Goal: Information Seeking & Learning: Learn about a topic

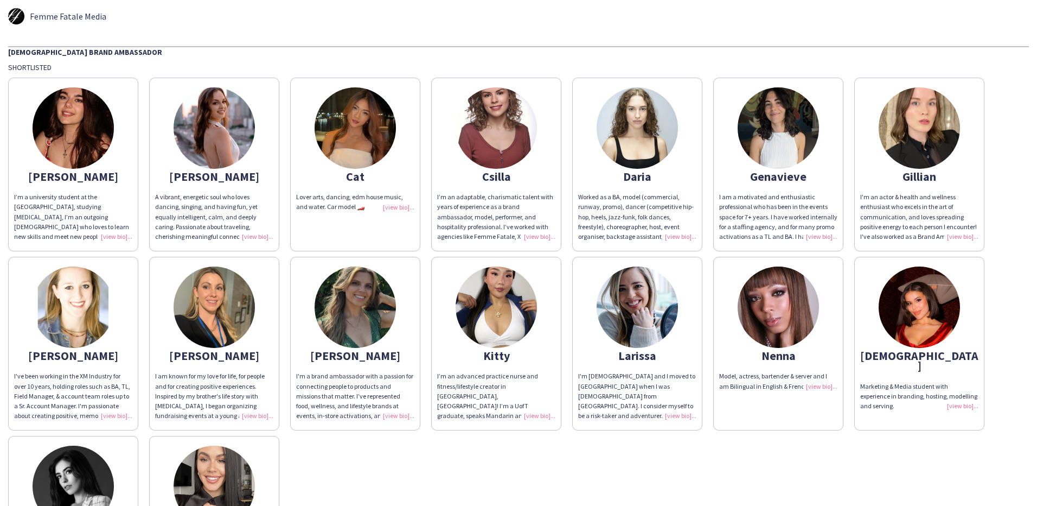
click at [92, 114] on img at bounding box center [73, 127] width 81 height 81
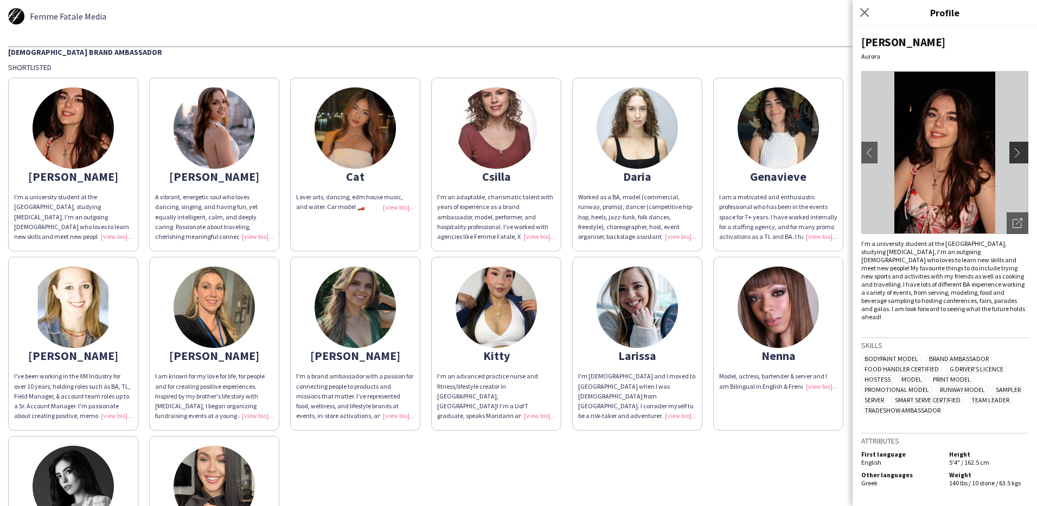
click at [1019, 156] on app-icon "chevron-right" at bounding box center [1020, 153] width 15 height 10
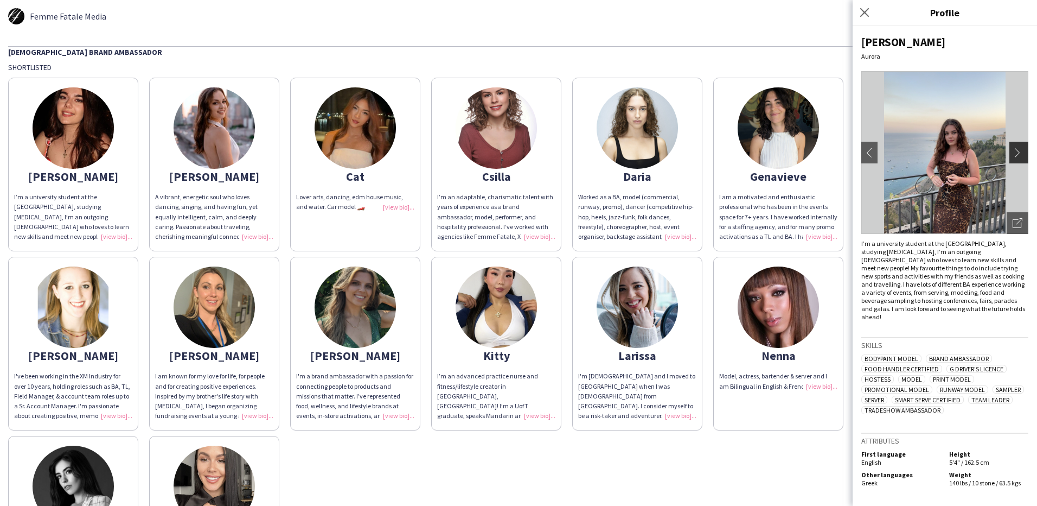
click at [1019, 151] on app-icon "chevron-right" at bounding box center [1020, 153] width 15 height 10
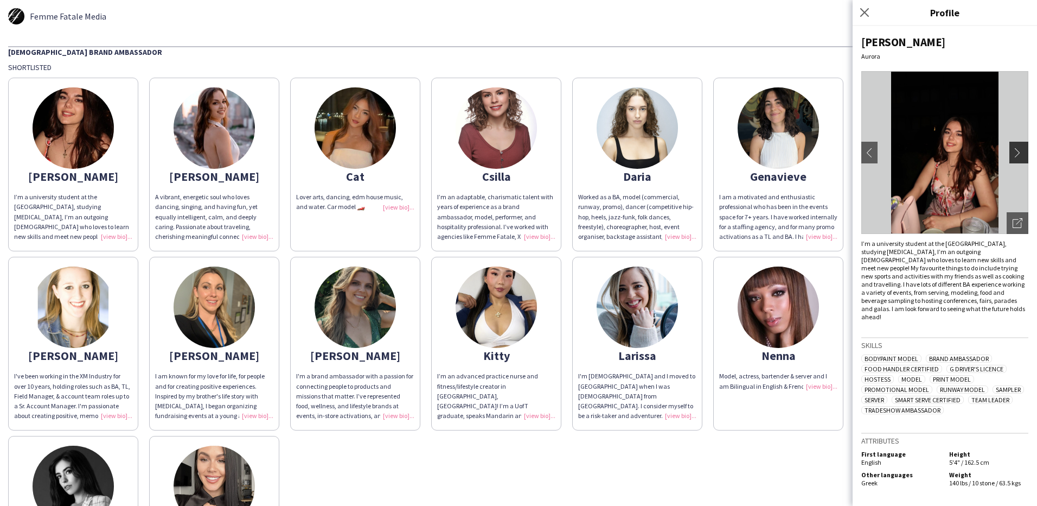
click at [1019, 151] on app-icon "chevron-right" at bounding box center [1020, 153] width 15 height 10
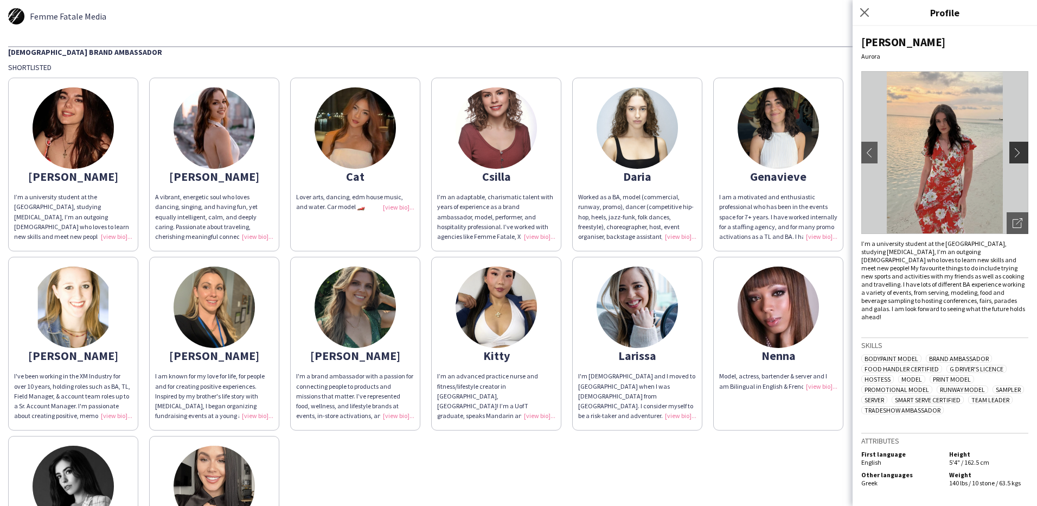
click at [1019, 151] on app-icon "chevron-right" at bounding box center [1020, 153] width 15 height 10
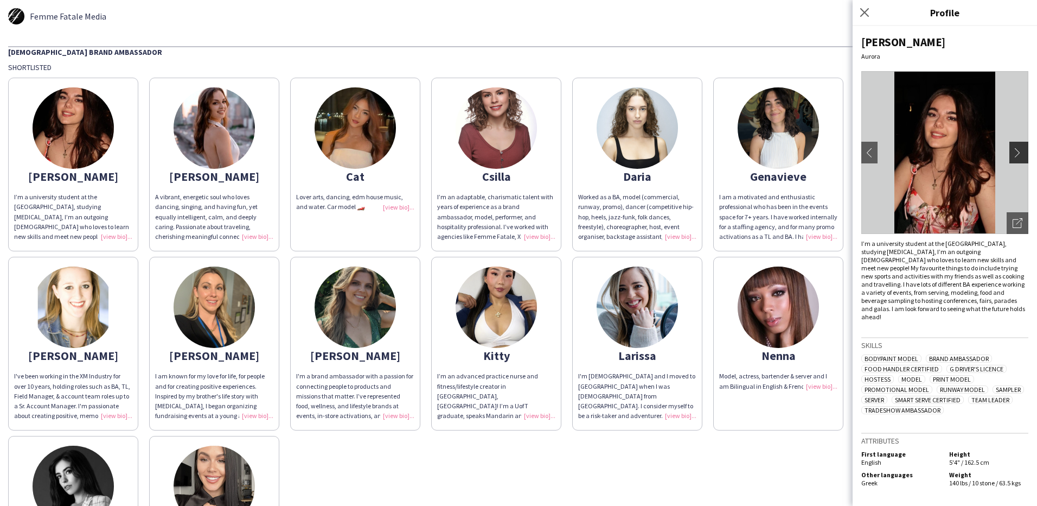
click at [1019, 151] on app-icon "chevron-right" at bounding box center [1020, 153] width 15 height 10
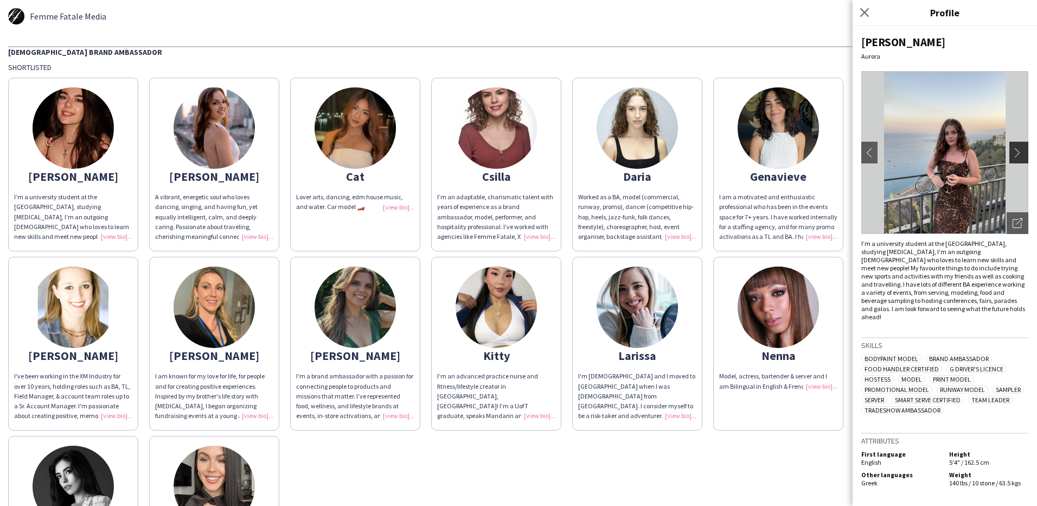
click at [1019, 151] on app-icon "chevron-right" at bounding box center [1020, 153] width 15 height 10
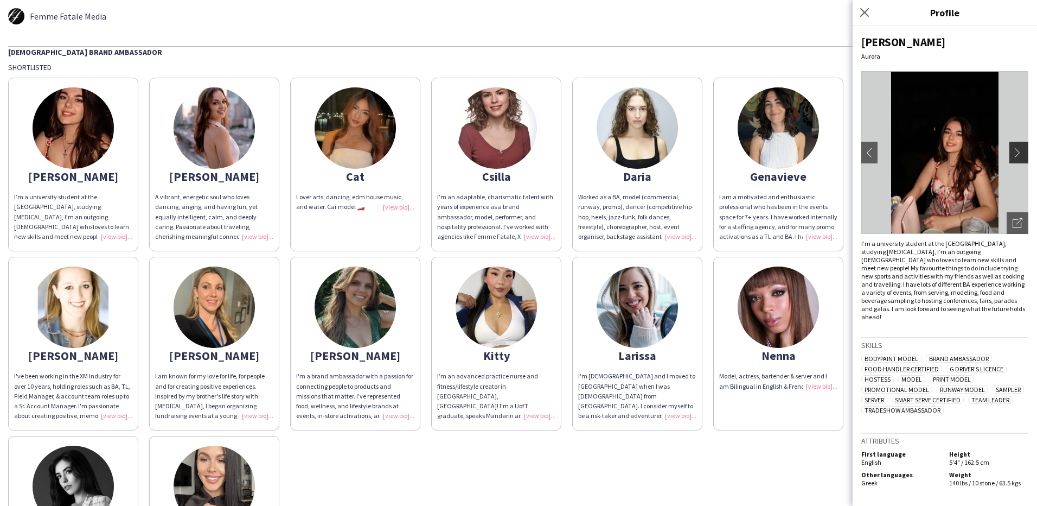
click at [1021, 151] on app-icon "chevron-right" at bounding box center [1020, 153] width 15 height 10
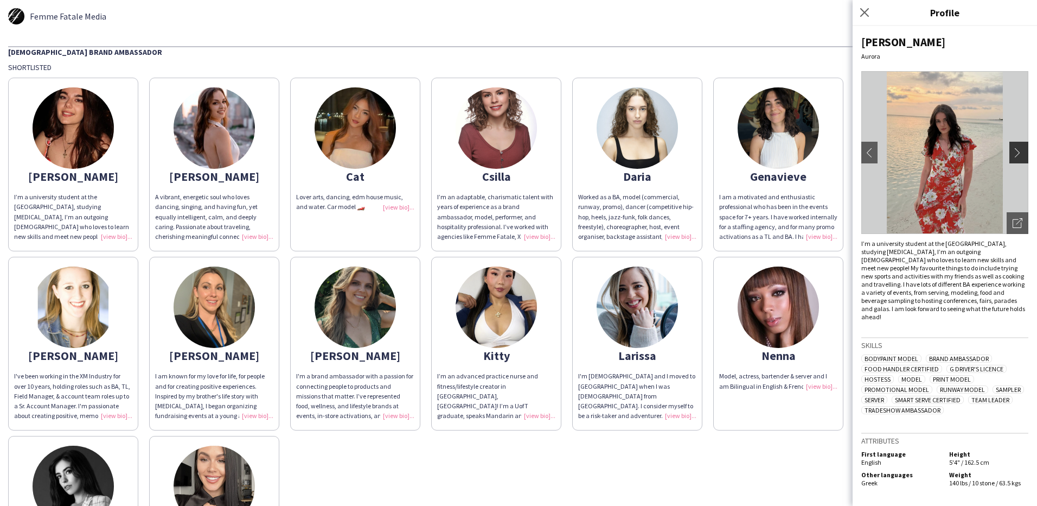
click at [1019, 150] on app-icon "chevron-right" at bounding box center [1020, 153] width 15 height 10
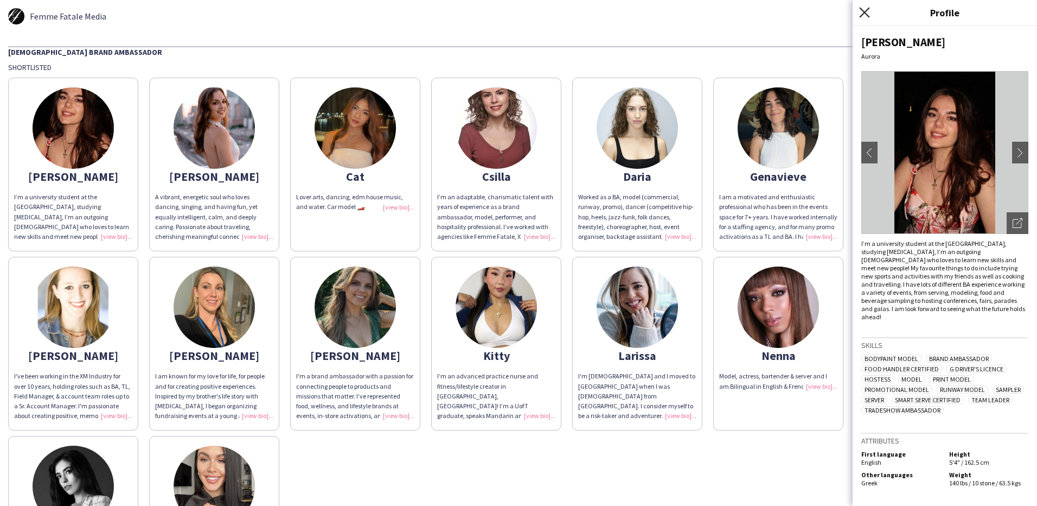
click at [863, 11] on icon at bounding box center [864, 12] width 10 height 10
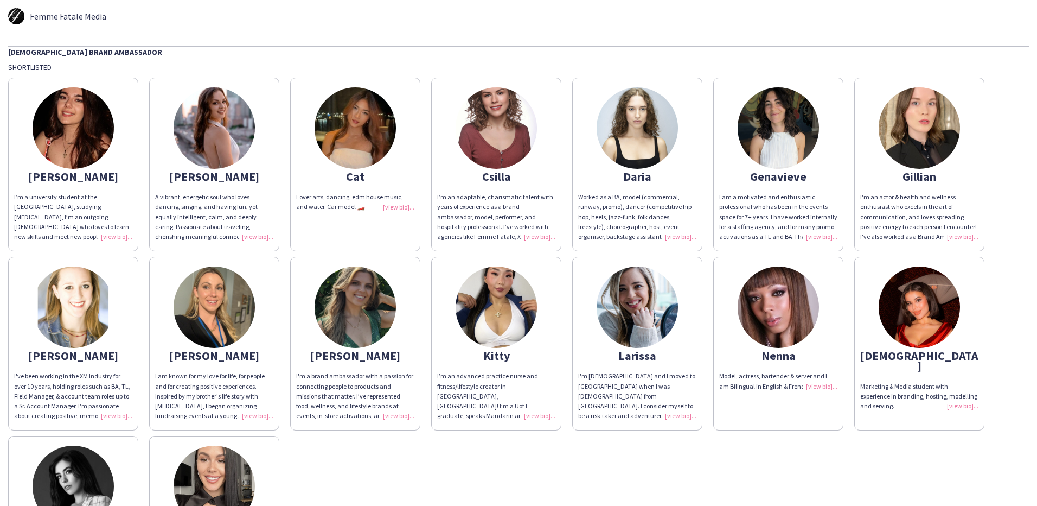
click at [239, 131] on img at bounding box center [214, 127] width 81 height 81
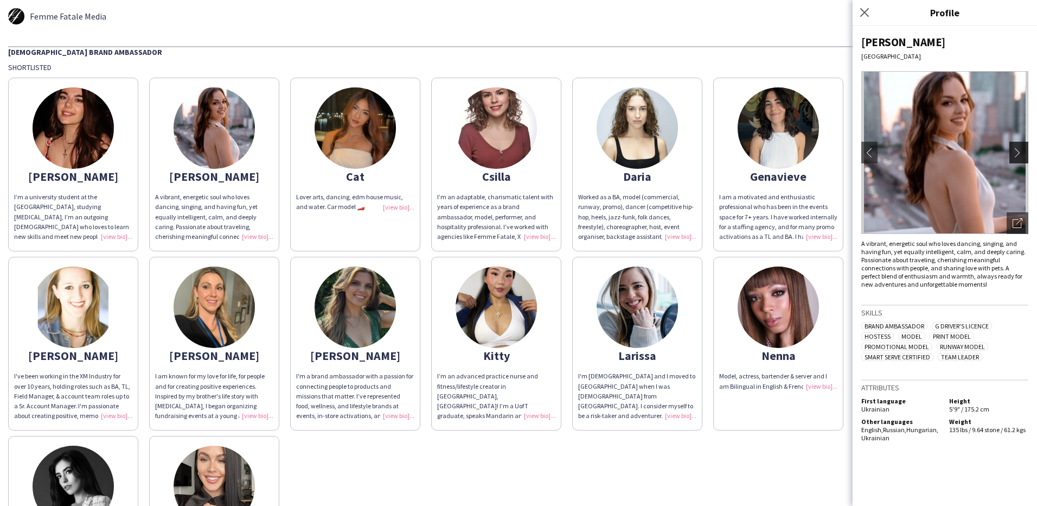
click at [1019, 152] on app-icon "chevron-right" at bounding box center [1020, 153] width 15 height 10
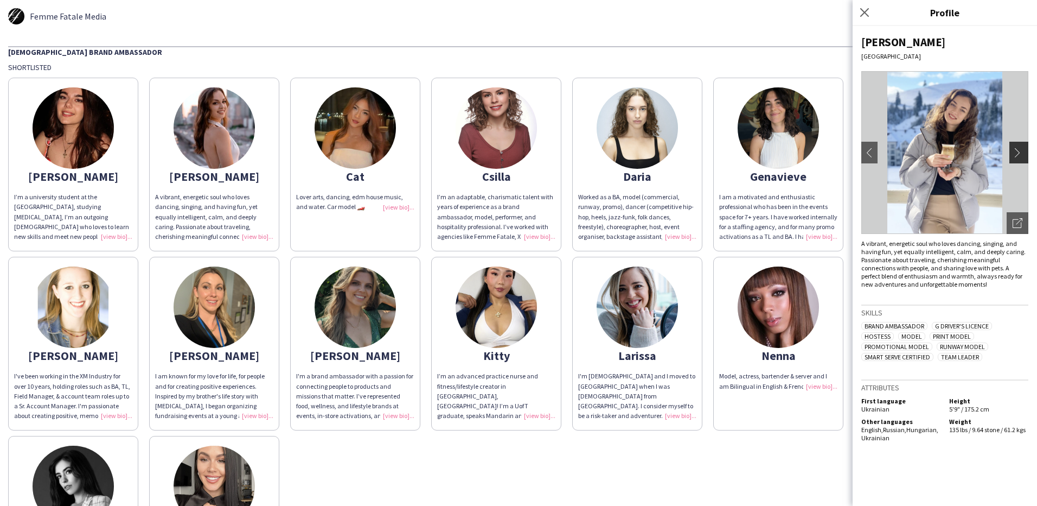
click at [1015, 150] on app-icon "chevron-right" at bounding box center [1020, 153] width 15 height 10
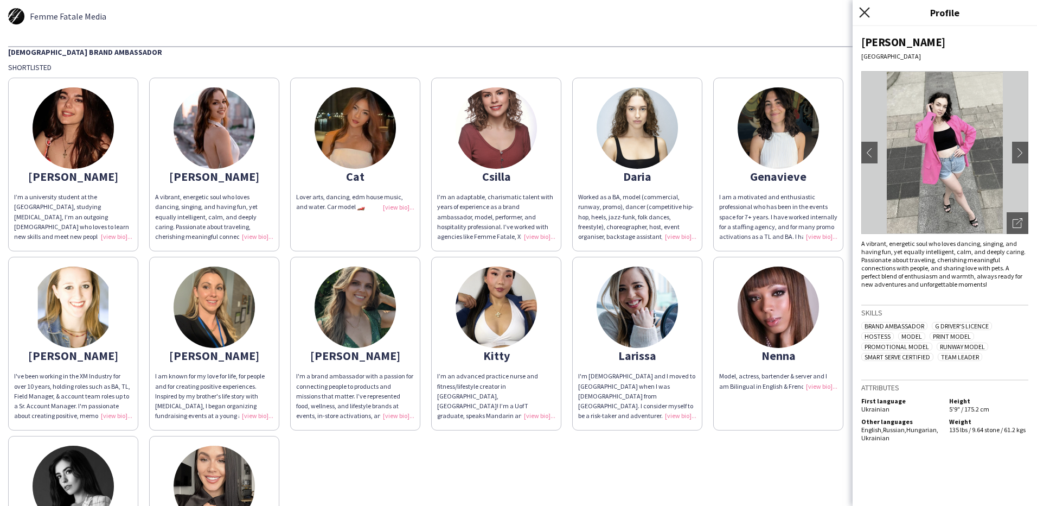
click at [865, 12] on icon at bounding box center [864, 12] width 10 height 10
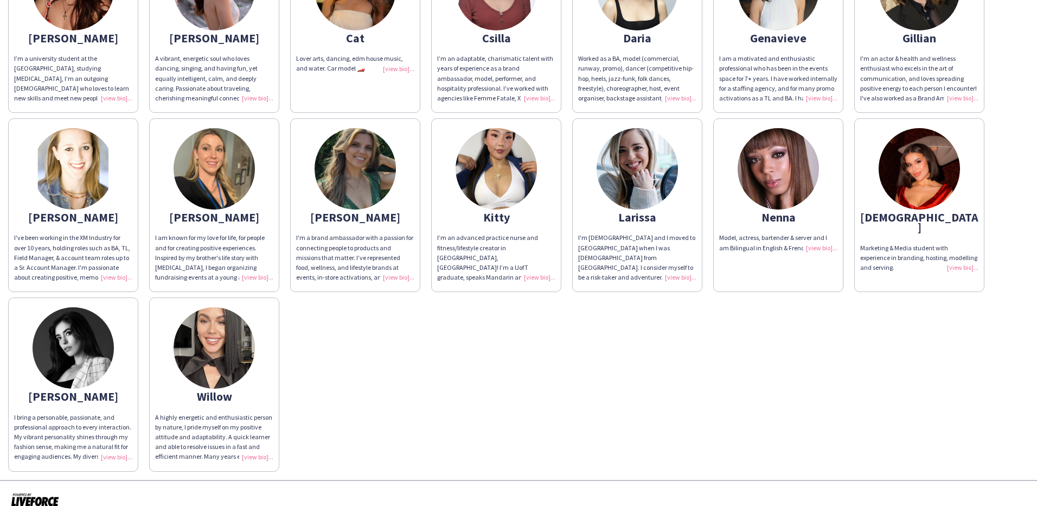
scroll to position [152, 0]
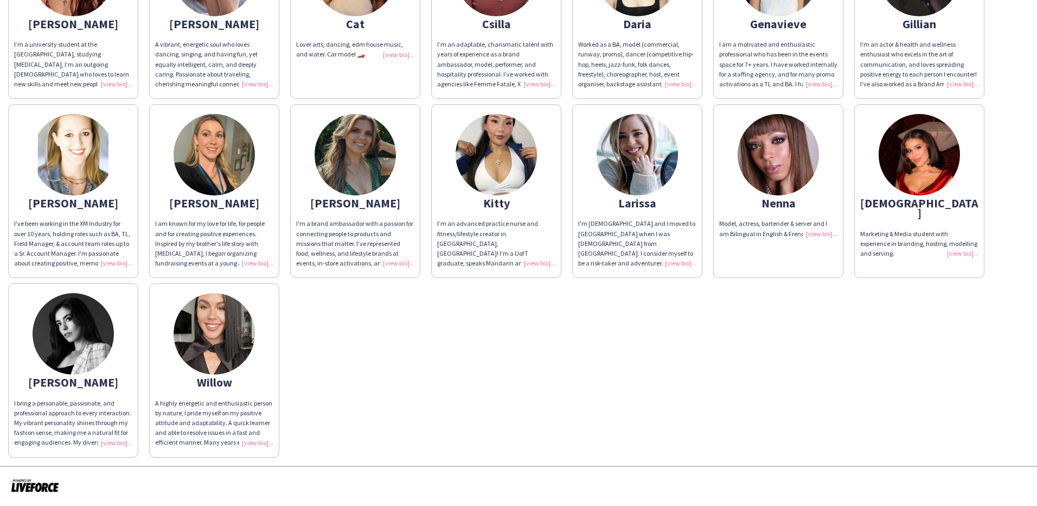
click at [211, 334] on img at bounding box center [214, 333] width 81 height 81
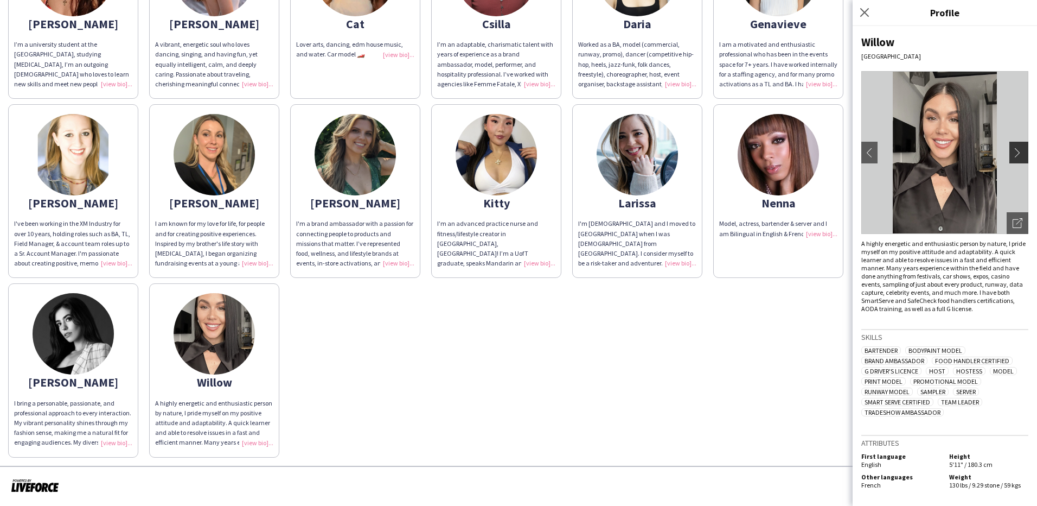
click at [1016, 149] on app-icon "chevron-right" at bounding box center [1020, 153] width 15 height 10
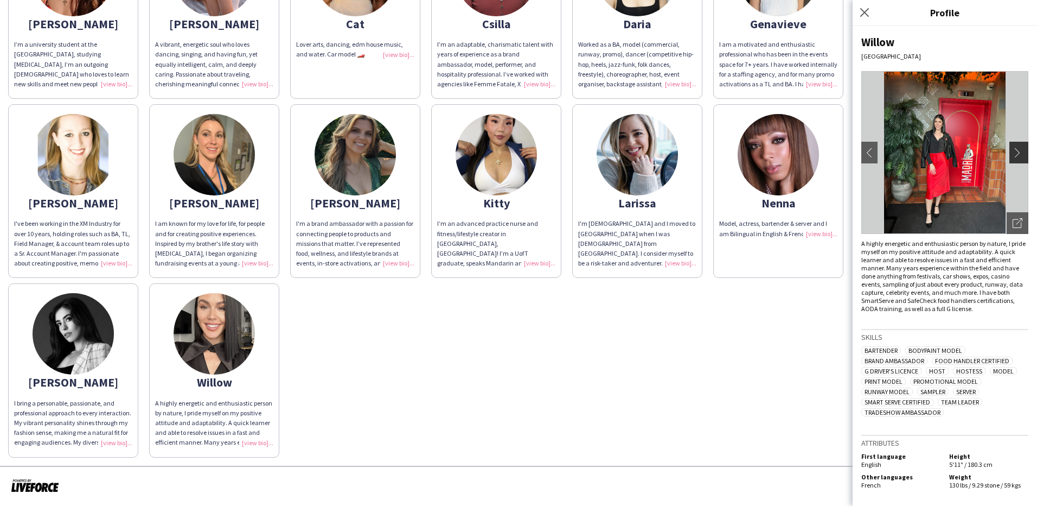
click at [1016, 152] on app-icon "chevron-right" at bounding box center [1020, 153] width 15 height 10
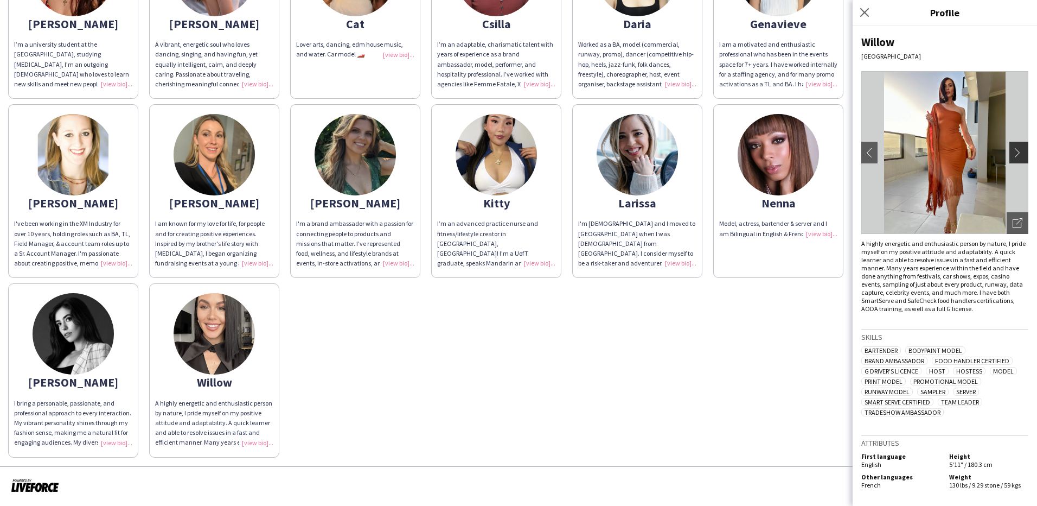
click at [1016, 152] on app-icon "chevron-right" at bounding box center [1020, 153] width 15 height 10
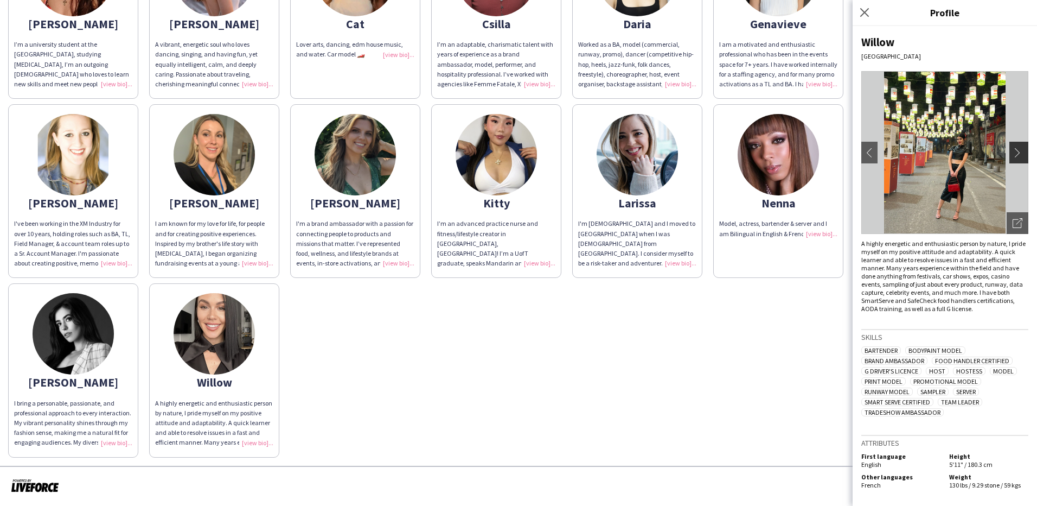
click at [1016, 152] on app-icon "chevron-right" at bounding box center [1020, 153] width 15 height 10
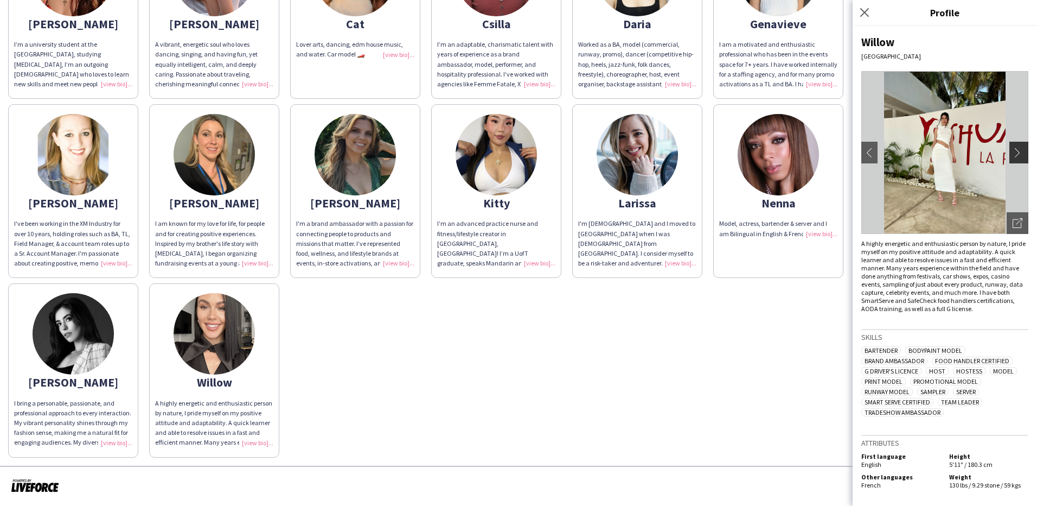
click at [1016, 152] on app-icon "chevron-right" at bounding box center [1020, 153] width 15 height 10
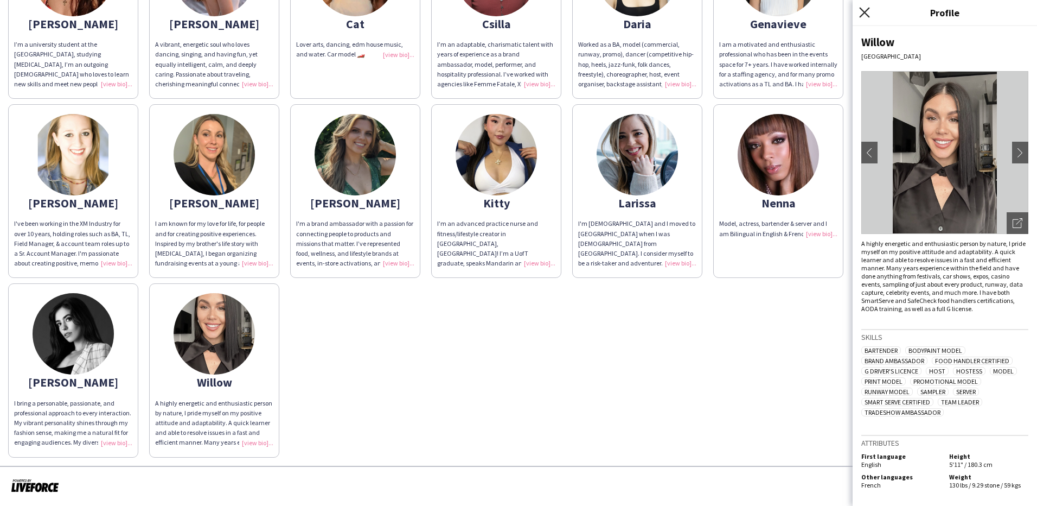
click at [863, 11] on icon at bounding box center [864, 12] width 10 height 10
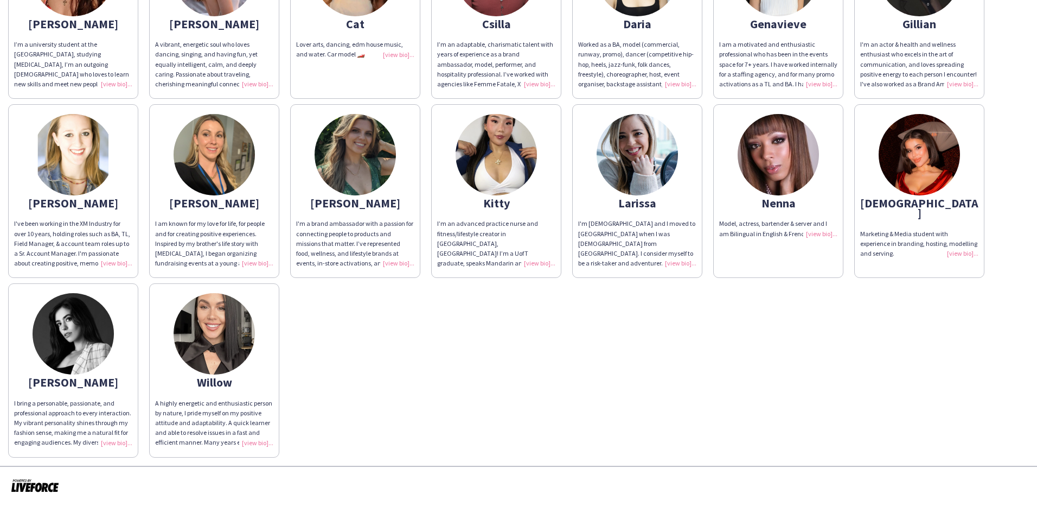
click at [623, 162] on img at bounding box center [637, 154] width 81 height 81
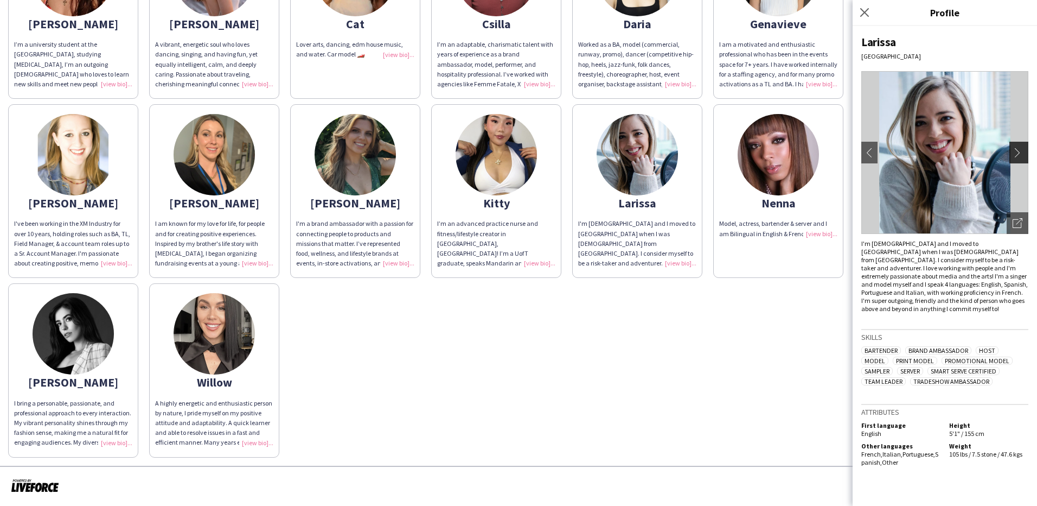
click at [1017, 148] on app-icon "chevron-right" at bounding box center [1020, 153] width 15 height 10
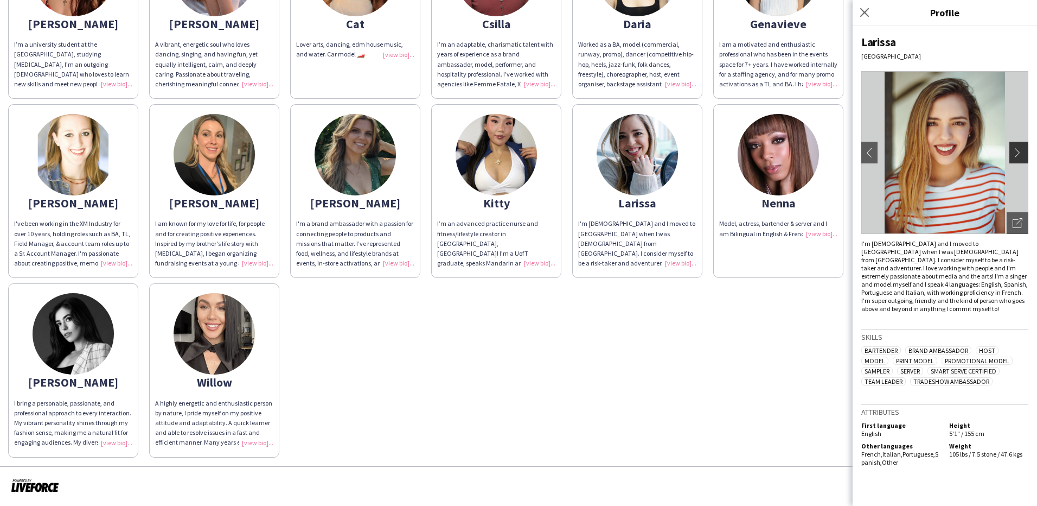
click at [1017, 148] on app-icon "chevron-right" at bounding box center [1020, 153] width 15 height 10
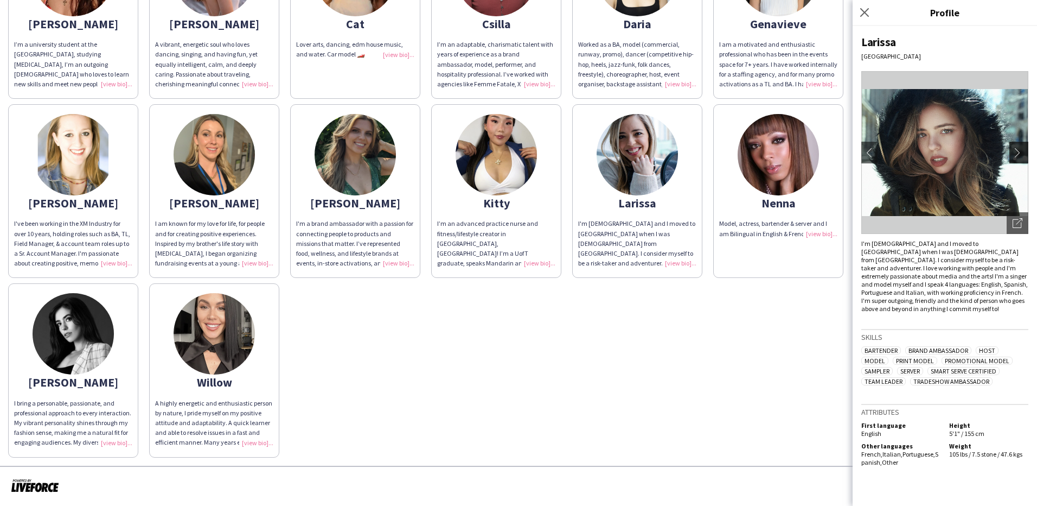
click at [1017, 148] on app-icon "chevron-right" at bounding box center [1020, 153] width 15 height 10
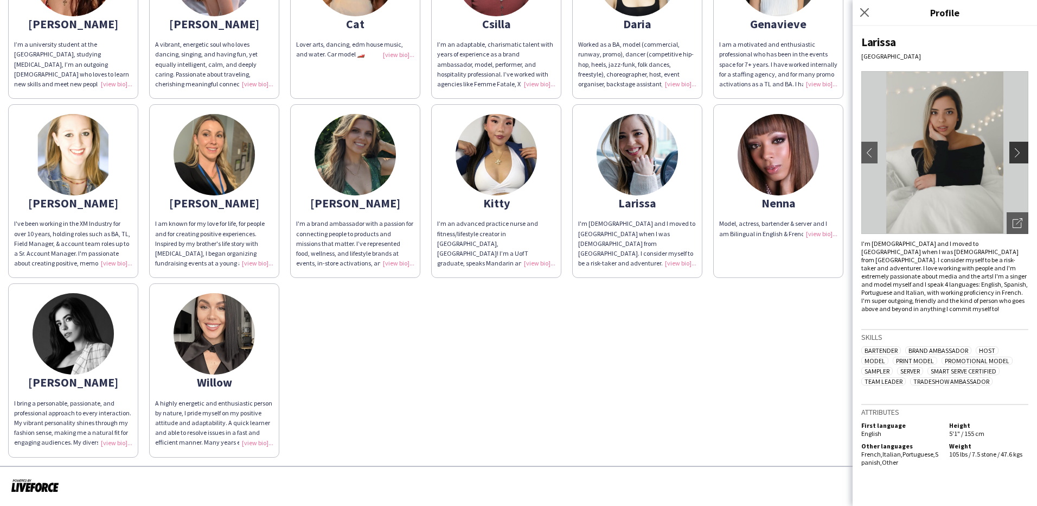
click at [1015, 148] on app-icon "chevron-right" at bounding box center [1020, 153] width 15 height 10
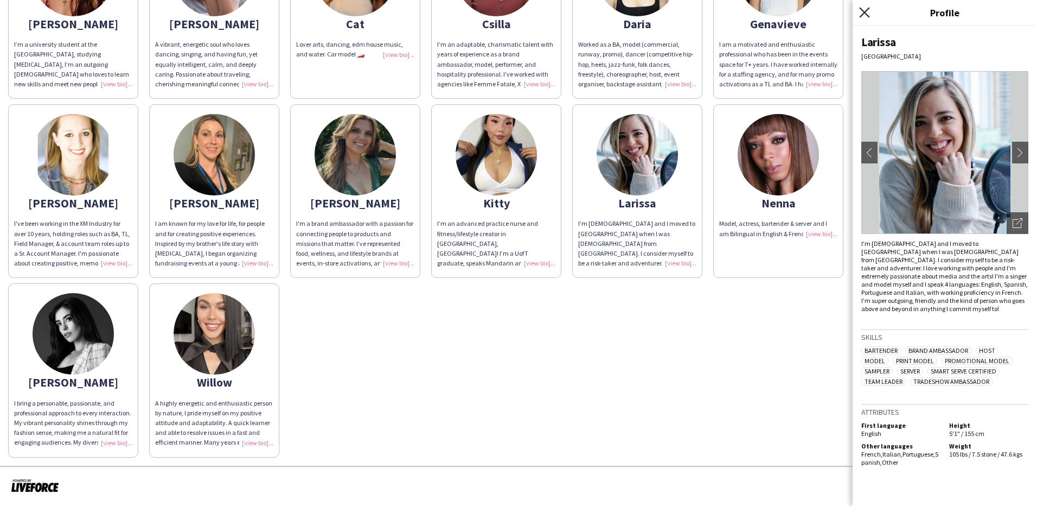
click at [863, 15] on icon "Close pop-in" at bounding box center [864, 12] width 10 height 10
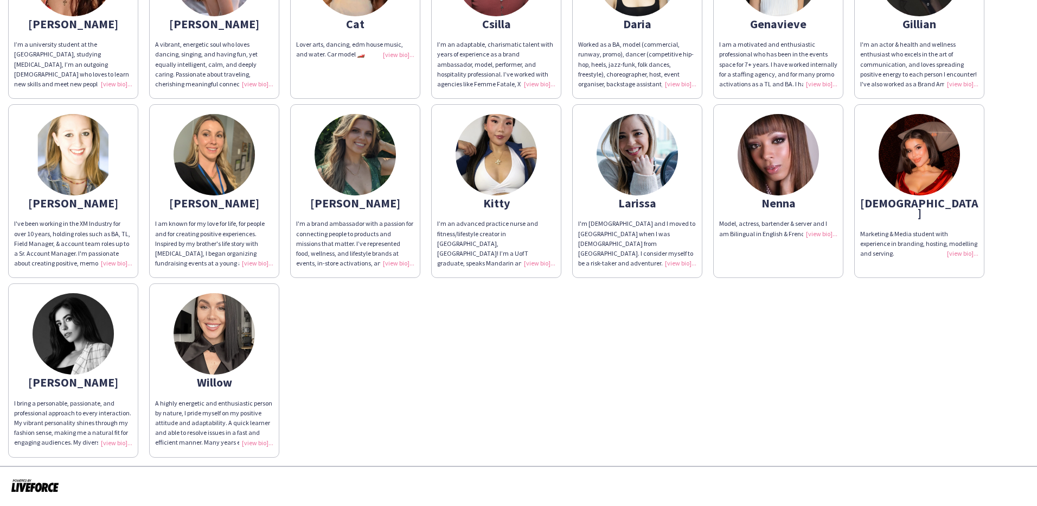
click at [775, 166] on img at bounding box center [778, 154] width 81 height 81
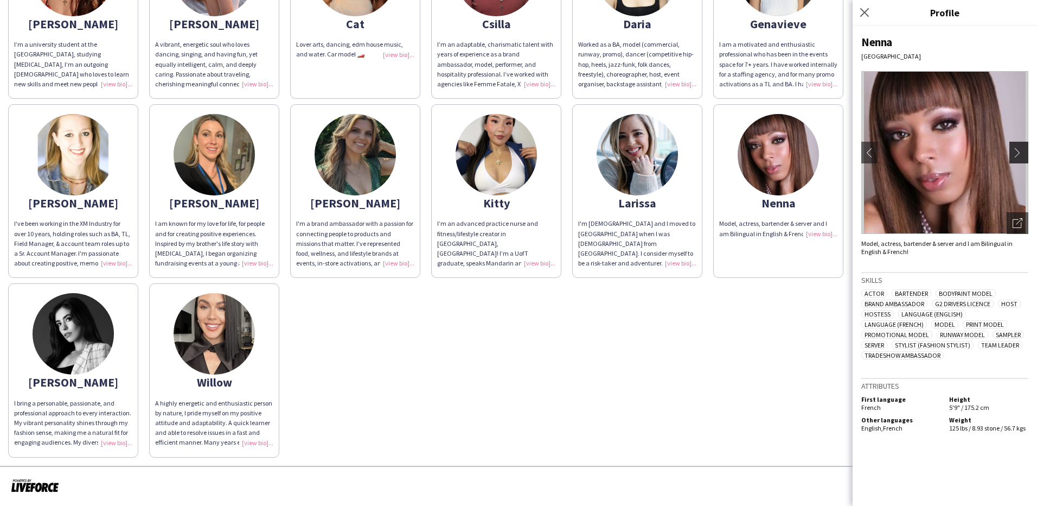
click at [1019, 152] on app-icon "chevron-right" at bounding box center [1020, 153] width 15 height 10
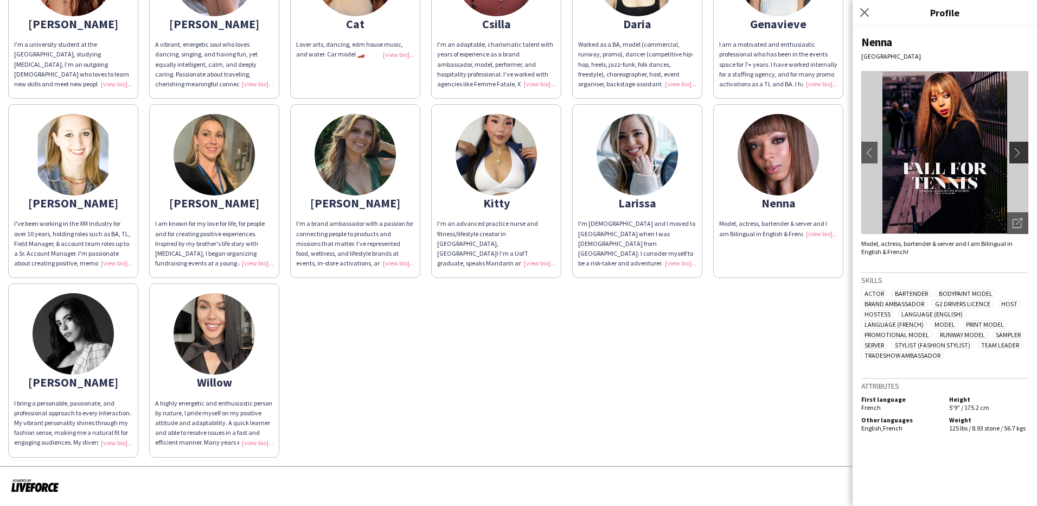
click at [1019, 152] on app-icon "chevron-right" at bounding box center [1020, 153] width 15 height 10
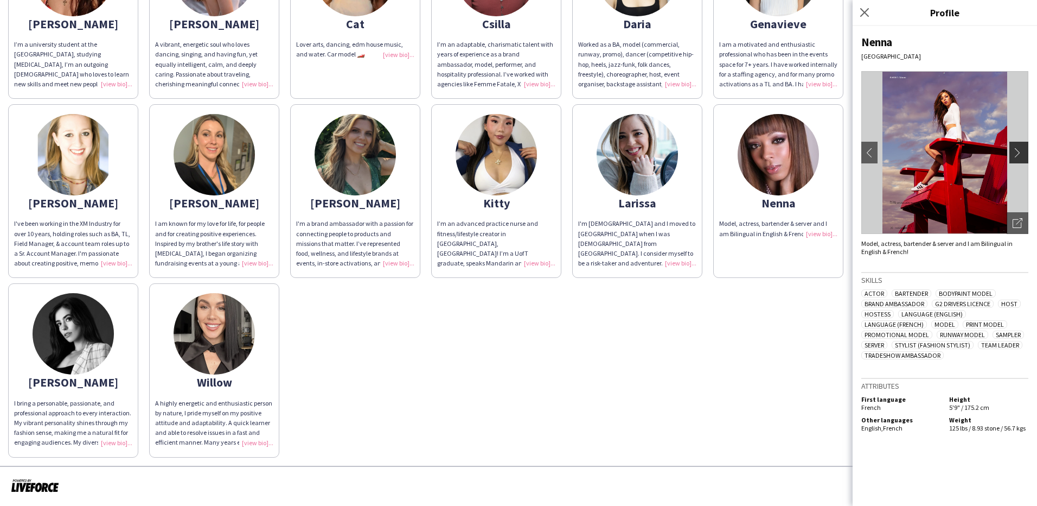
click at [1019, 152] on app-icon "chevron-right" at bounding box center [1020, 153] width 15 height 10
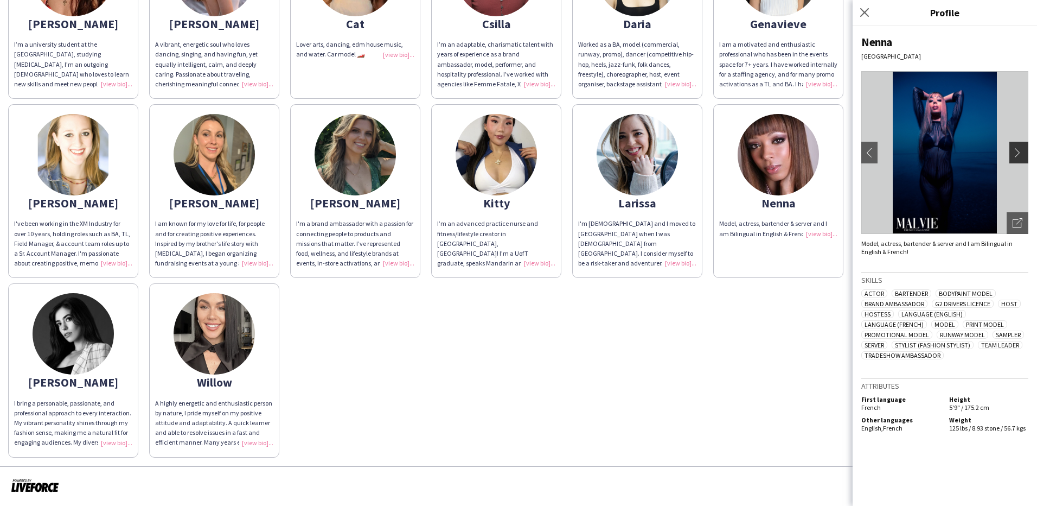
click at [1019, 152] on app-icon "chevron-right" at bounding box center [1020, 153] width 15 height 10
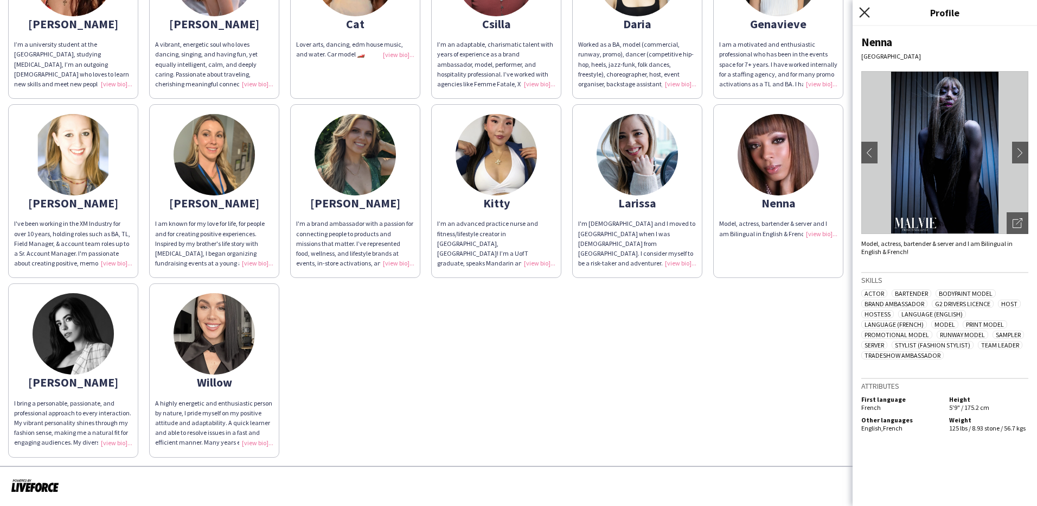
click at [865, 15] on icon "Close pop-in" at bounding box center [864, 12] width 10 height 10
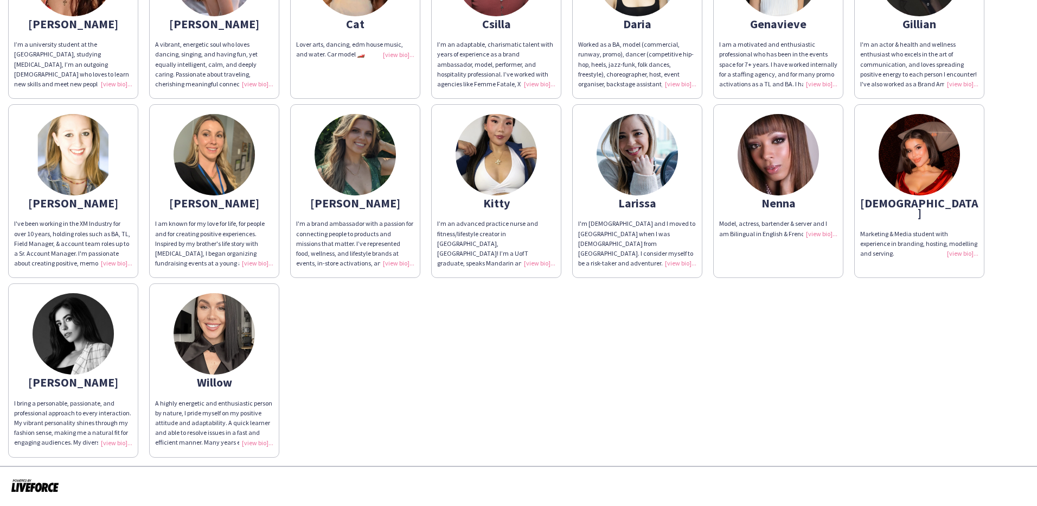
click at [909, 171] on img at bounding box center [919, 154] width 81 height 81
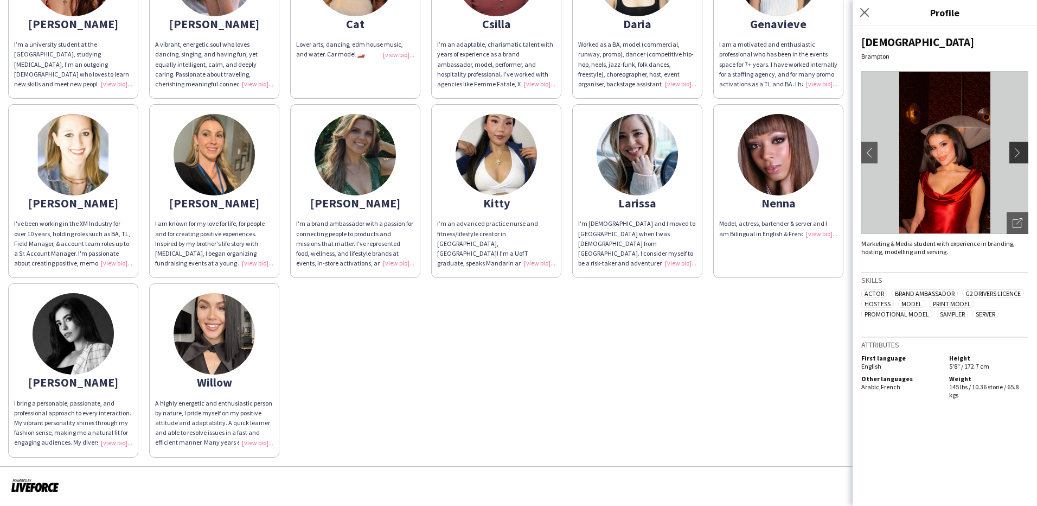
click at [1024, 148] on app-icon "chevron-right" at bounding box center [1020, 153] width 15 height 10
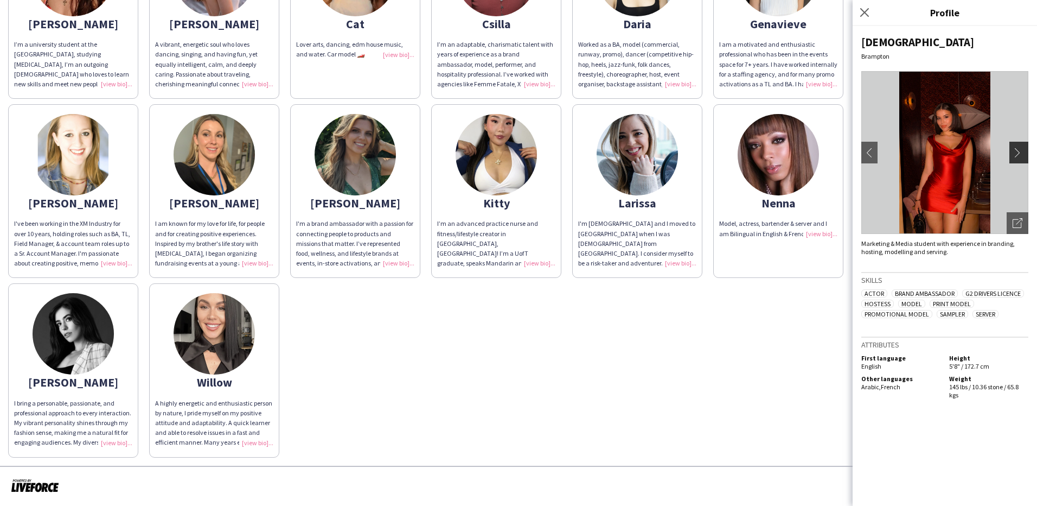
click at [1022, 149] on app-icon "chevron-right" at bounding box center [1020, 153] width 15 height 10
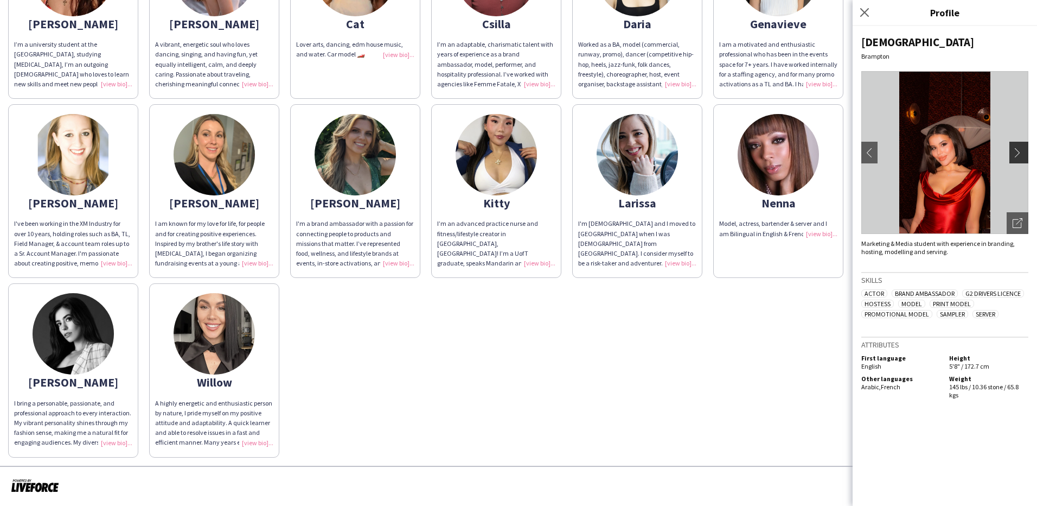
click at [1022, 149] on app-icon "chevron-right" at bounding box center [1020, 153] width 15 height 10
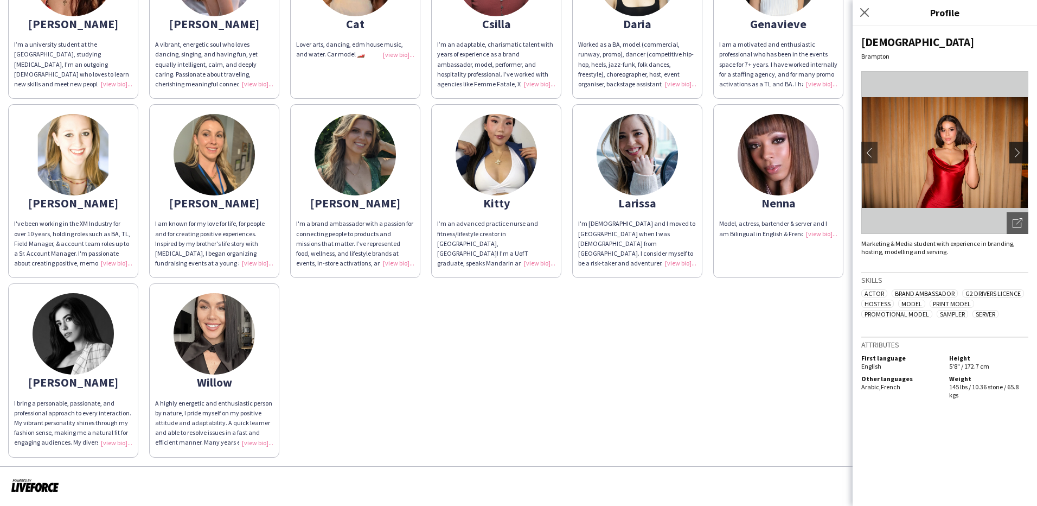
click at [1022, 149] on app-icon "chevron-right" at bounding box center [1020, 153] width 15 height 10
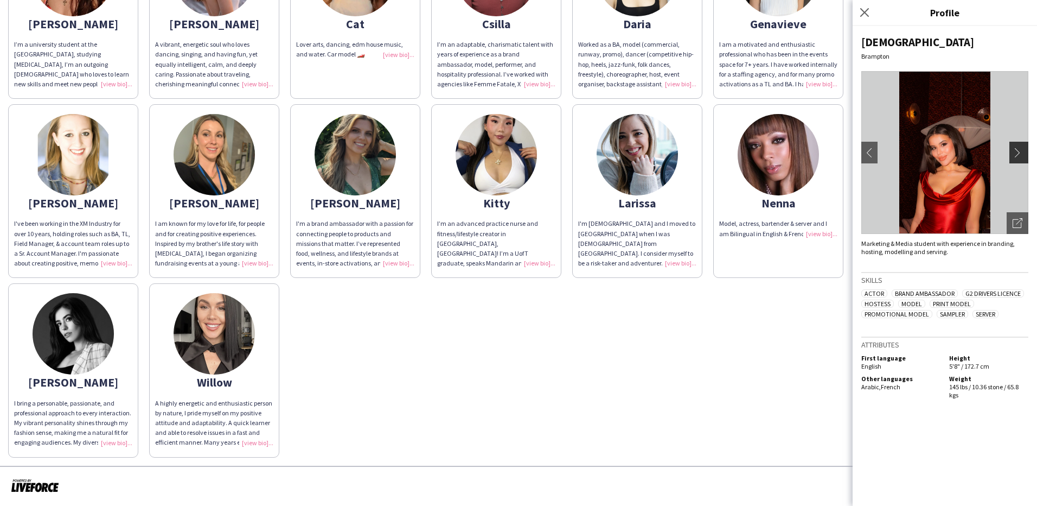
click at [1022, 149] on app-icon "chevron-right" at bounding box center [1020, 153] width 15 height 10
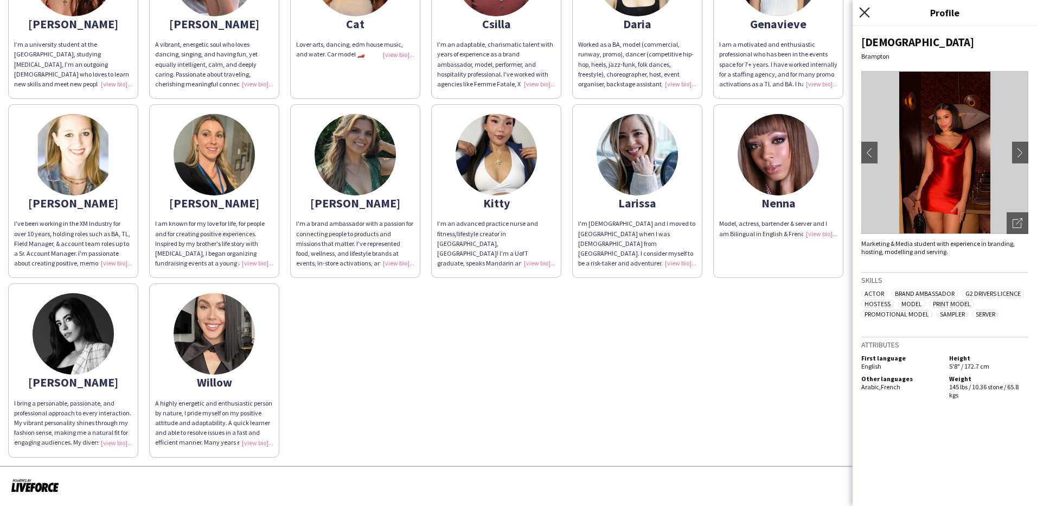
click at [866, 12] on icon "Close pop-in" at bounding box center [864, 12] width 10 height 10
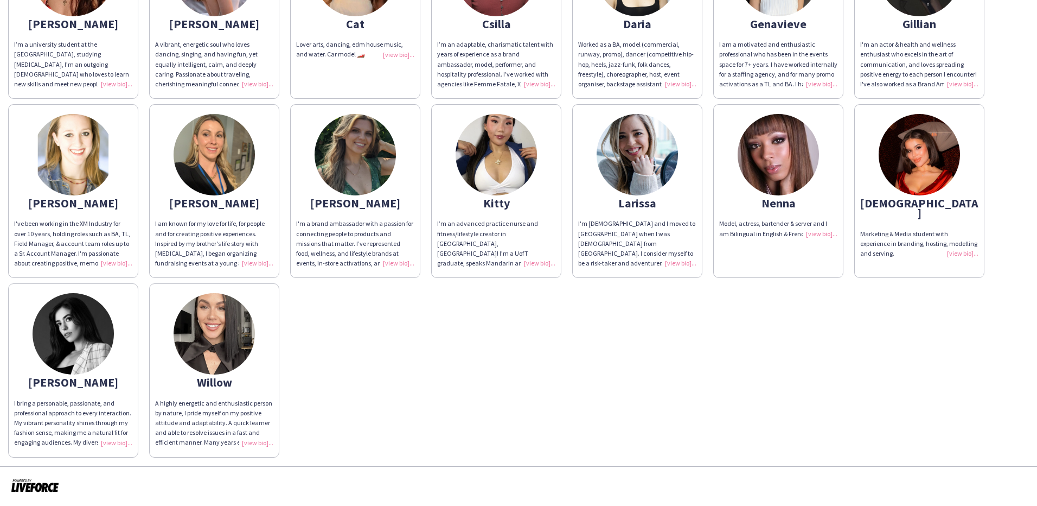
click at [231, 163] on img at bounding box center [214, 154] width 81 height 81
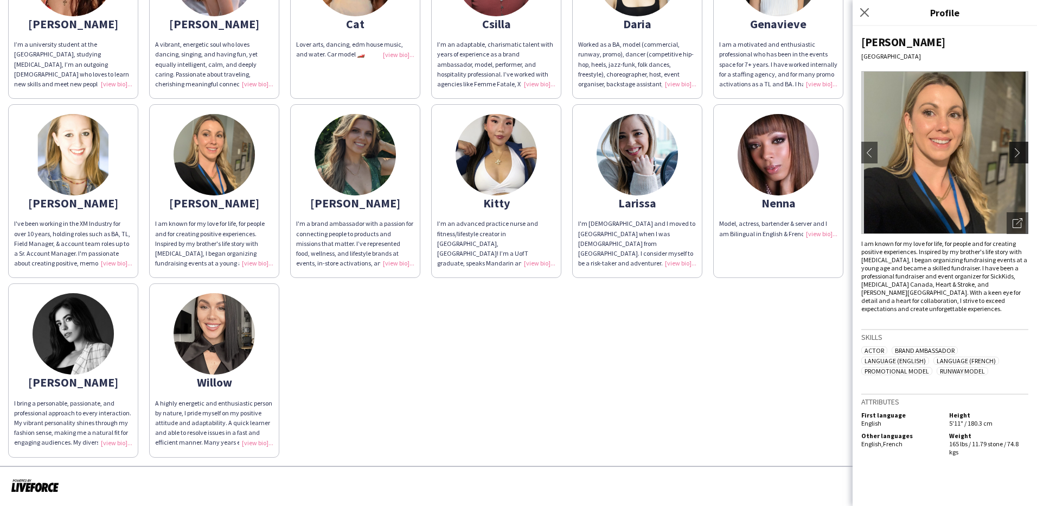
click at [1018, 149] on app-icon "chevron-right" at bounding box center [1020, 153] width 15 height 10
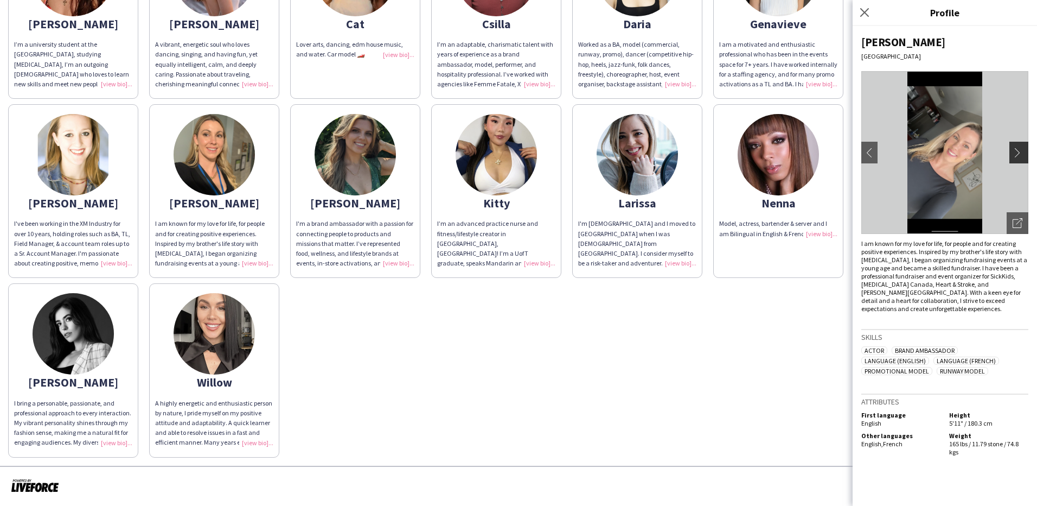
click at [1018, 151] on app-icon "chevron-right" at bounding box center [1020, 153] width 15 height 10
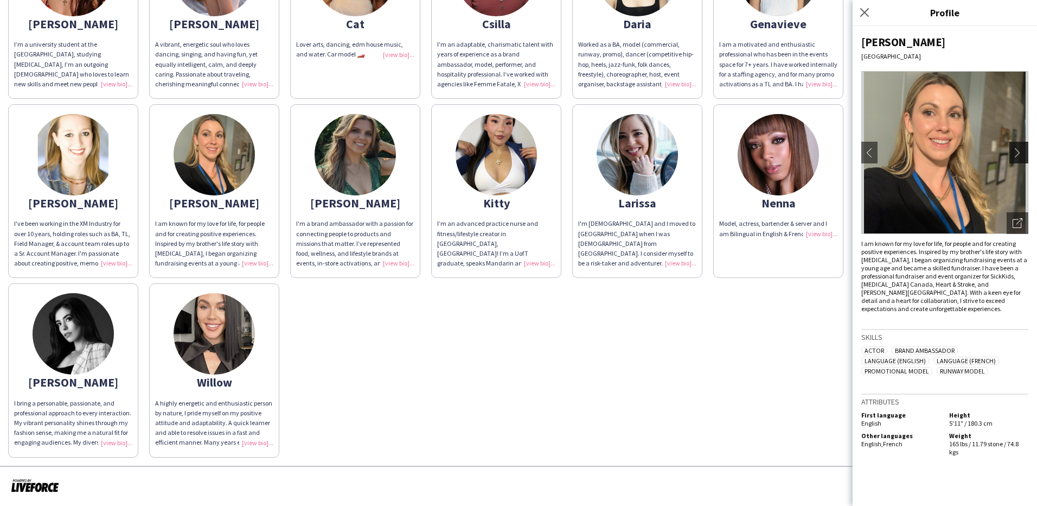
click at [1018, 144] on button "chevron-right" at bounding box center [1021, 153] width 22 height 22
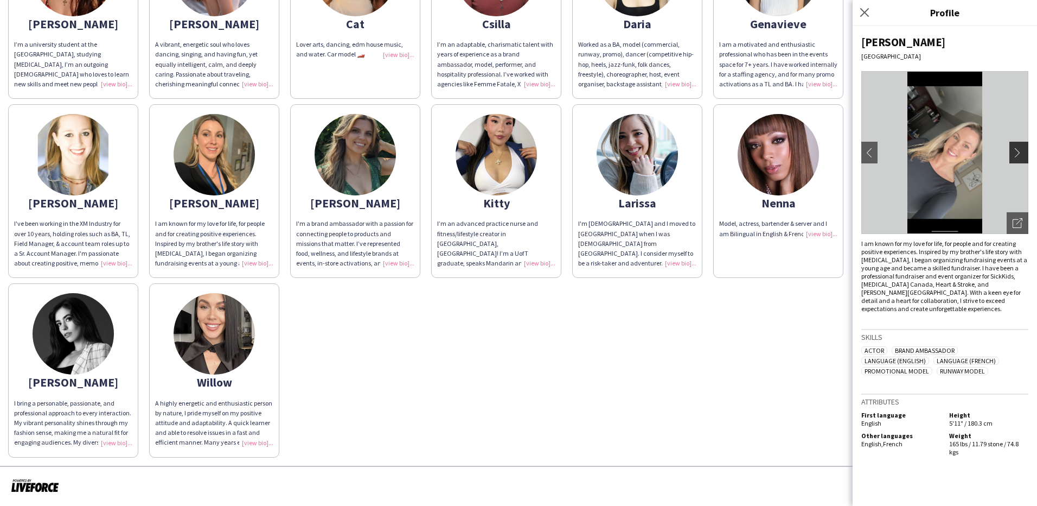
click at [1019, 153] on app-icon "chevron-right" at bounding box center [1020, 153] width 15 height 10
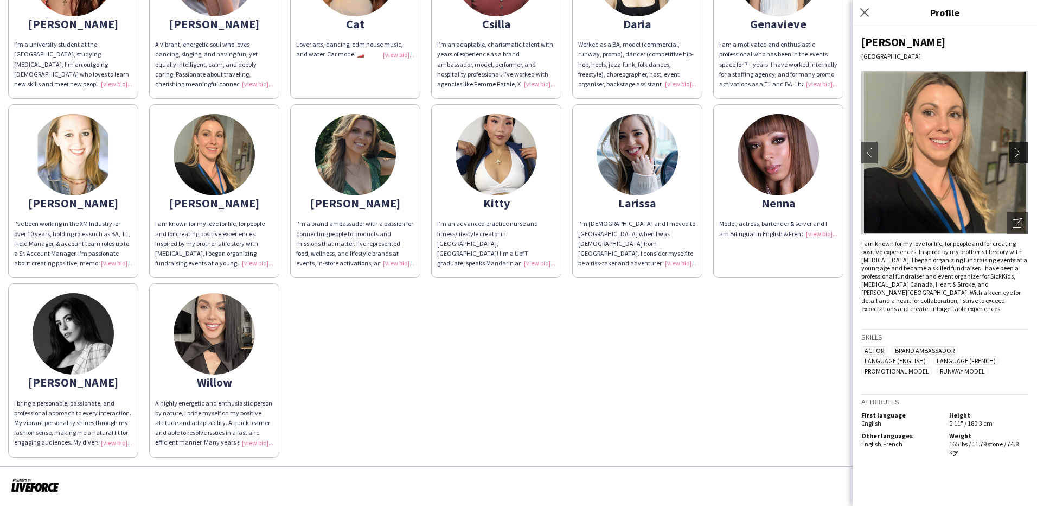
click at [1020, 151] on app-icon "chevron-right" at bounding box center [1020, 153] width 15 height 10
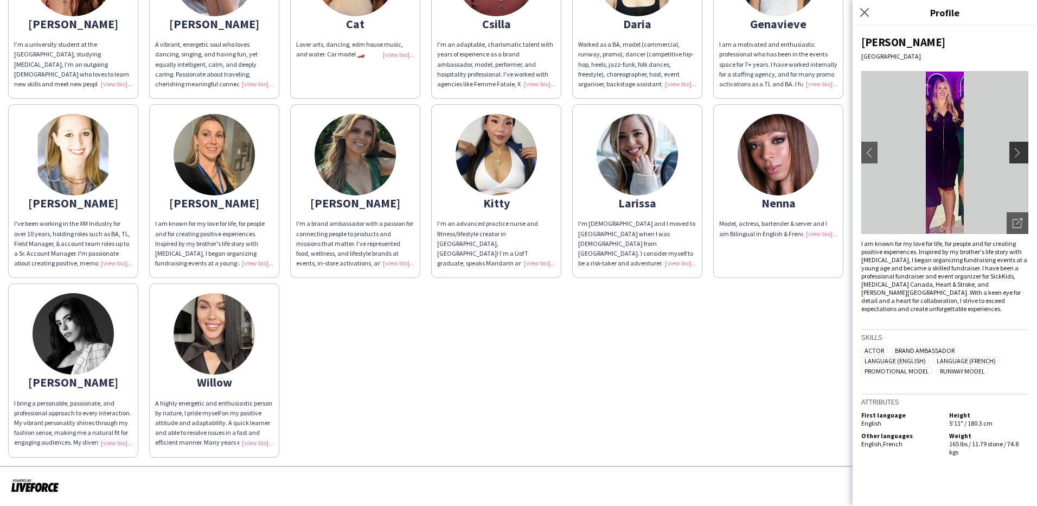
click at [1014, 151] on app-icon "chevron-right" at bounding box center [1020, 153] width 15 height 10
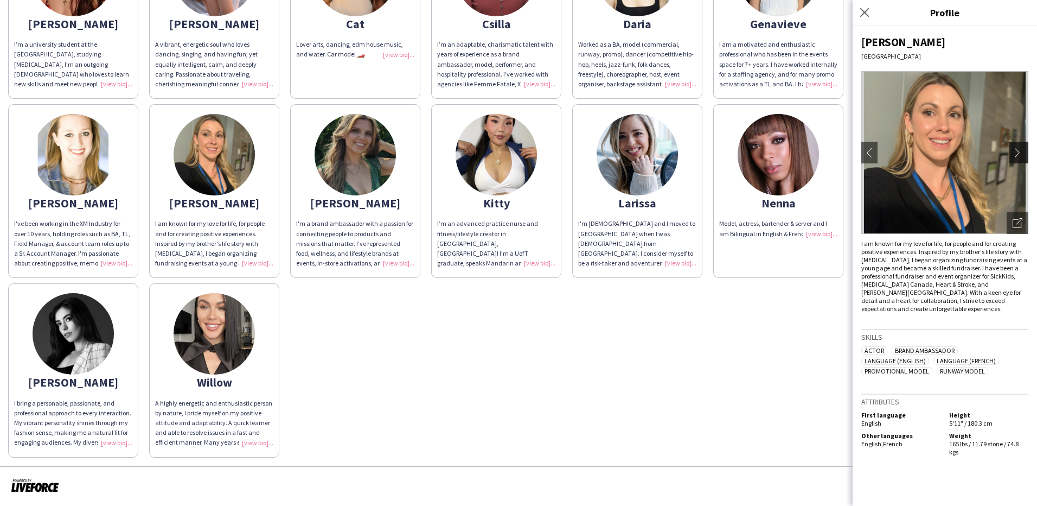
click at [1014, 151] on app-icon "chevron-right" at bounding box center [1020, 153] width 15 height 10
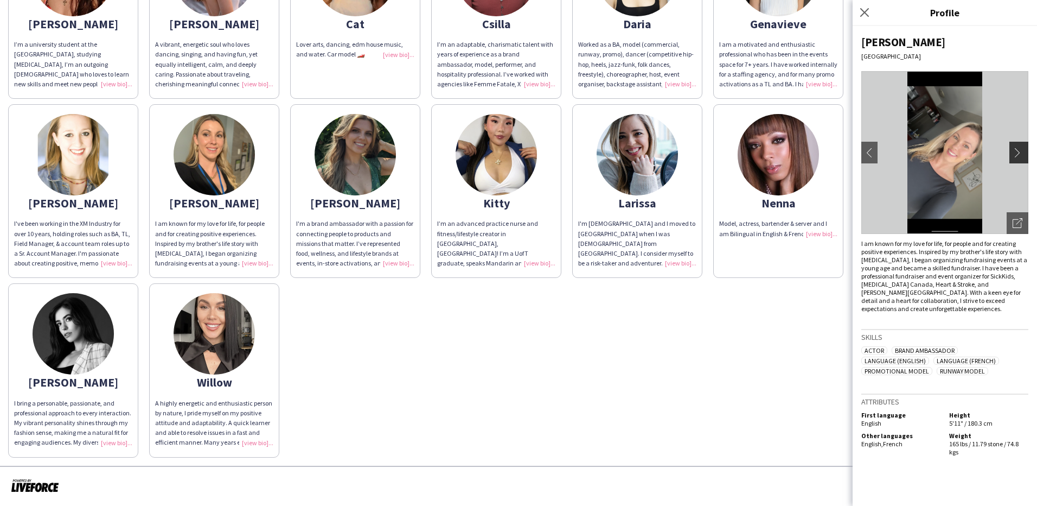
click at [1015, 151] on app-icon "chevron-right" at bounding box center [1020, 153] width 15 height 10
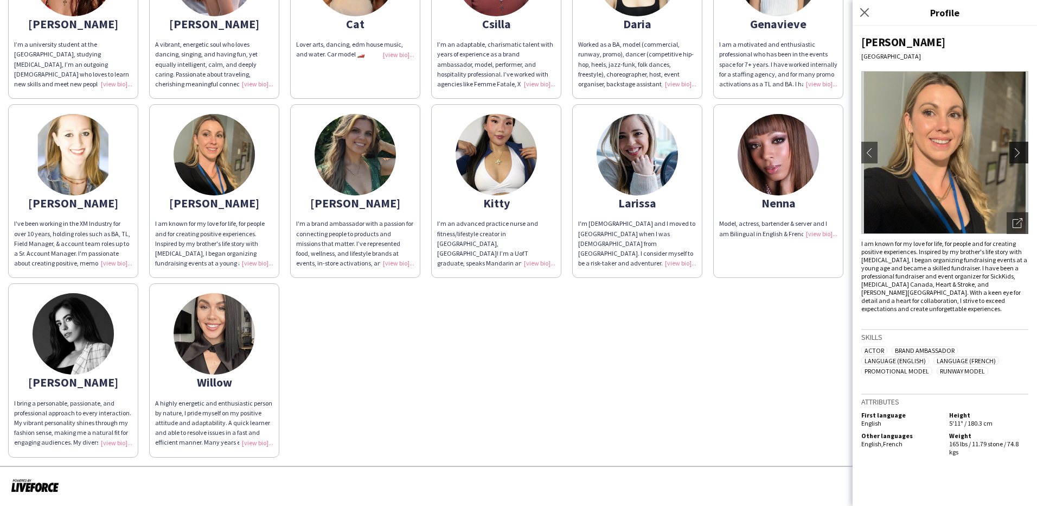
click at [1015, 151] on app-icon "chevron-right" at bounding box center [1020, 153] width 15 height 10
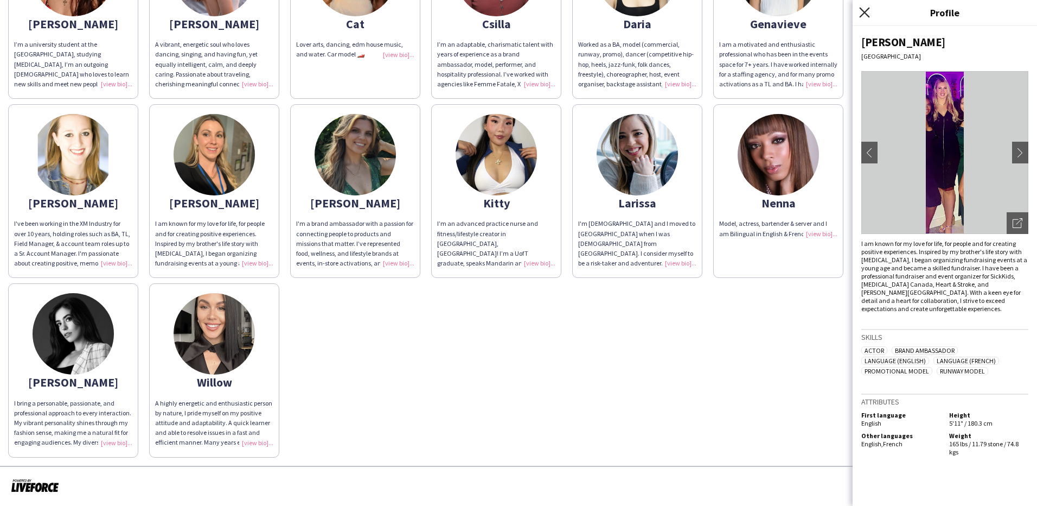
click at [863, 14] on icon at bounding box center [864, 12] width 10 height 10
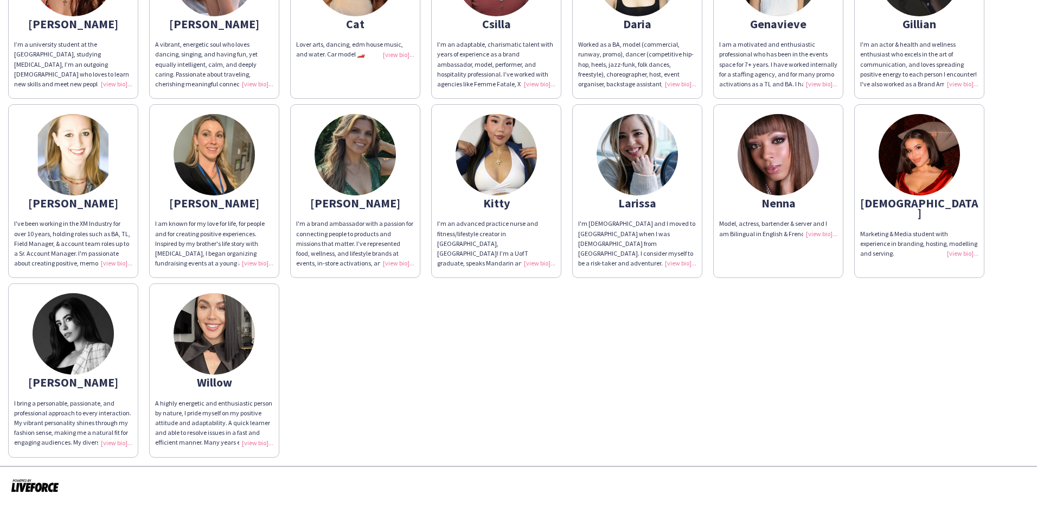
click at [88, 336] on img at bounding box center [73, 333] width 81 height 81
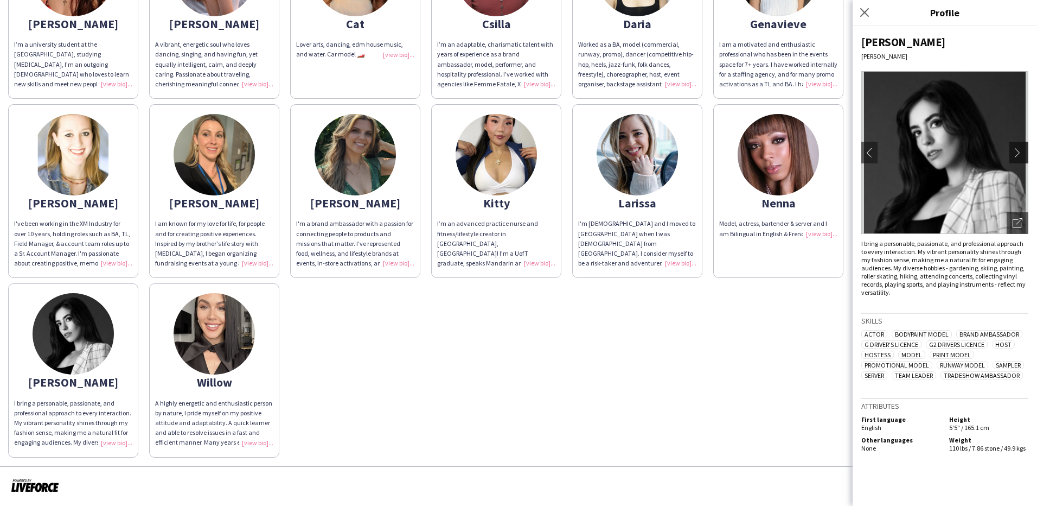
click at [1012, 151] on button "chevron-right" at bounding box center [1021, 153] width 22 height 22
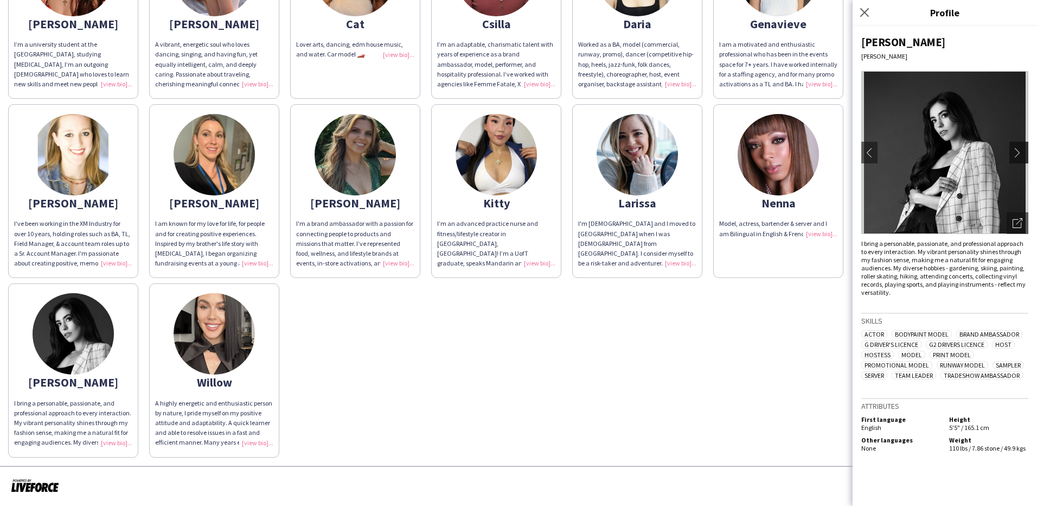
click at [1014, 151] on app-icon "chevron-right" at bounding box center [1020, 153] width 15 height 10
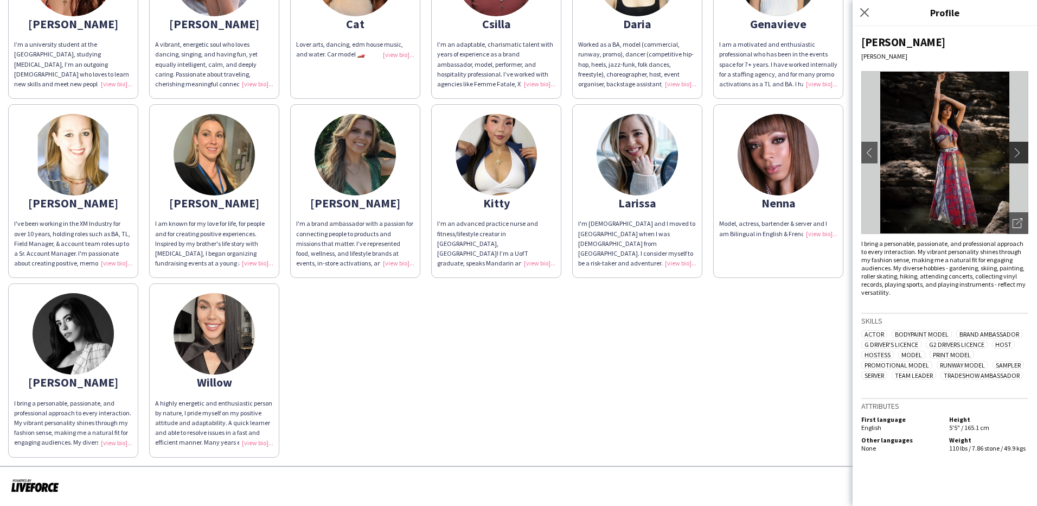
click at [1014, 151] on app-icon "chevron-right" at bounding box center [1020, 153] width 15 height 10
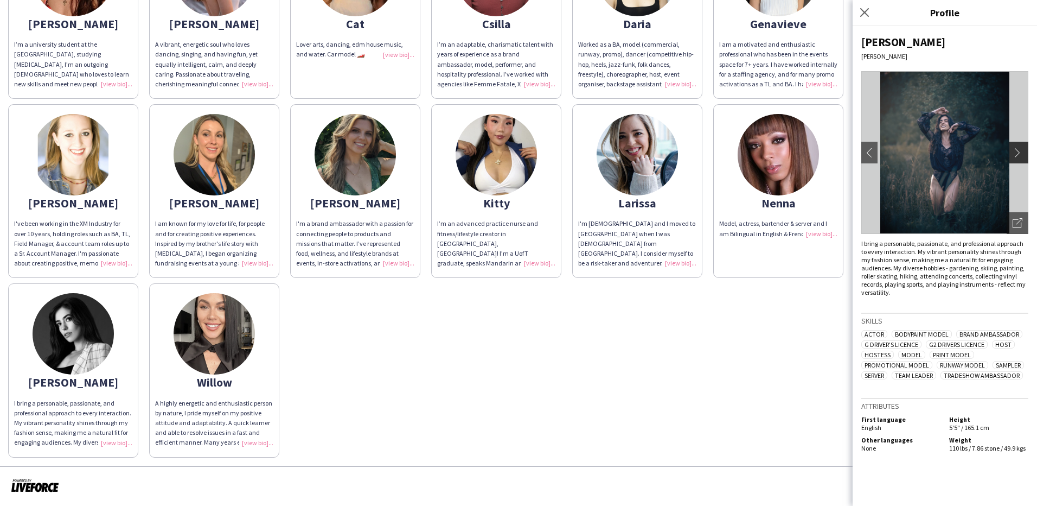
click at [1014, 151] on app-icon "chevron-right" at bounding box center [1020, 153] width 15 height 10
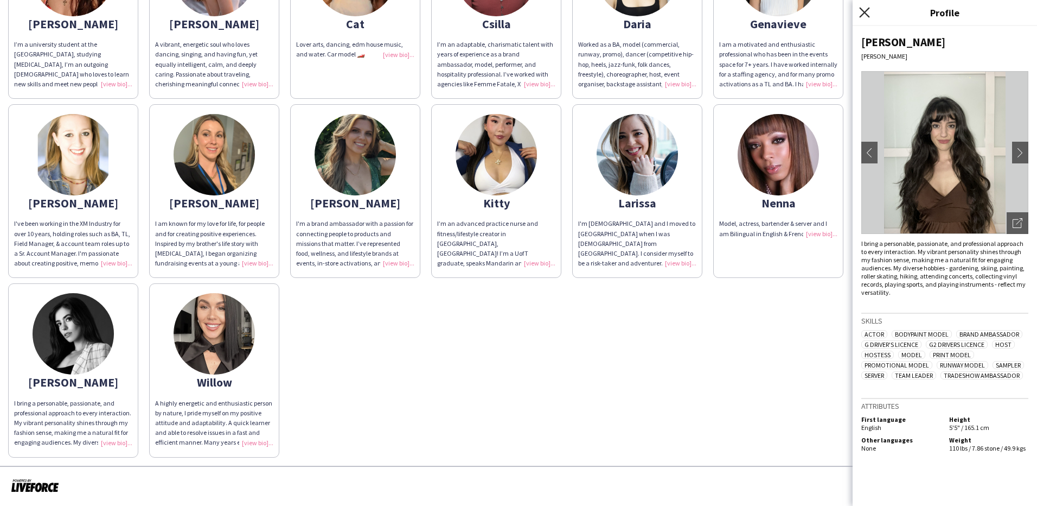
click at [864, 10] on icon "Close pop-in" at bounding box center [864, 12] width 10 height 10
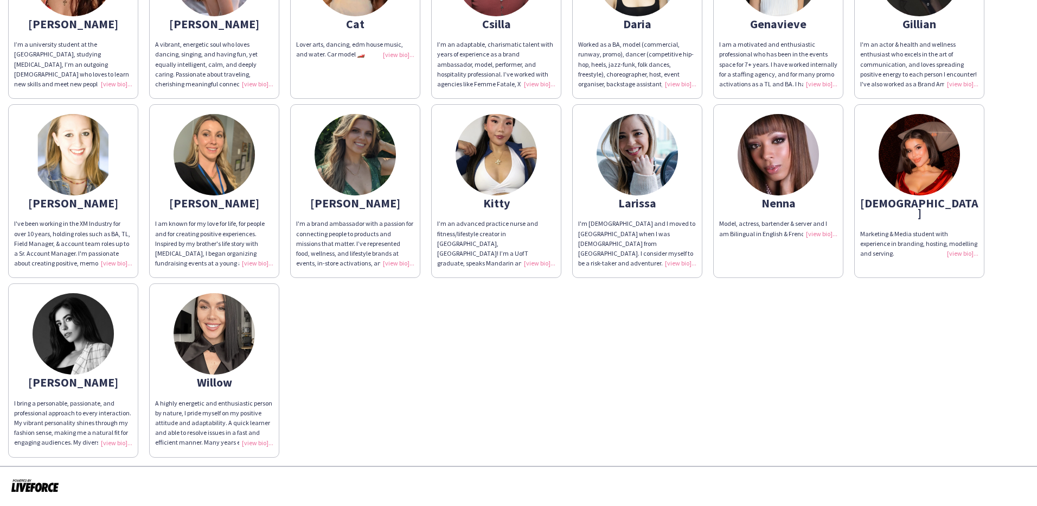
click at [244, 327] on img at bounding box center [214, 333] width 81 height 81
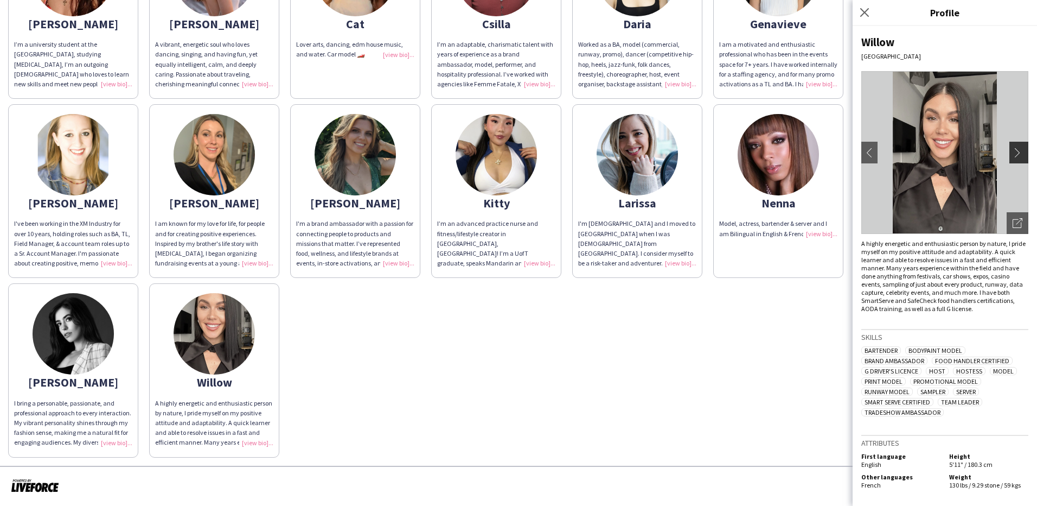
click at [1024, 145] on button "chevron-right" at bounding box center [1021, 153] width 22 height 22
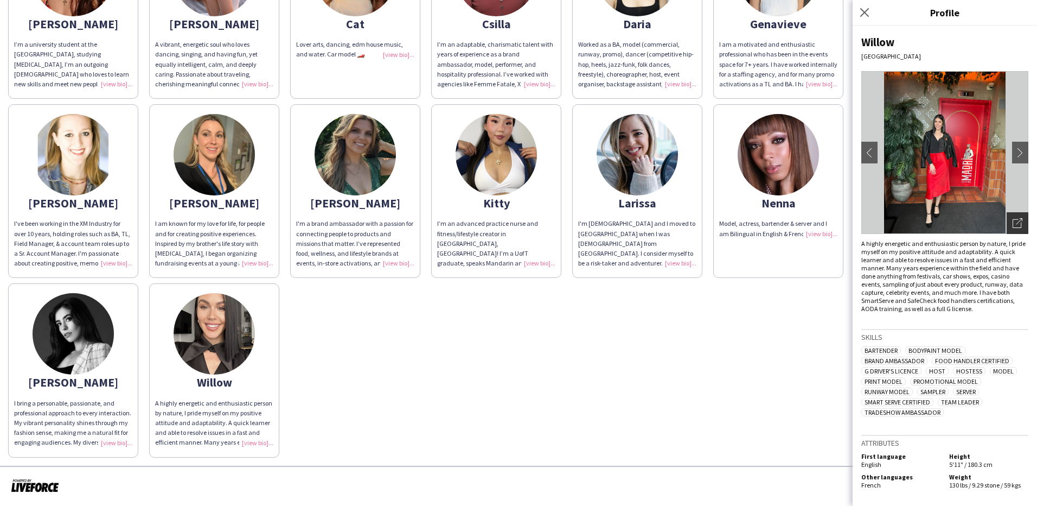
click at [1012, 217] on div "Open photos pop-in" at bounding box center [1018, 223] width 22 height 22
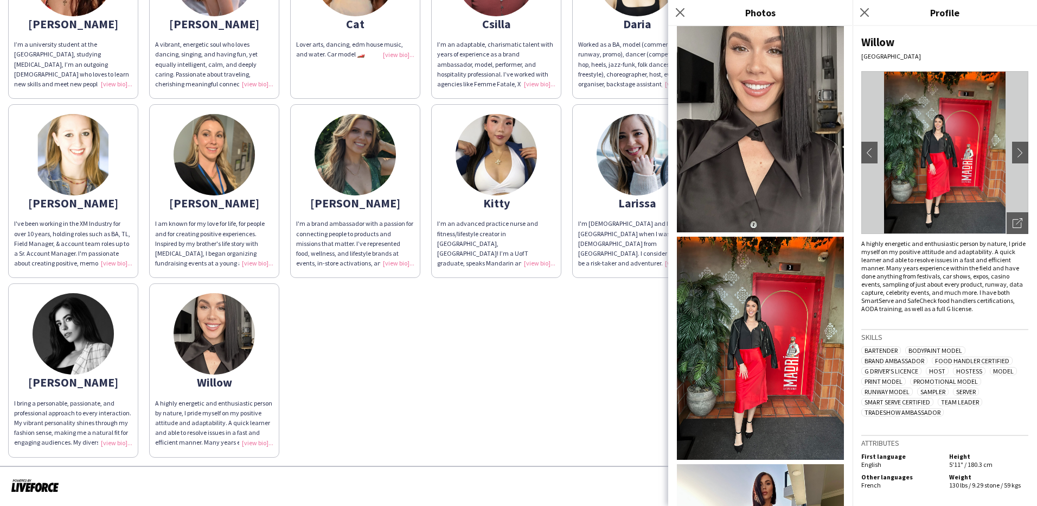
scroll to position [163, 0]
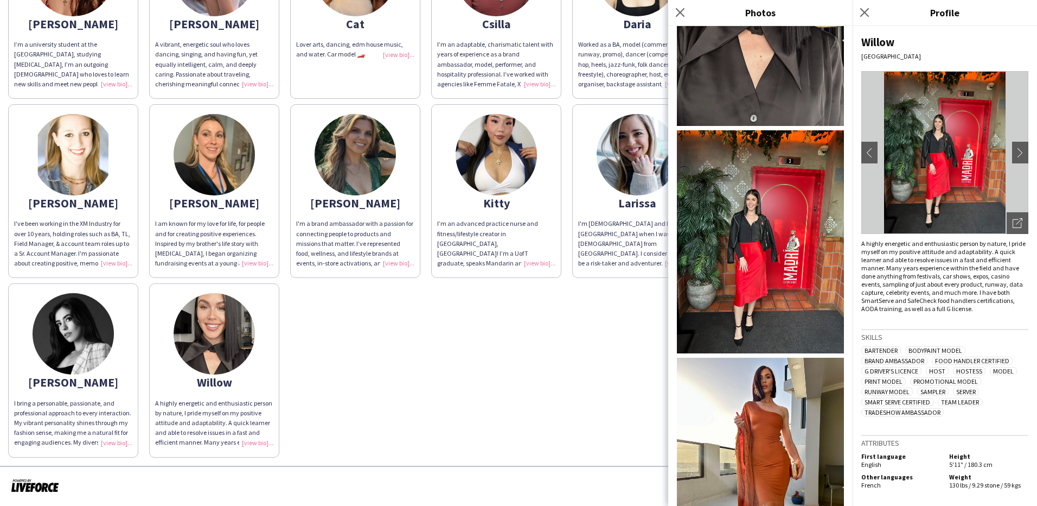
click at [782, 255] on img at bounding box center [760, 241] width 167 height 223
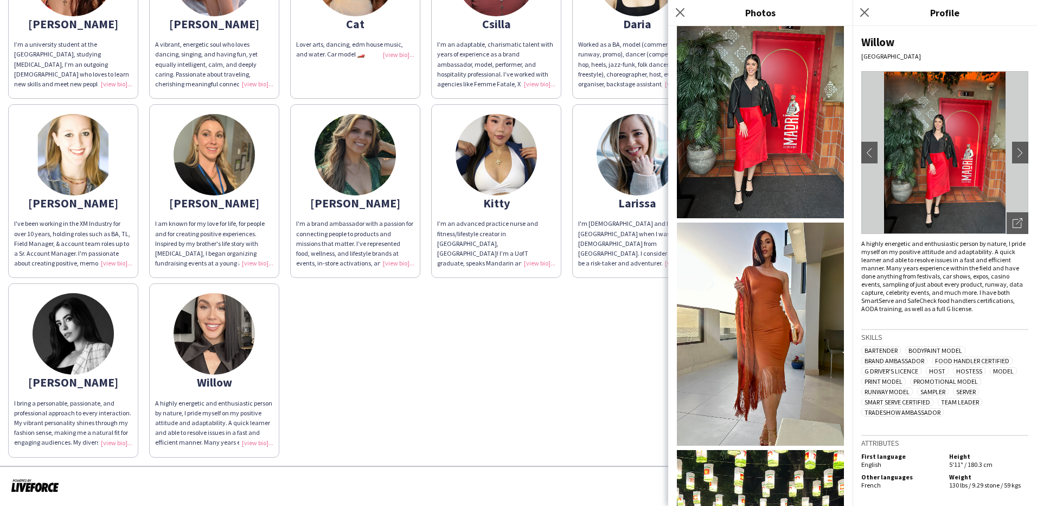
scroll to position [380, 0]
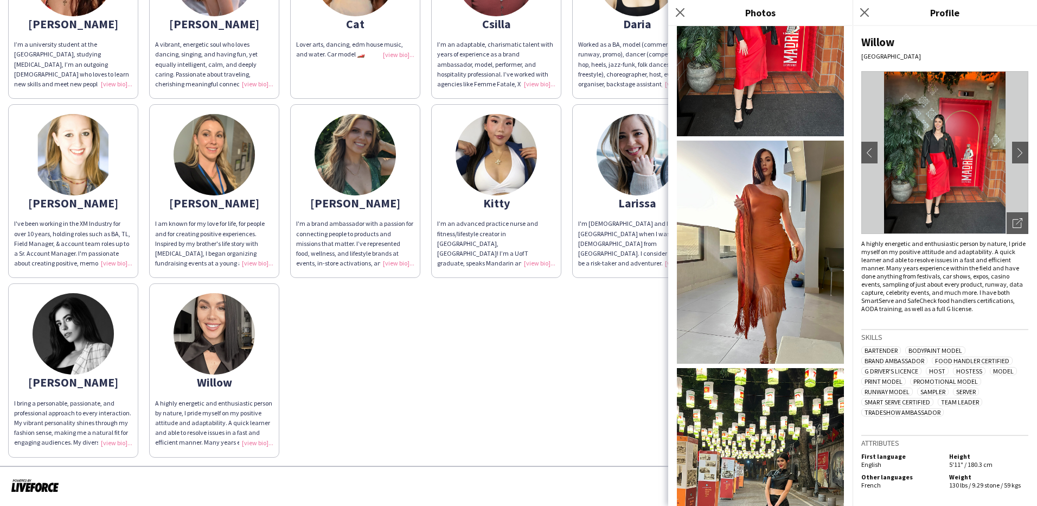
click at [763, 217] on img at bounding box center [760, 252] width 167 height 223
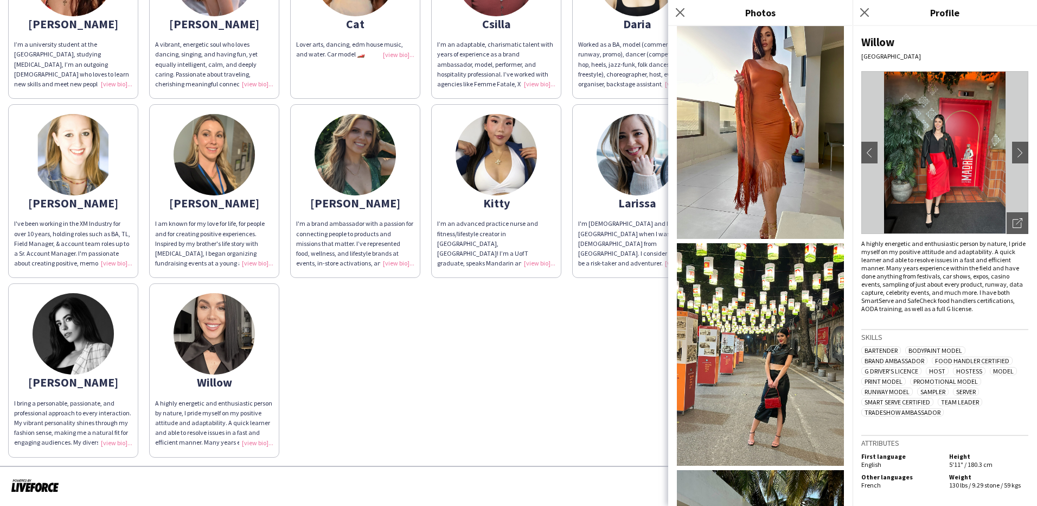
scroll to position [636, 0]
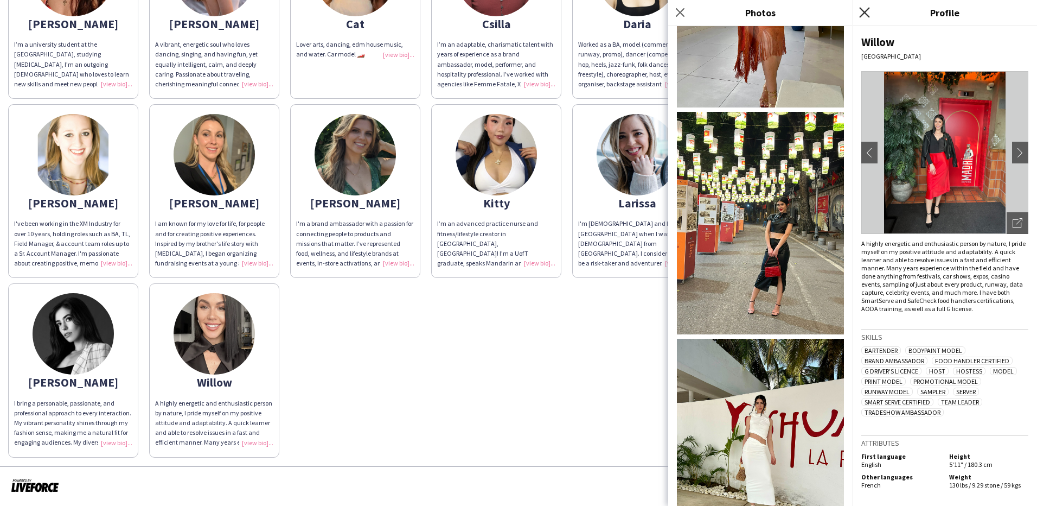
click at [864, 12] on icon "Close pop-in" at bounding box center [864, 12] width 10 height 10
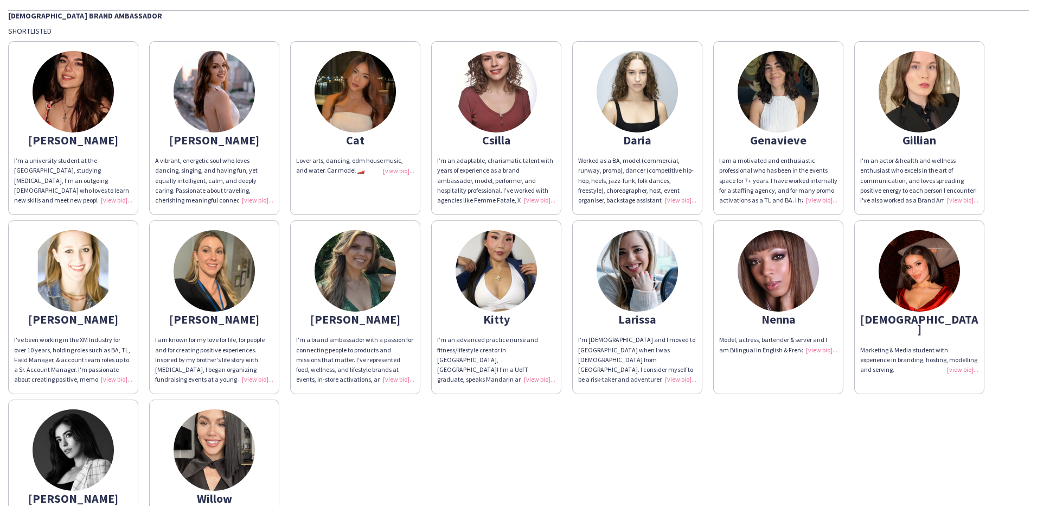
scroll to position [0, 0]
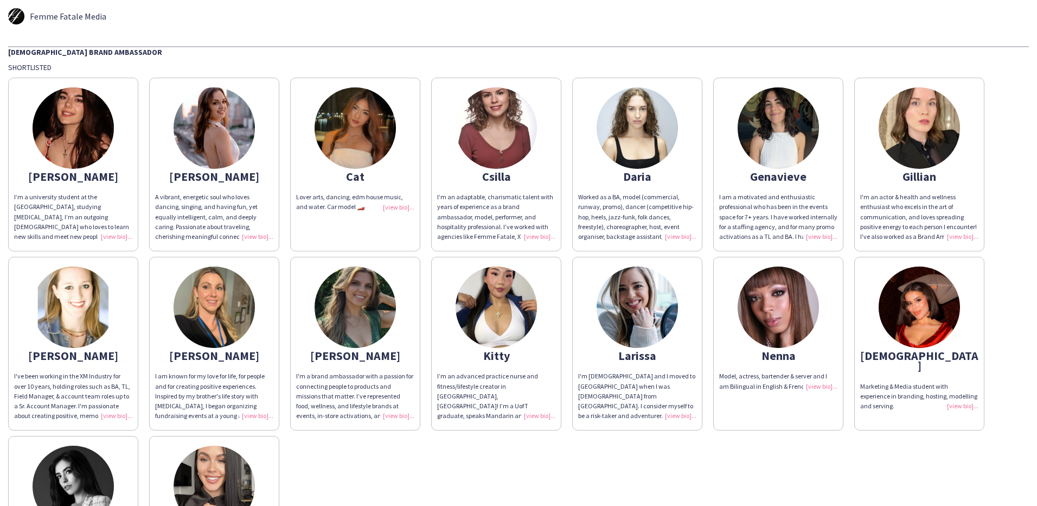
click at [78, 149] on img at bounding box center [73, 127] width 81 height 81
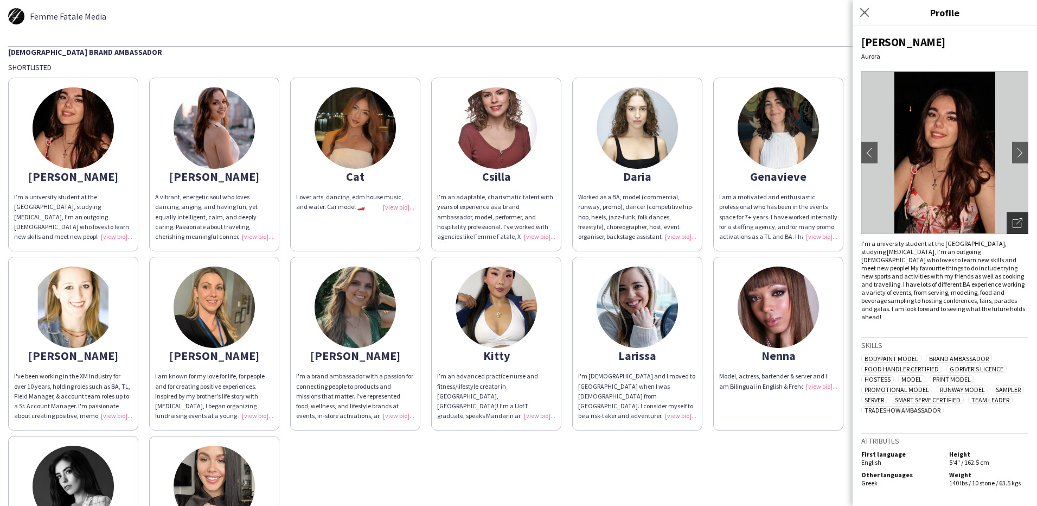
click at [1017, 224] on icon "Open photos pop-in" at bounding box center [1018, 223] width 10 height 10
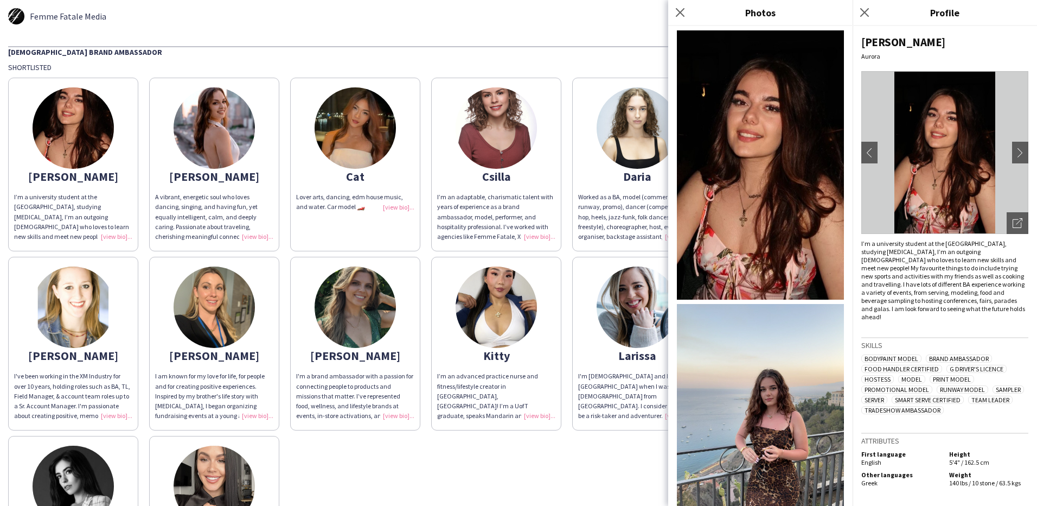
click at [777, 202] on img at bounding box center [760, 164] width 167 height 269
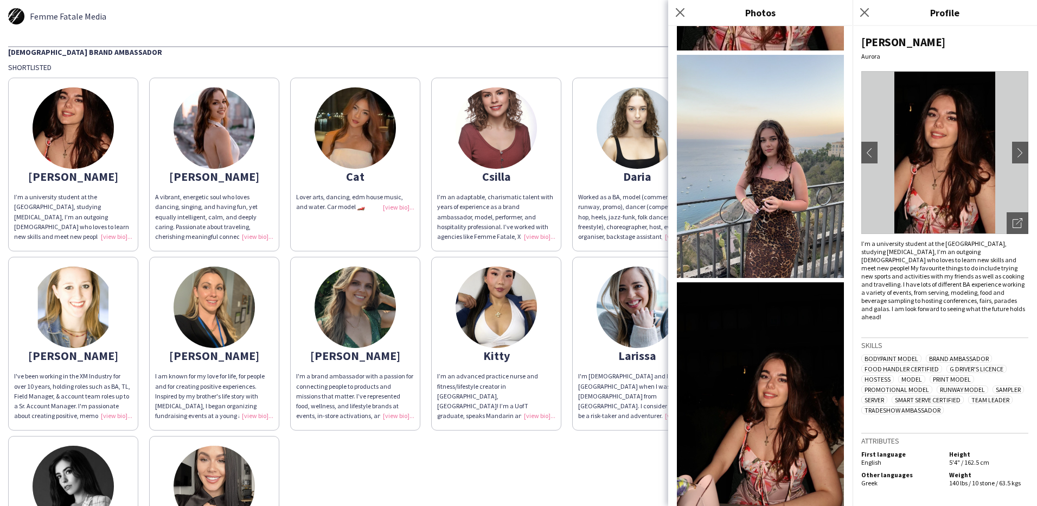
scroll to position [217, 0]
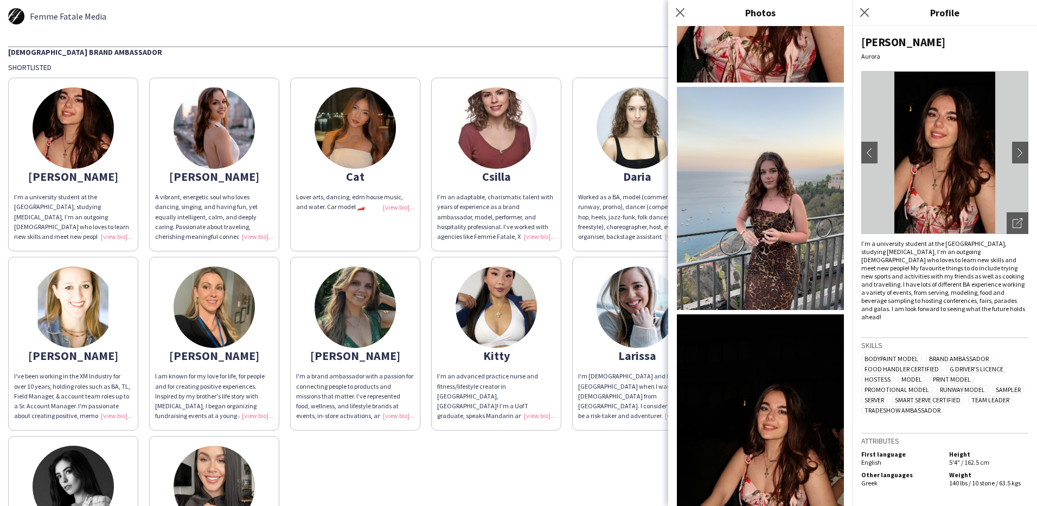
click at [784, 169] on img at bounding box center [760, 198] width 167 height 223
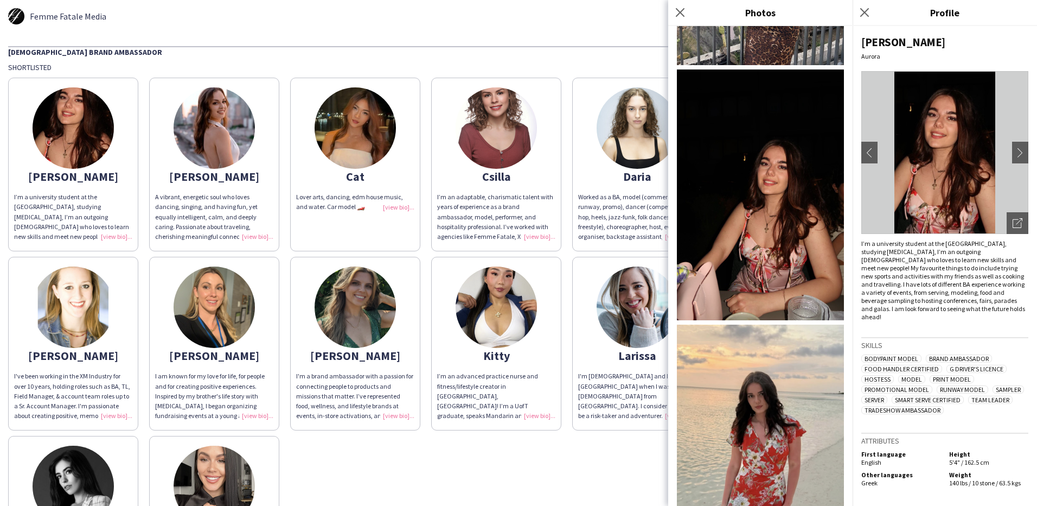
scroll to position [464, 0]
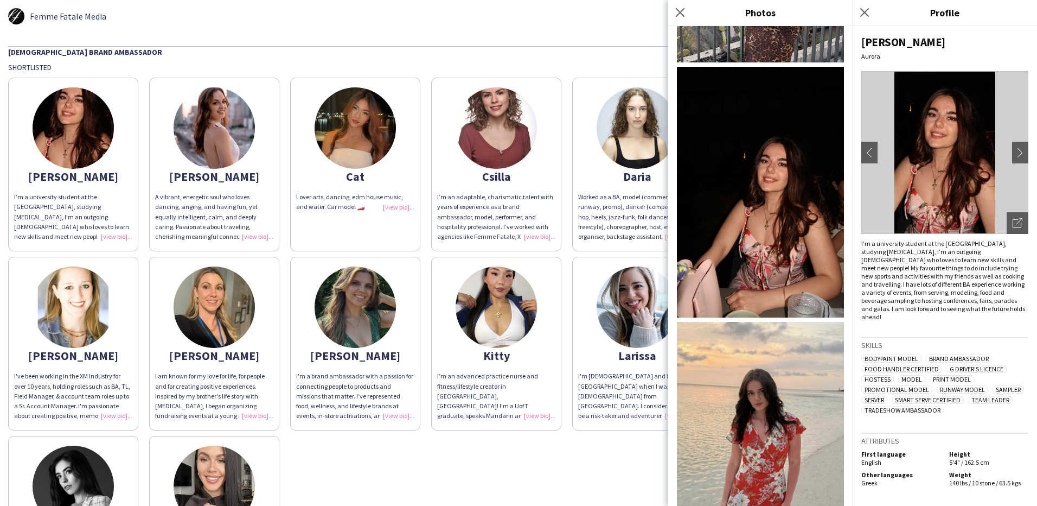
click at [759, 338] on img at bounding box center [760, 438] width 167 height 232
click at [864, 12] on icon at bounding box center [864, 12] width 10 height 10
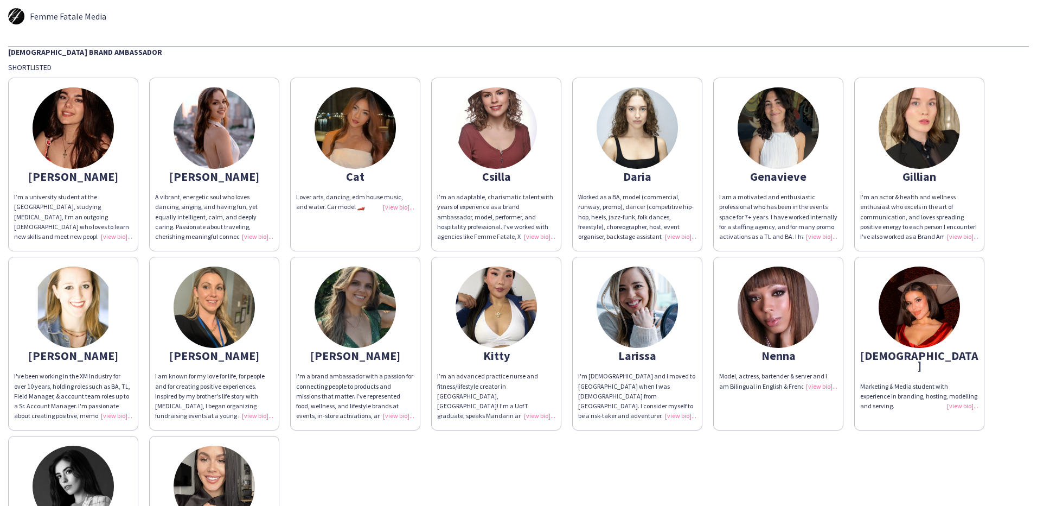
click at [366, 131] on img at bounding box center [355, 127] width 81 height 81
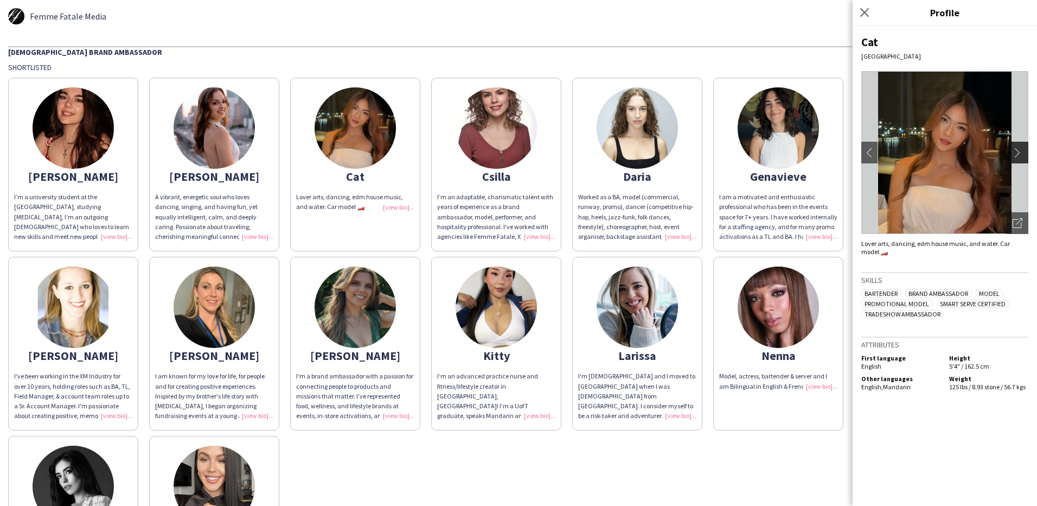
click at [1018, 149] on app-icon "chevron-right" at bounding box center [1020, 153] width 15 height 10
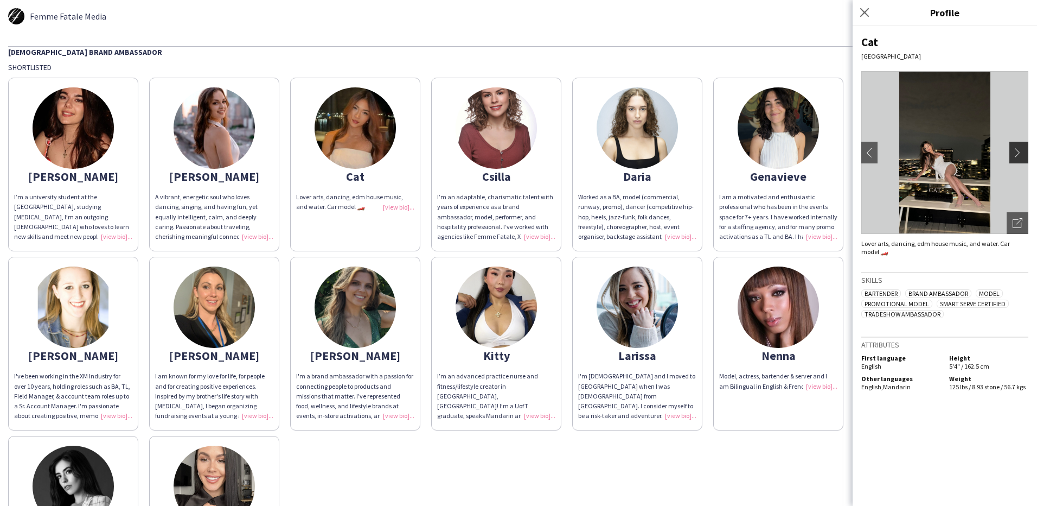
click at [1018, 151] on app-icon "chevron-right" at bounding box center [1020, 153] width 15 height 10
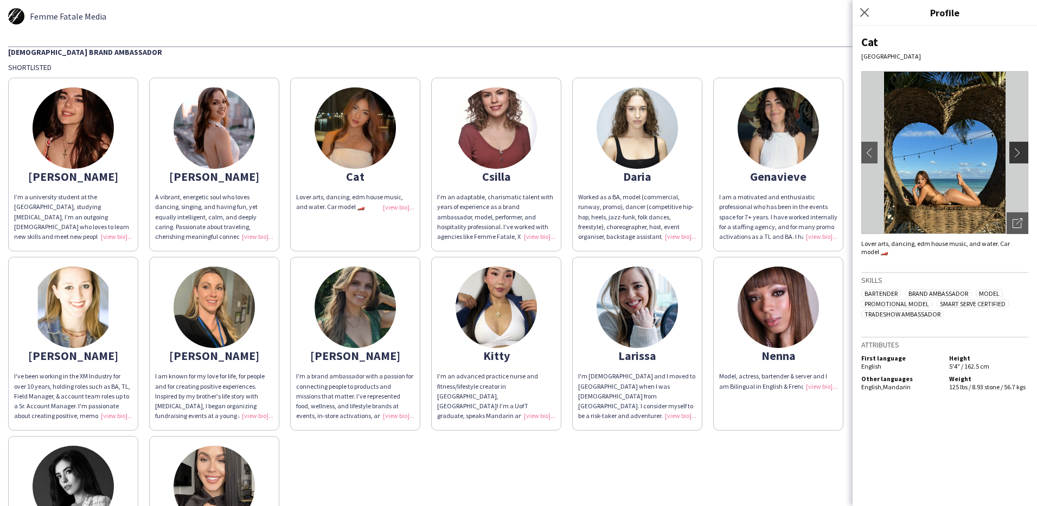
click at [1018, 151] on app-icon "chevron-right" at bounding box center [1020, 153] width 15 height 10
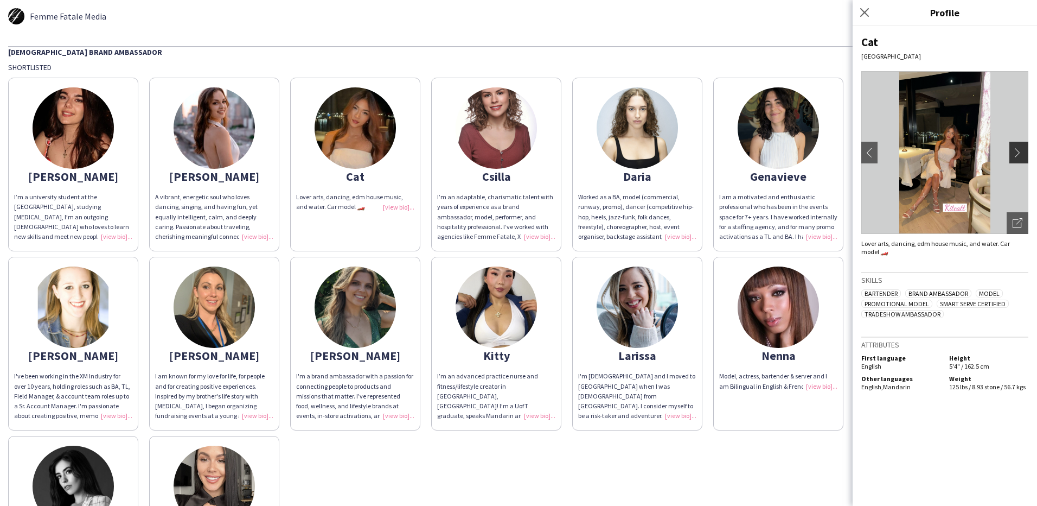
click at [1018, 151] on app-icon "chevron-right" at bounding box center [1020, 153] width 15 height 10
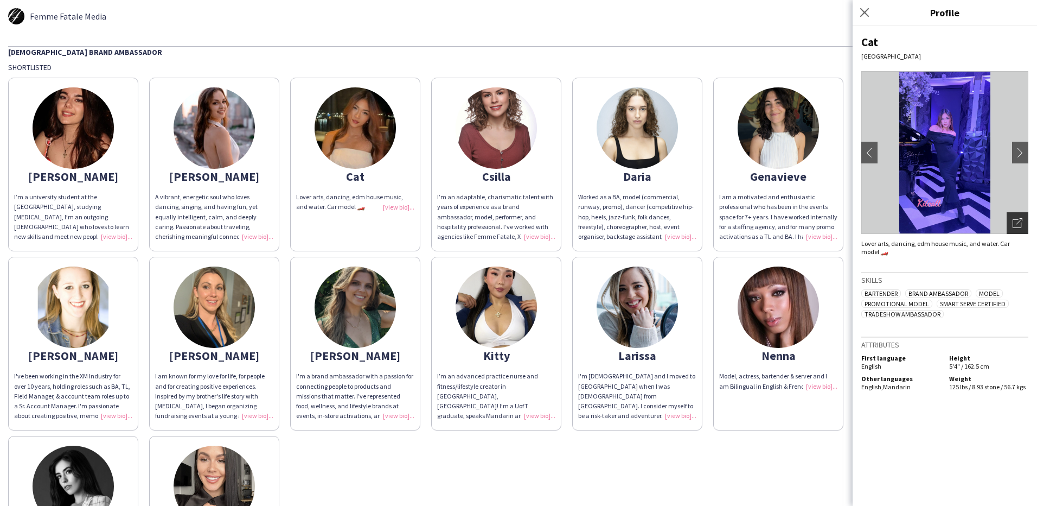
click at [1019, 221] on icon "Open photos pop-in" at bounding box center [1018, 223] width 10 height 10
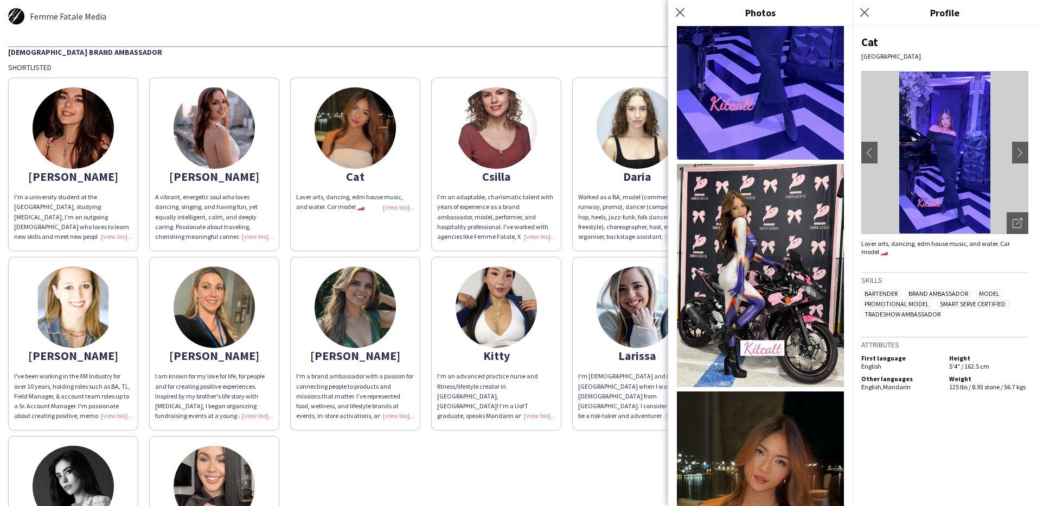
scroll to position [1208, 0]
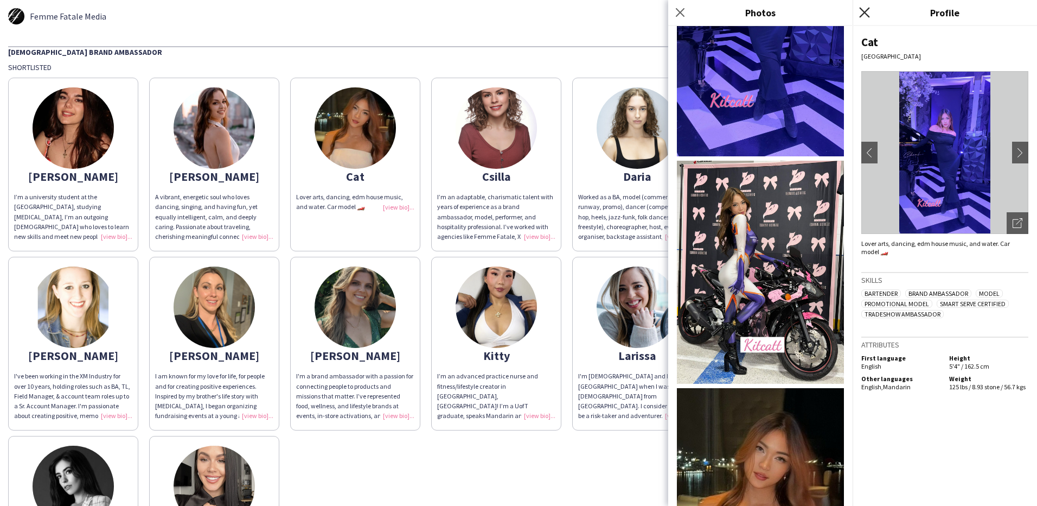
click at [867, 10] on icon at bounding box center [864, 12] width 10 height 10
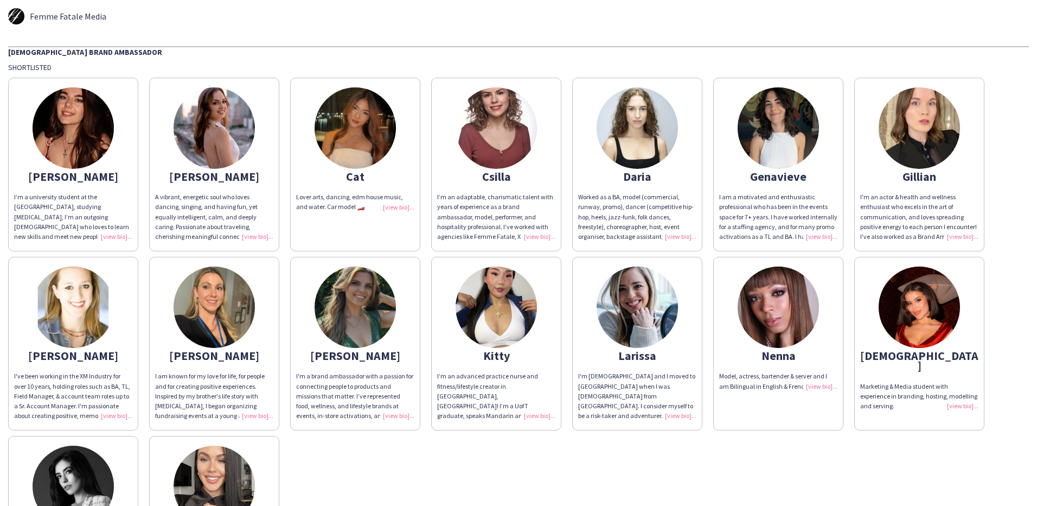
click at [489, 126] on img at bounding box center [496, 127] width 81 height 81
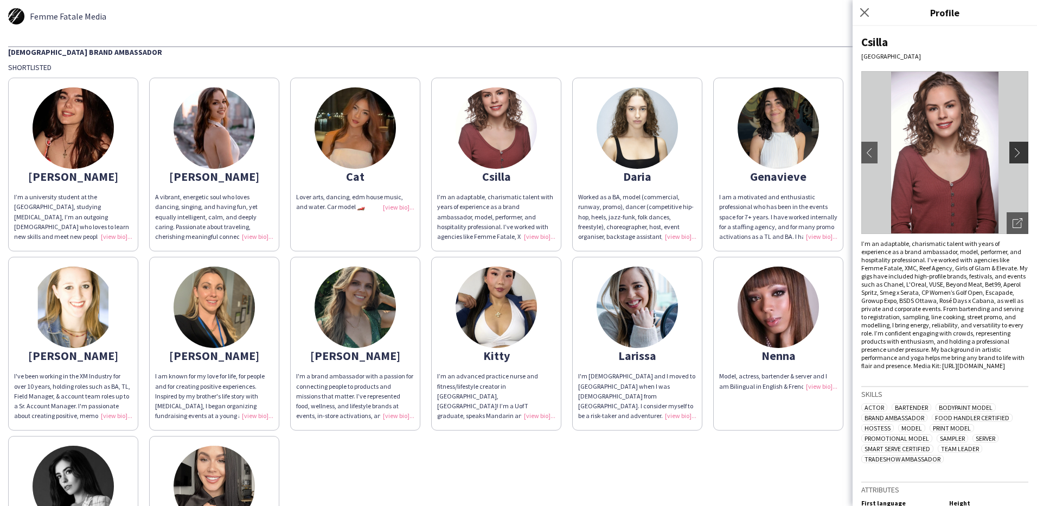
click at [1014, 154] on app-icon "chevron-right" at bounding box center [1020, 153] width 15 height 10
click at [1013, 151] on app-icon "chevron-right" at bounding box center [1020, 153] width 15 height 10
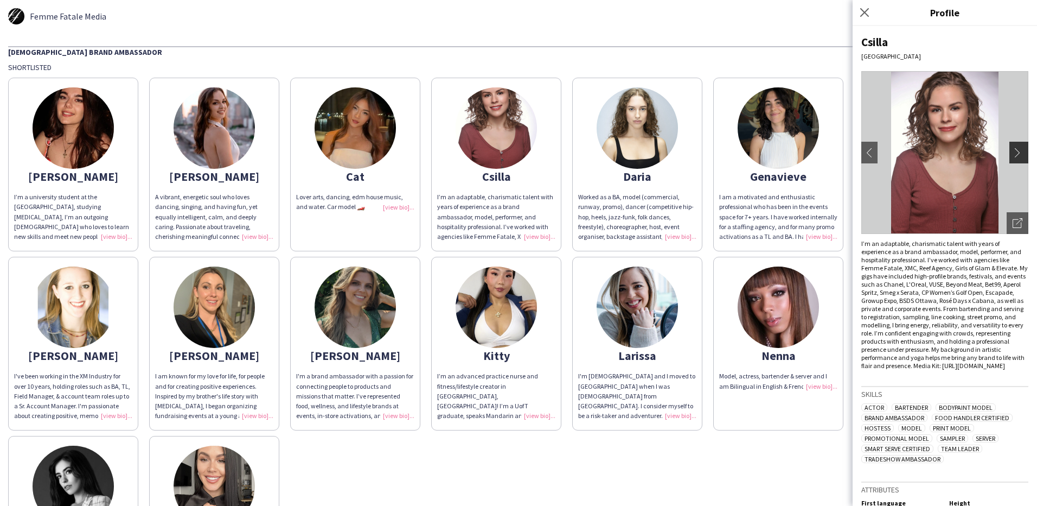
click at [1013, 150] on app-icon "chevron-right" at bounding box center [1020, 153] width 15 height 10
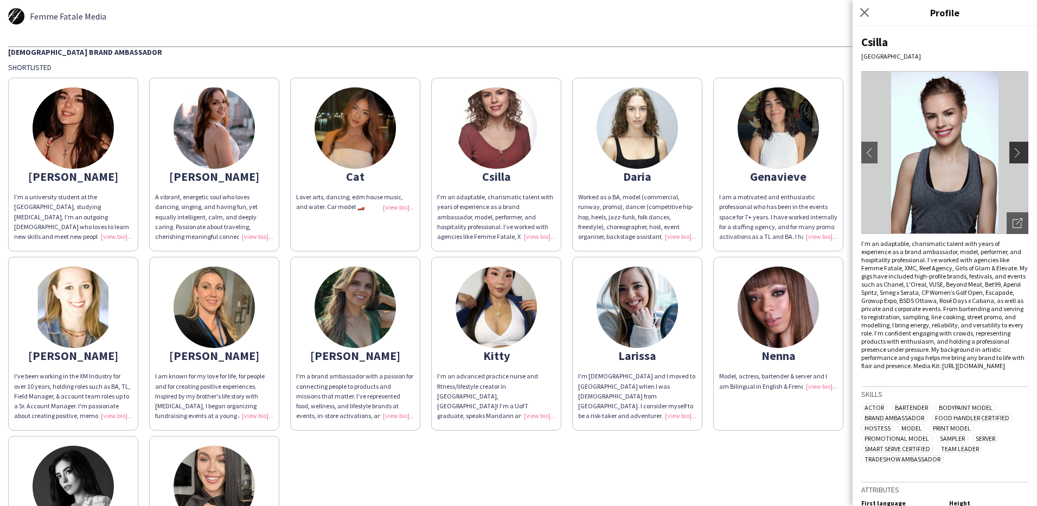
click at [1013, 150] on app-icon "chevron-right" at bounding box center [1020, 153] width 15 height 10
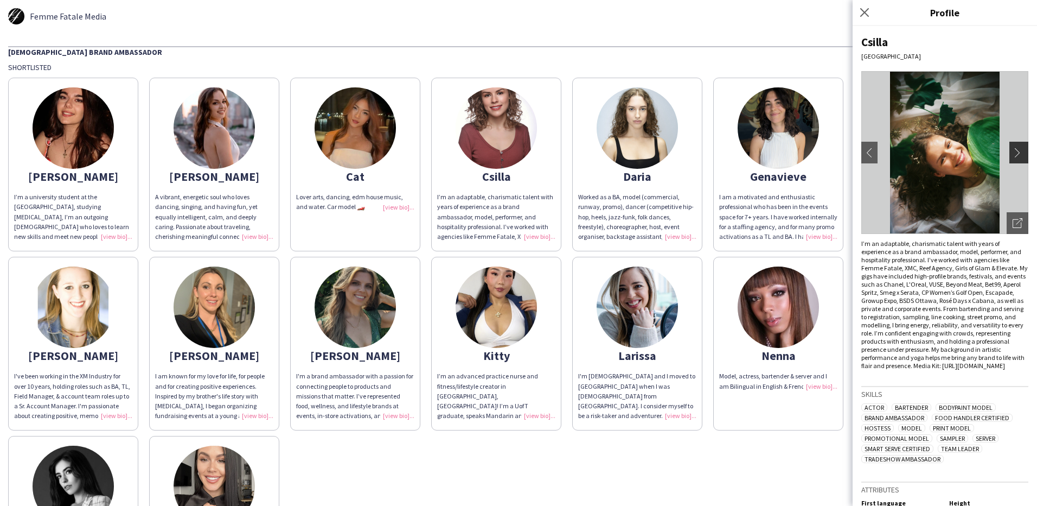
click at [1013, 150] on app-icon "chevron-right" at bounding box center [1020, 153] width 15 height 10
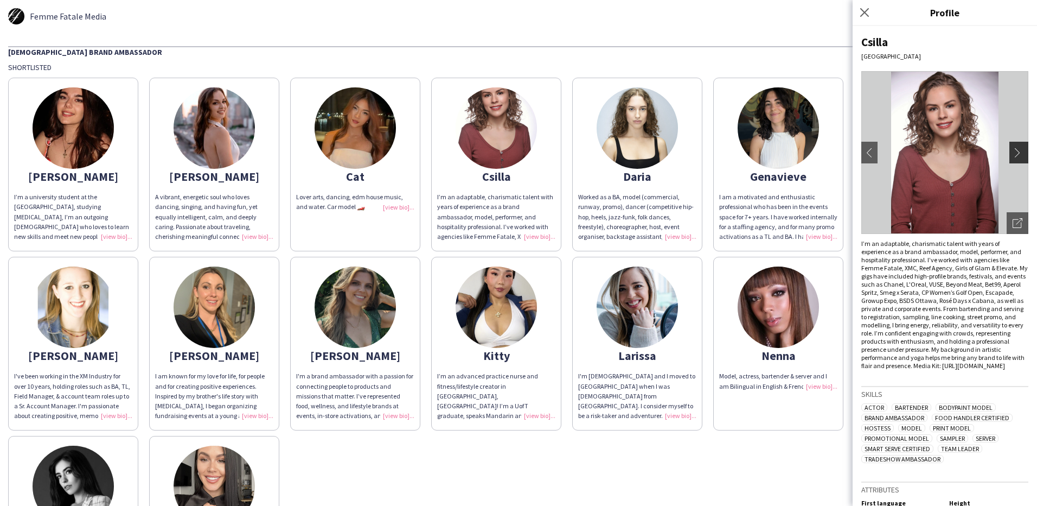
click at [1013, 150] on app-icon "chevron-right" at bounding box center [1020, 153] width 15 height 10
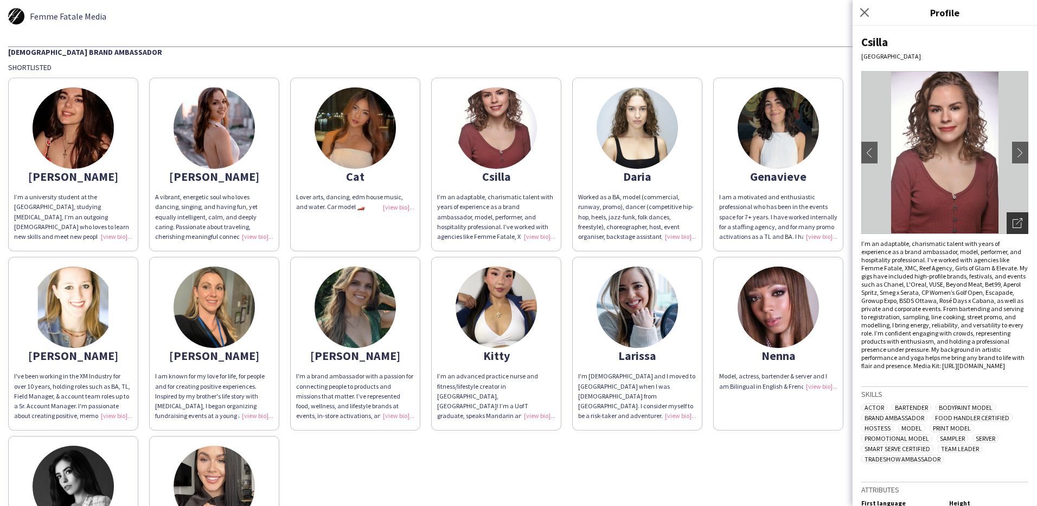
click at [1013, 220] on icon "Open photos pop-in" at bounding box center [1018, 223] width 10 height 10
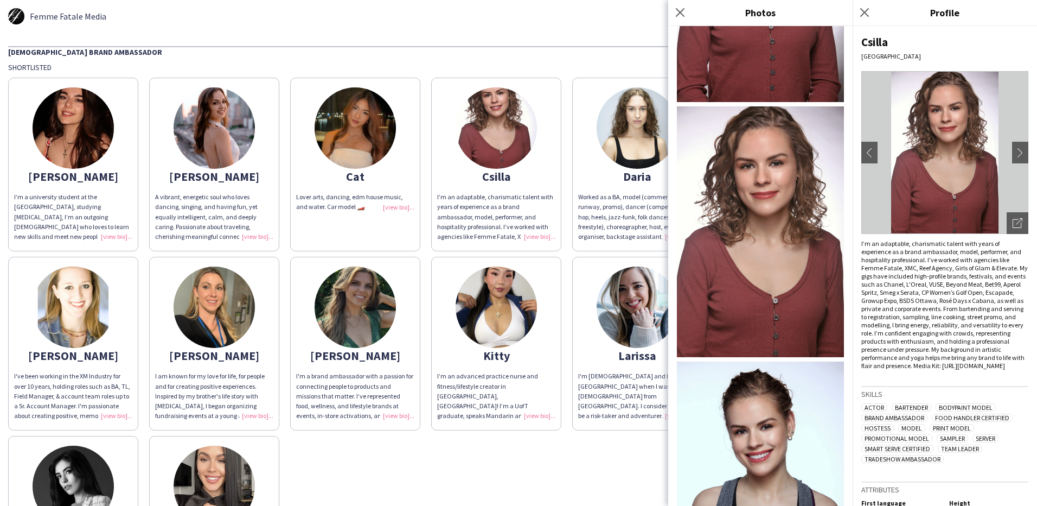
scroll to position [731, 0]
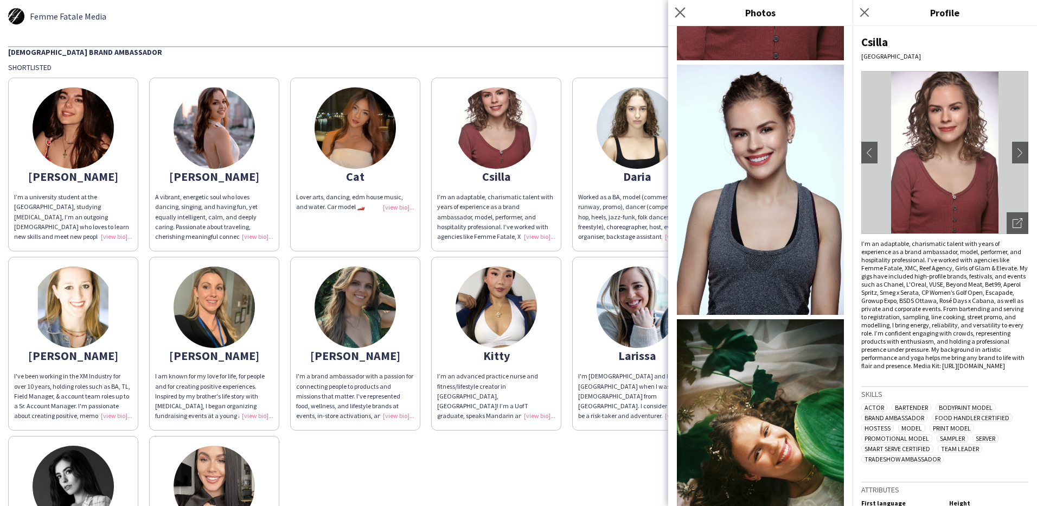
click at [676, 18] on app-icon "Close pop-in" at bounding box center [681, 13] width 16 height 16
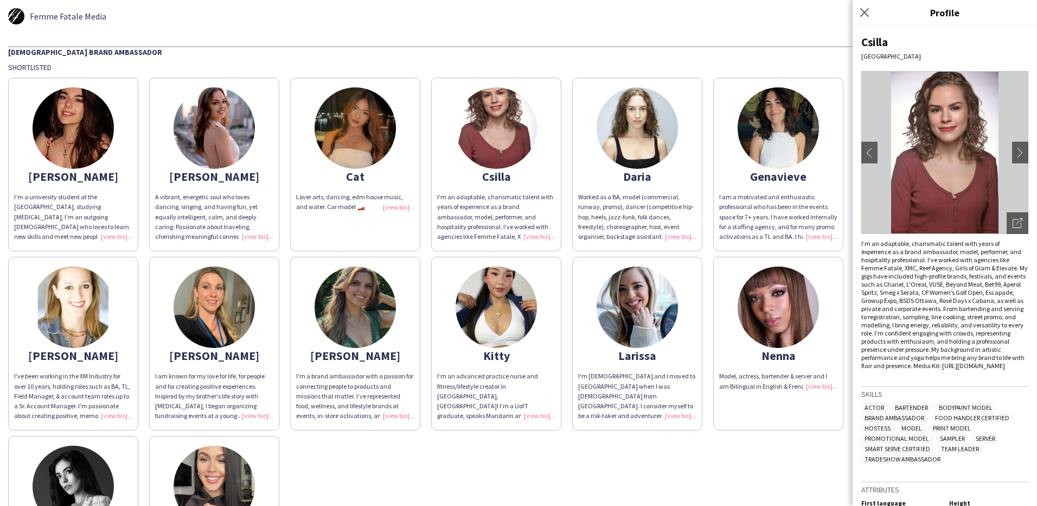
click at [629, 125] on img at bounding box center [637, 127] width 81 height 81
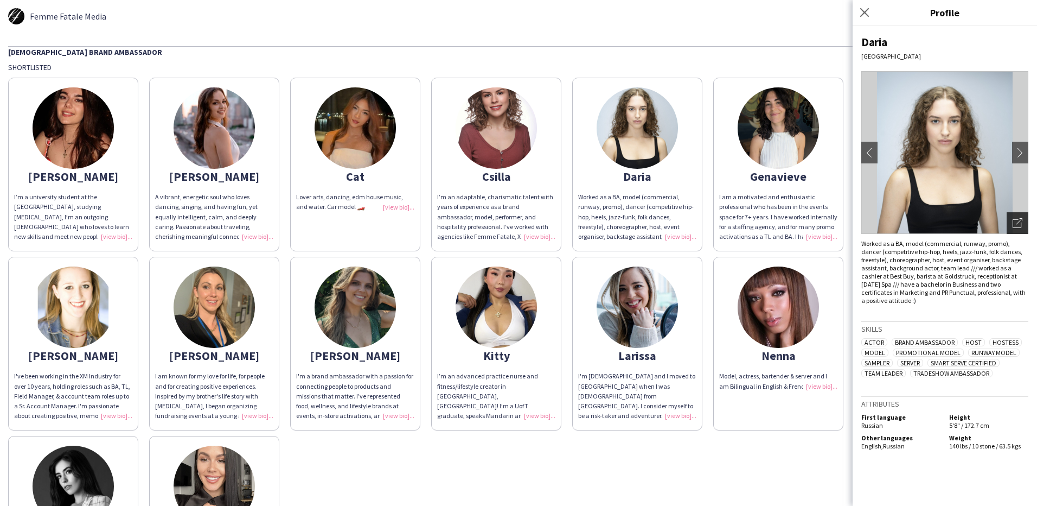
click at [1018, 222] on icon "Open photos pop-in" at bounding box center [1018, 223] width 10 height 10
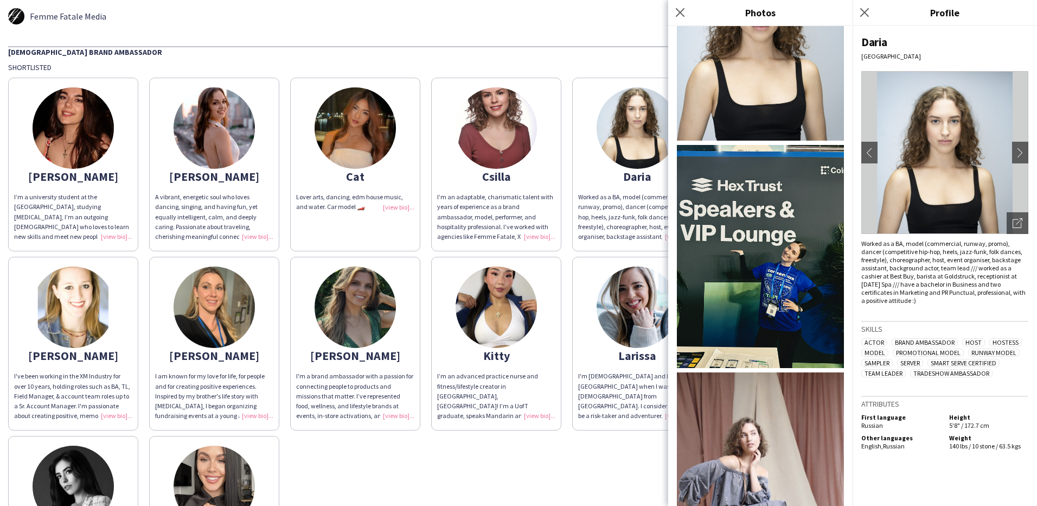
scroll to position [705, 0]
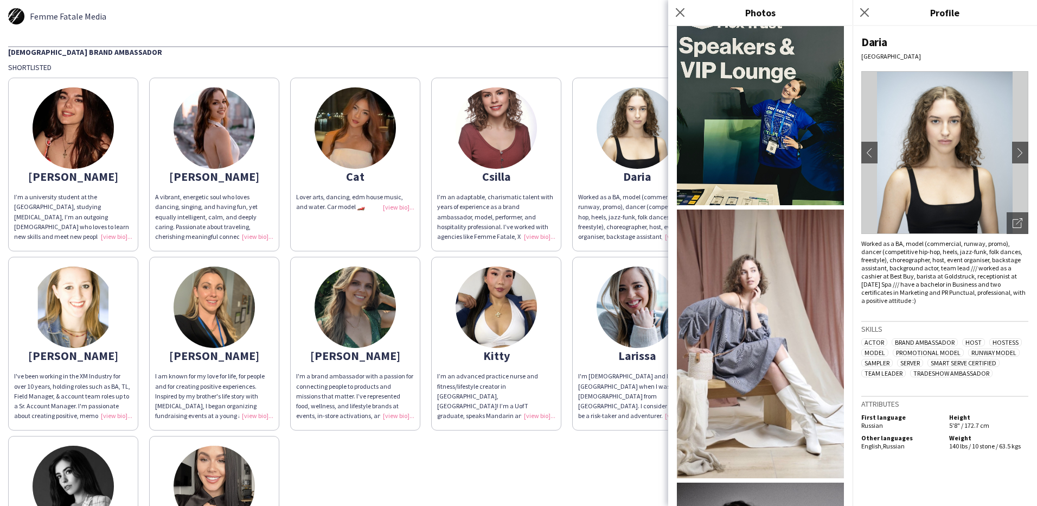
click at [773, 99] on img at bounding box center [760, 93] width 167 height 223
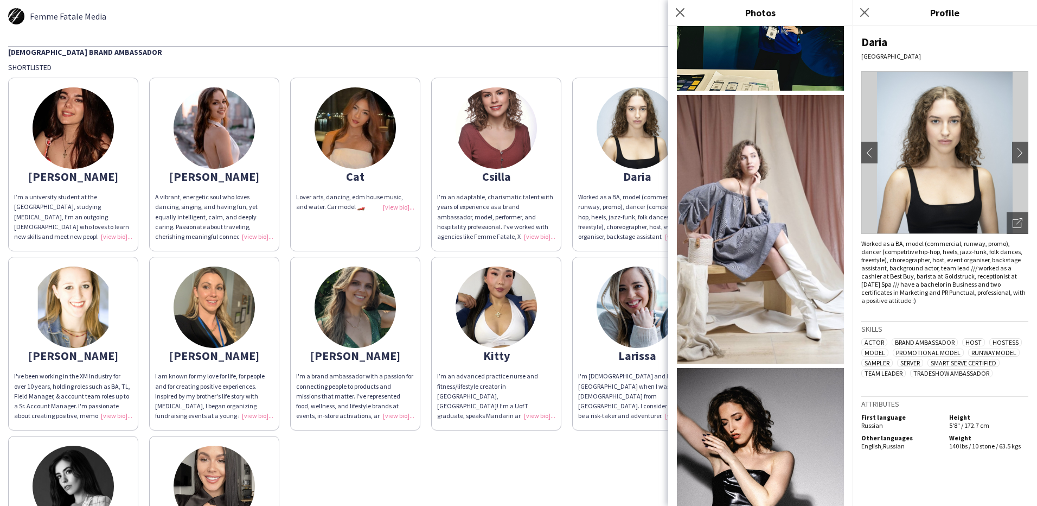
scroll to position [865, 0]
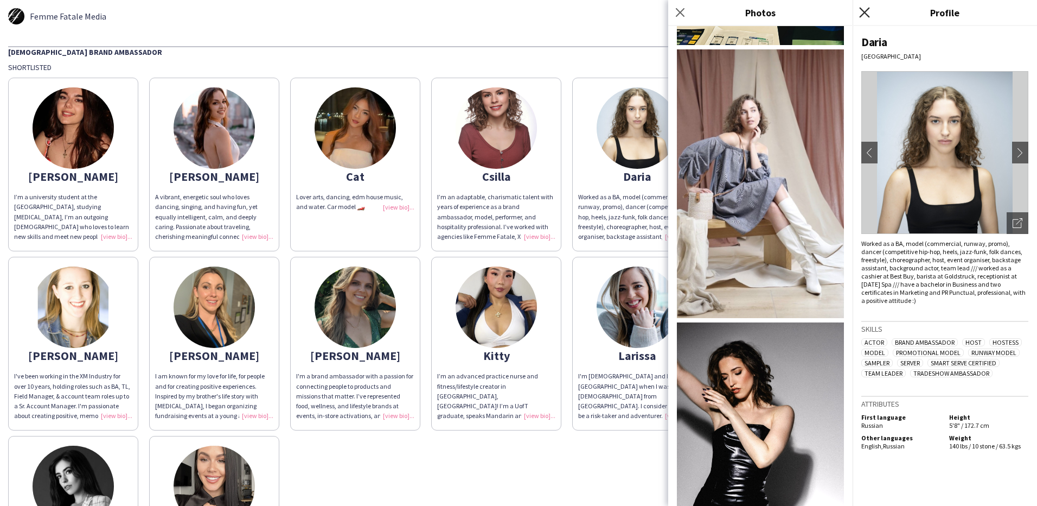
click at [863, 9] on icon "Close pop-in" at bounding box center [864, 12] width 10 height 10
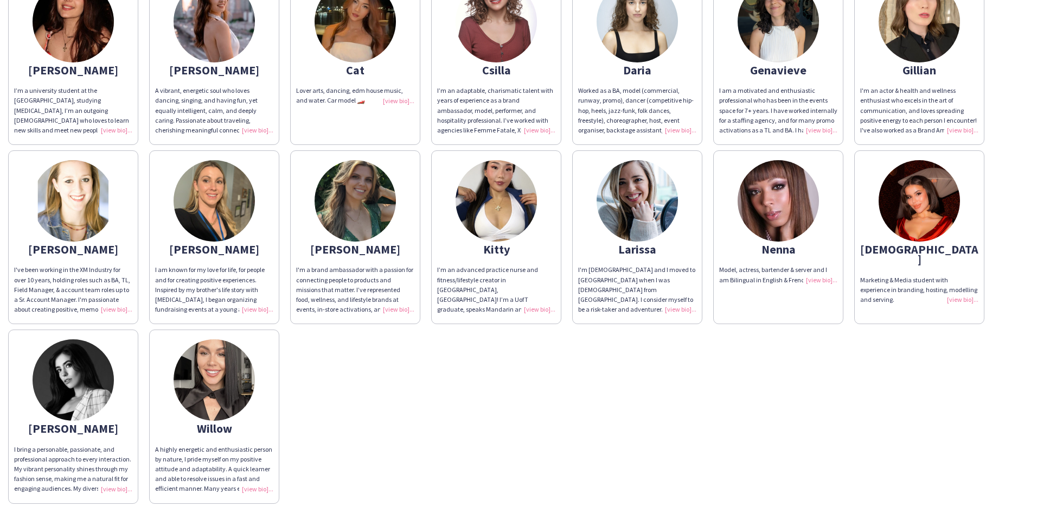
scroll to position [109, 0]
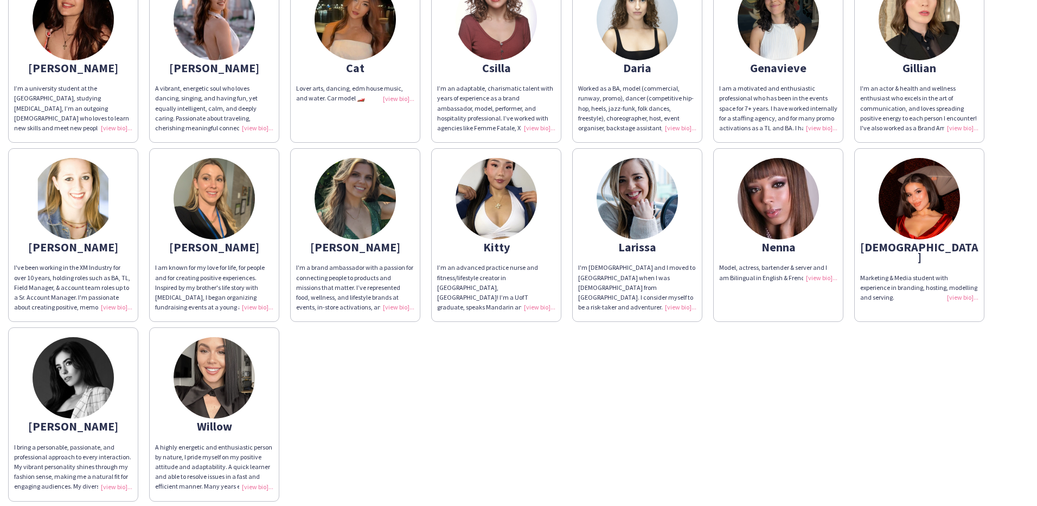
click at [224, 215] on img at bounding box center [214, 198] width 81 height 81
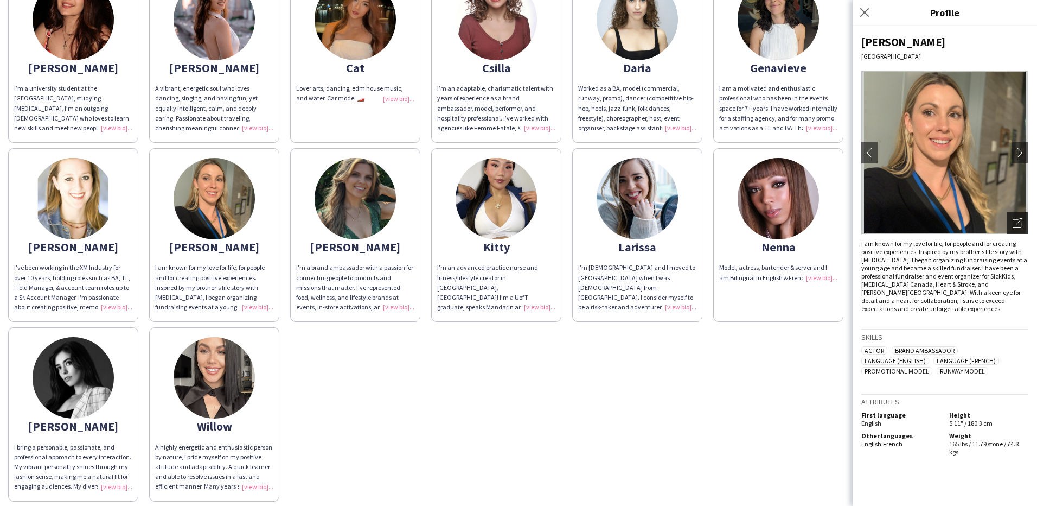
click at [1015, 223] on icon "Open photos pop-in" at bounding box center [1018, 223] width 10 height 10
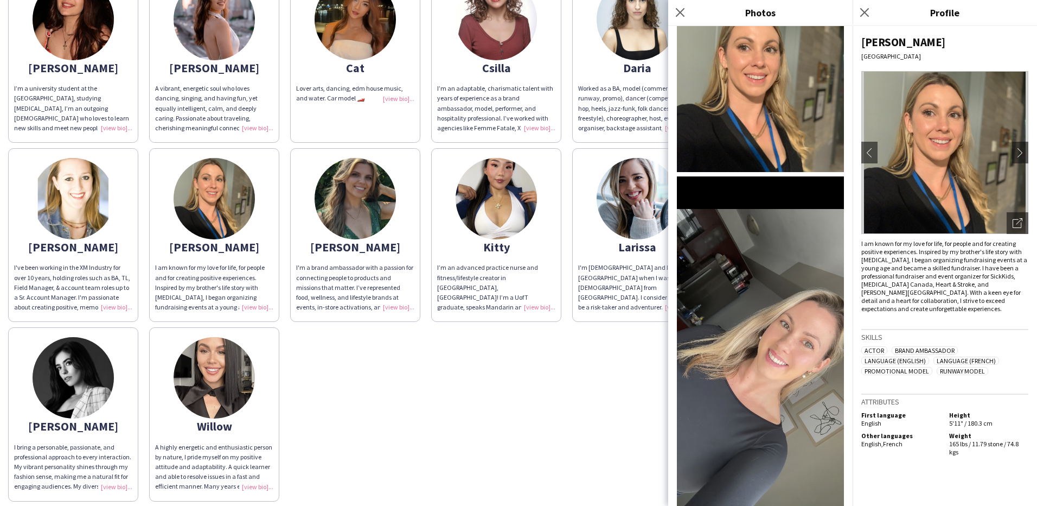
scroll to position [0, 0]
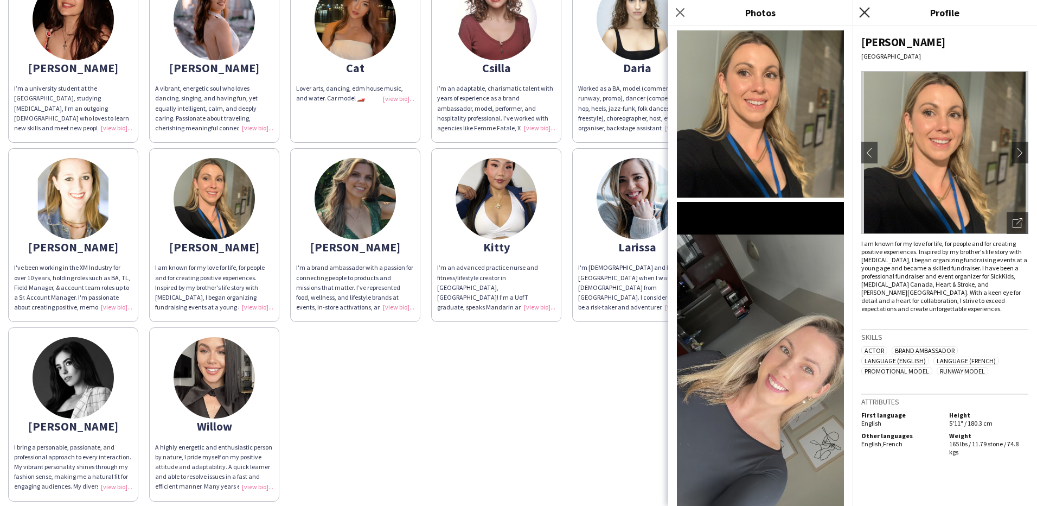
click at [867, 13] on icon "Close pop-in" at bounding box center [864, 12] width 10 height 10
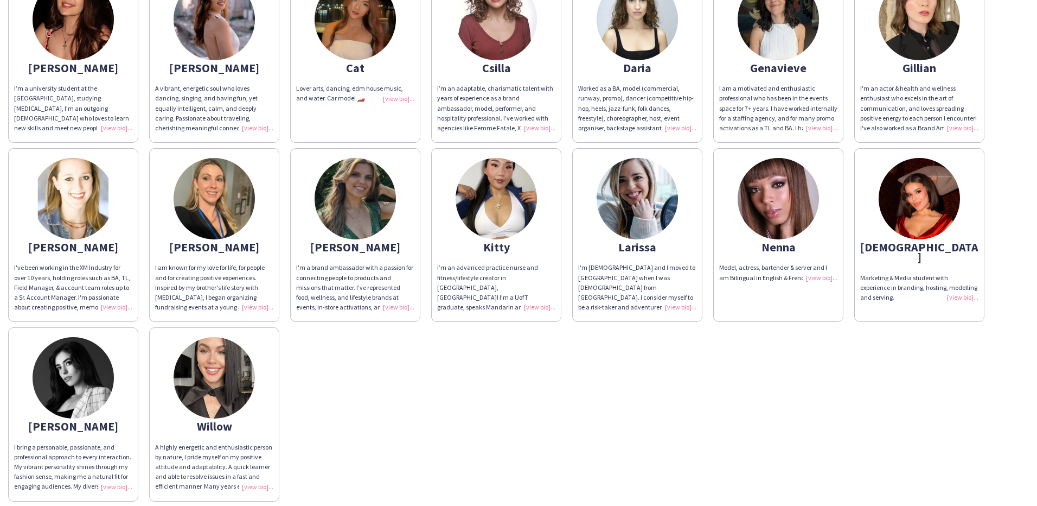
click at [371, 184] on img at bounding box center [355, 198] width 81 height 81
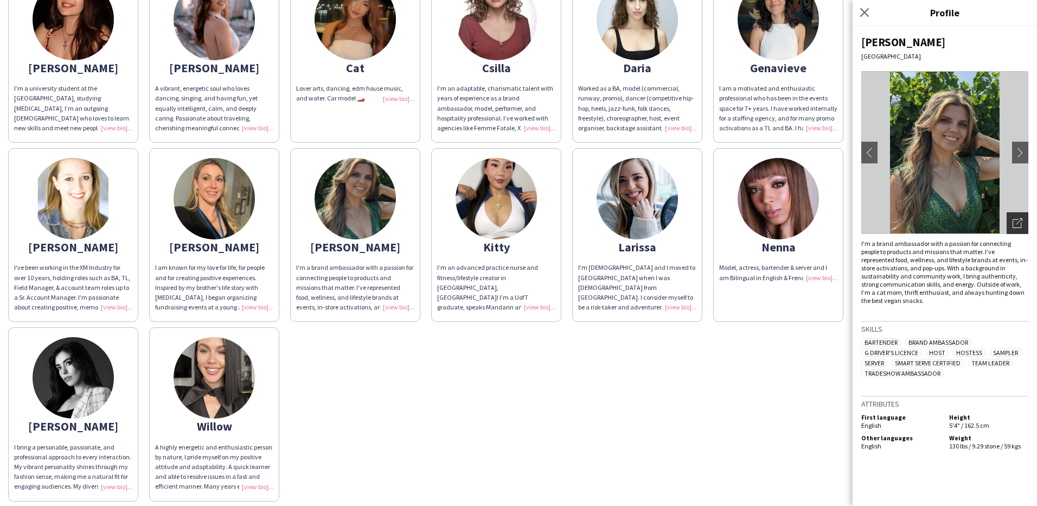
click at [1023, 222] on div "Open photos pop-in" at bounding box center [1018, 223] width 22 height 22
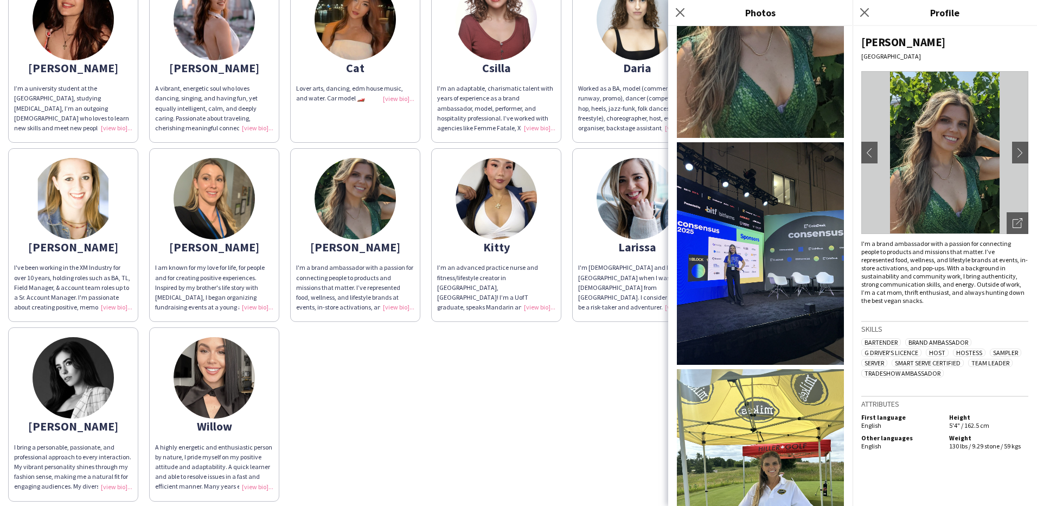
scroll to position [709, 0]
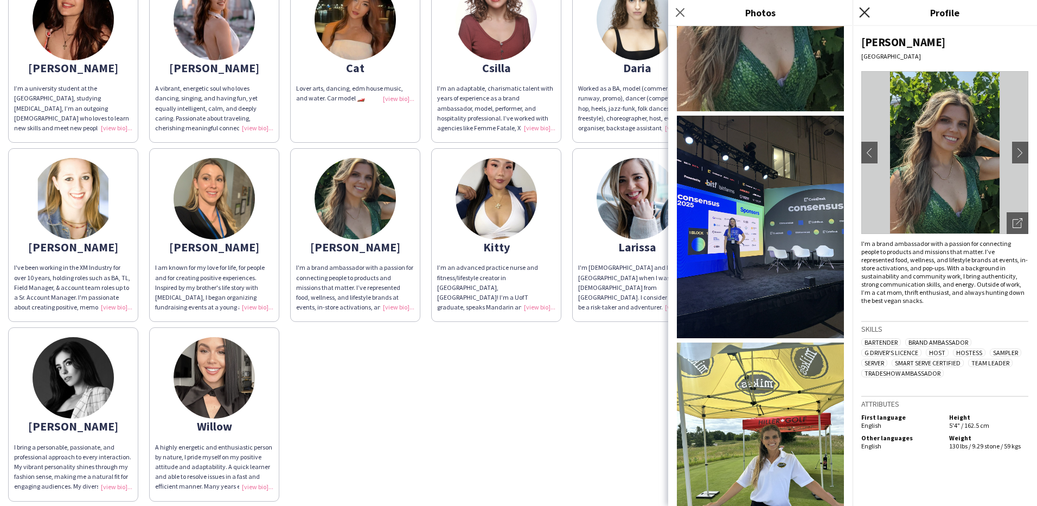
click at [867, 10] on icon at bounding box center [864, 12] width 10 height 10
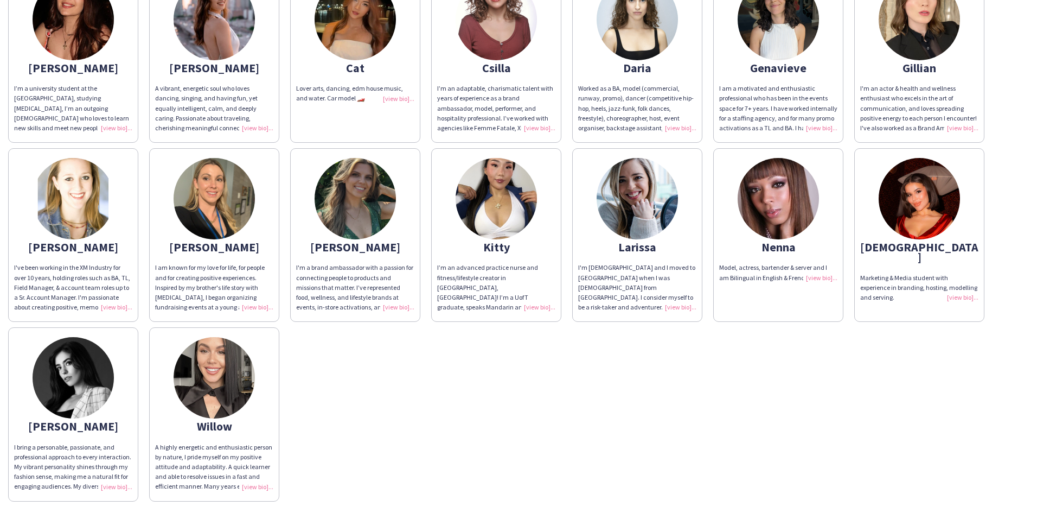
click at [926, 213] on img at bounding box center [919, 198] width 81 height 81
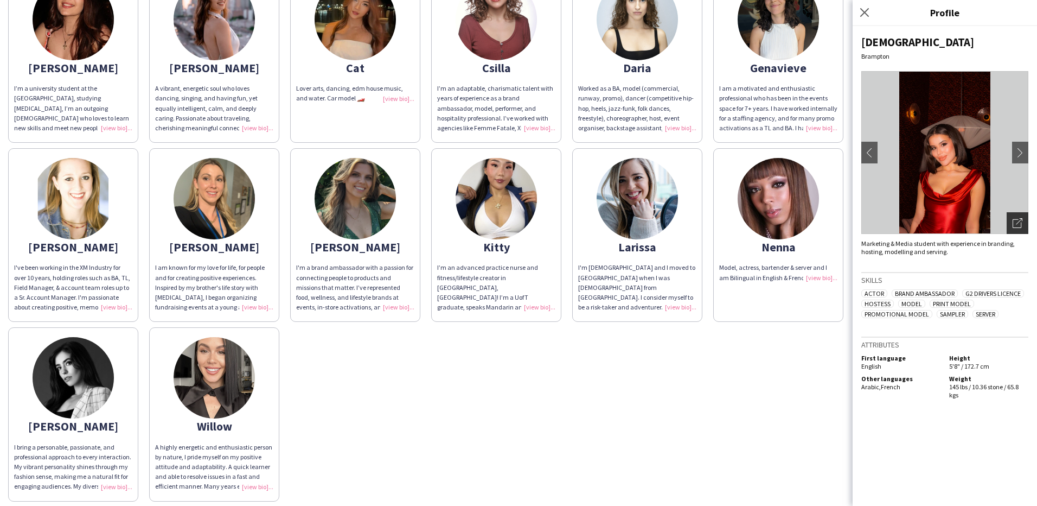
click at [1019, 222] on icon "Open photos pop-in" at bounding box center [1018, 223] width 10 height 10
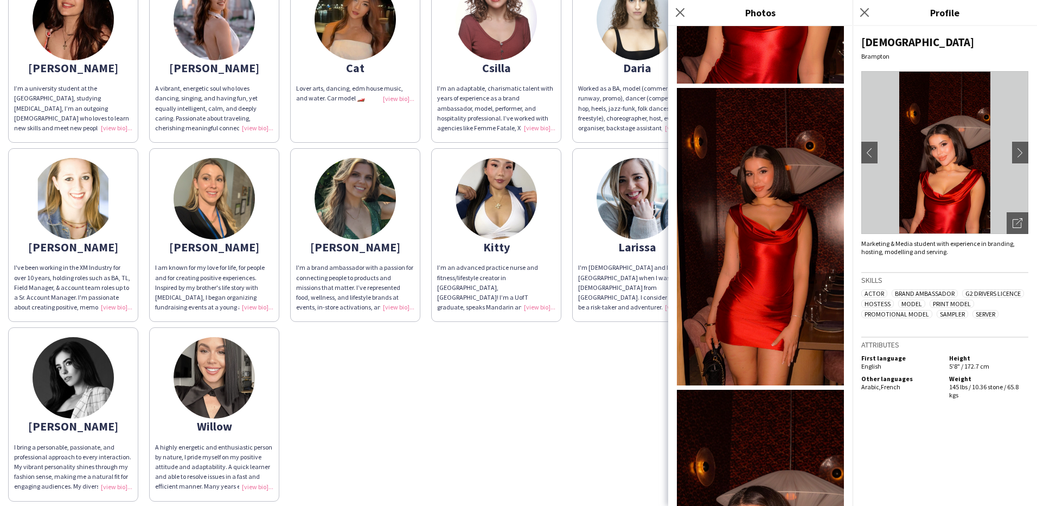
scroll to position [271, 0]
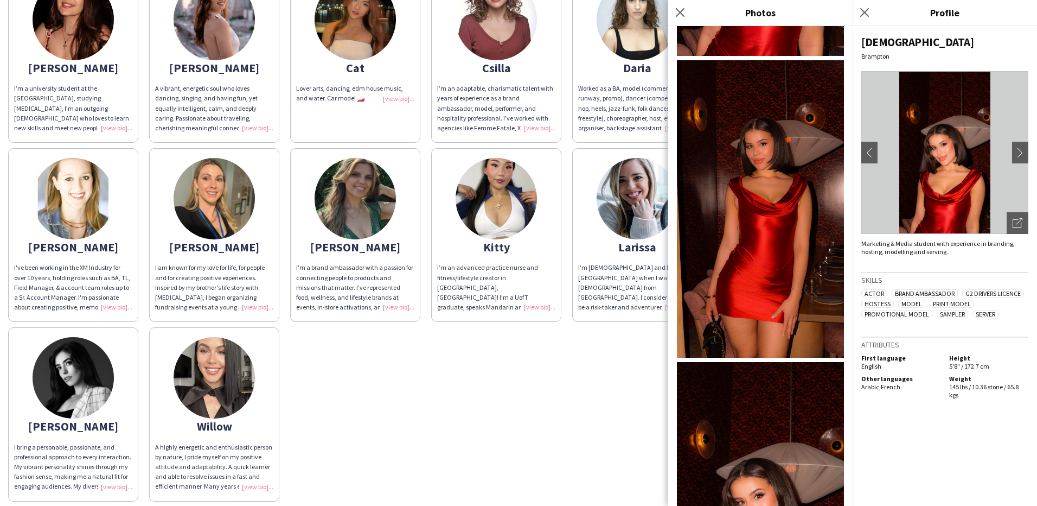
click at [774, 224] on img at bounding box center [760, 208] width 167 height 297
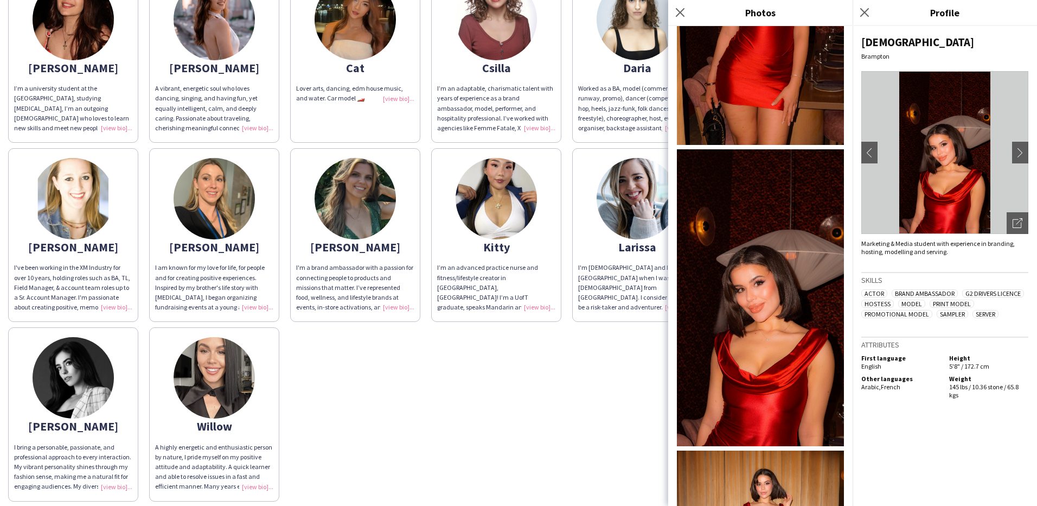
scroll to position [492, 0]
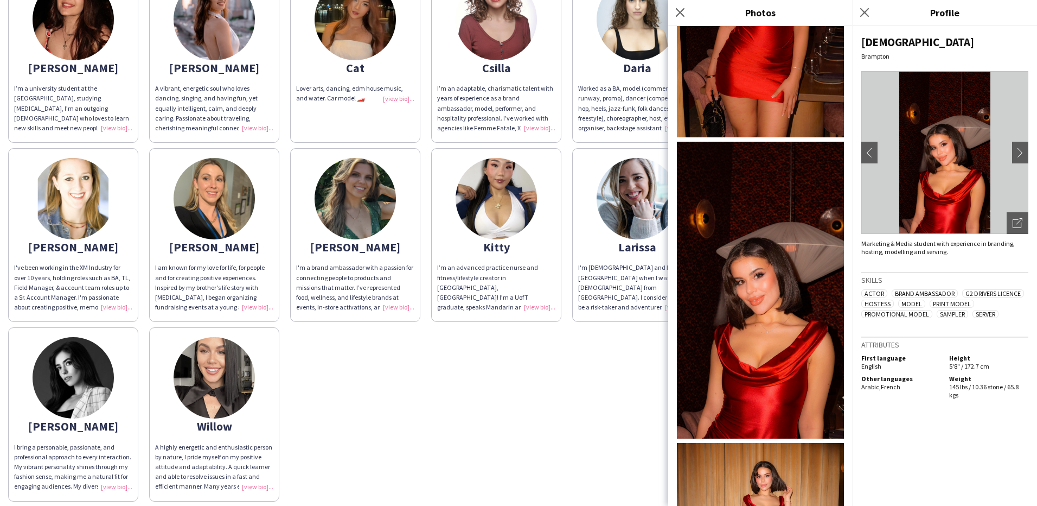
click at [794, 179] on img at bounding box center [760, 290] width 167 height 297
click at [774, 464] on img at bounding box center [760, 498] width 167 height 111
click at [869, 11] on icon "Close pop-in" at bounding box center [864, 12] width 10 height 10
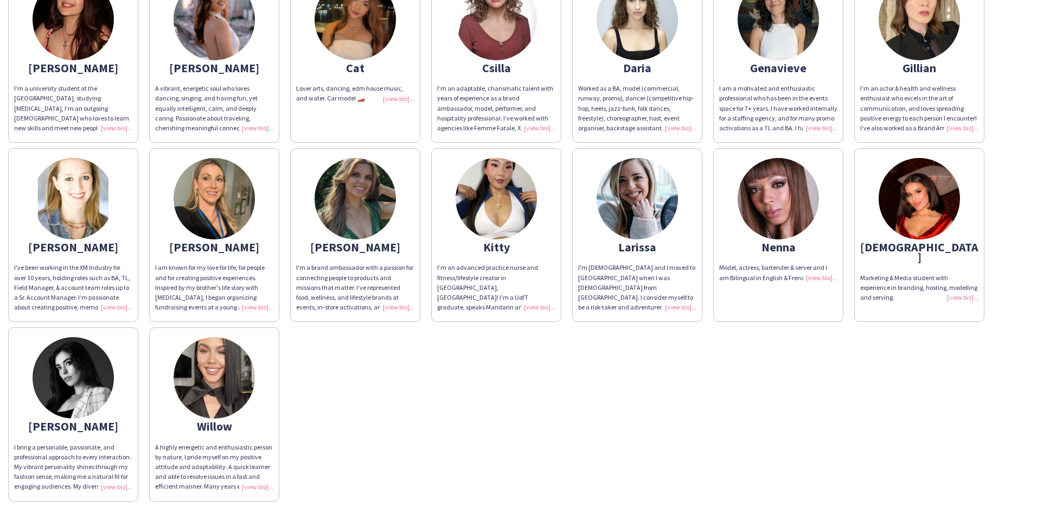
click at [202, 383] on img at bounding box center [214, 377] width 81 height 81
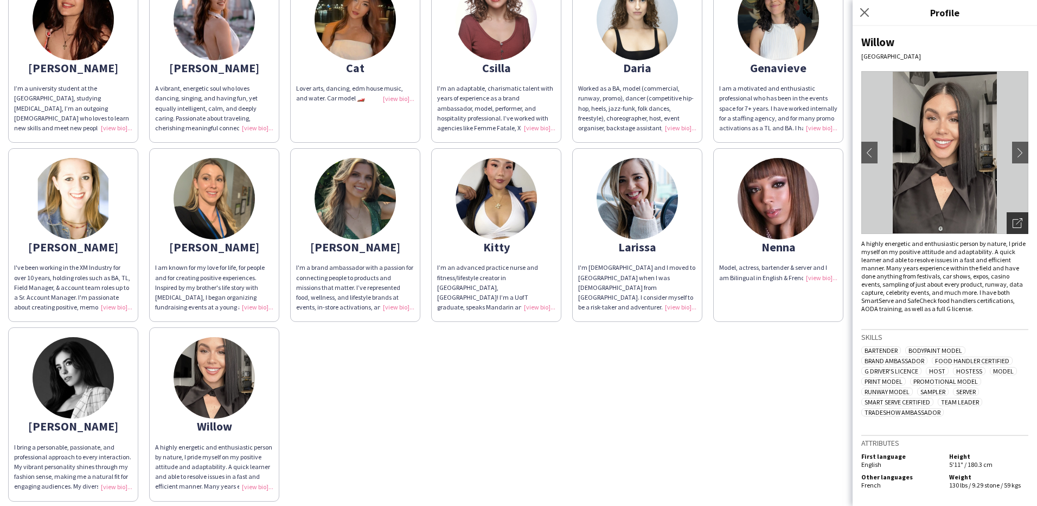
click at [1022, 224] on icon "Open photos pop-in" at bounding box center [1018, 223] width 10 height 10
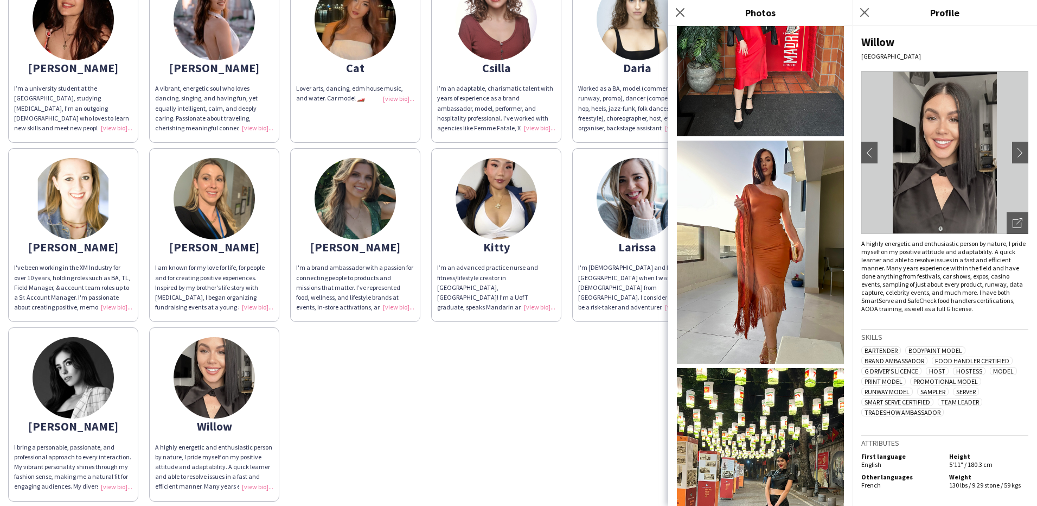
scroll to position [636, 0]
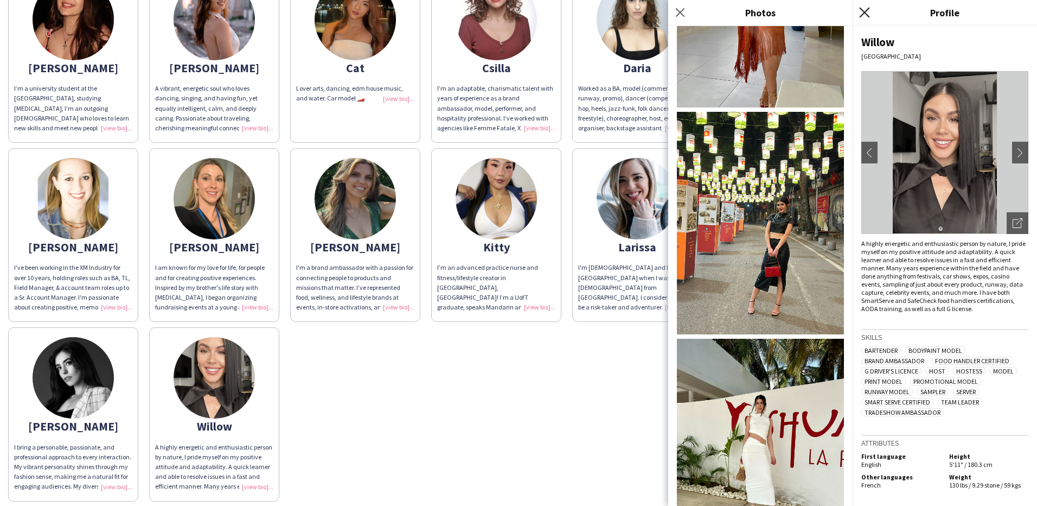
click at [869, 11] on icon "Close pop-in" at bounding box center [864, 12] width 10 height 10
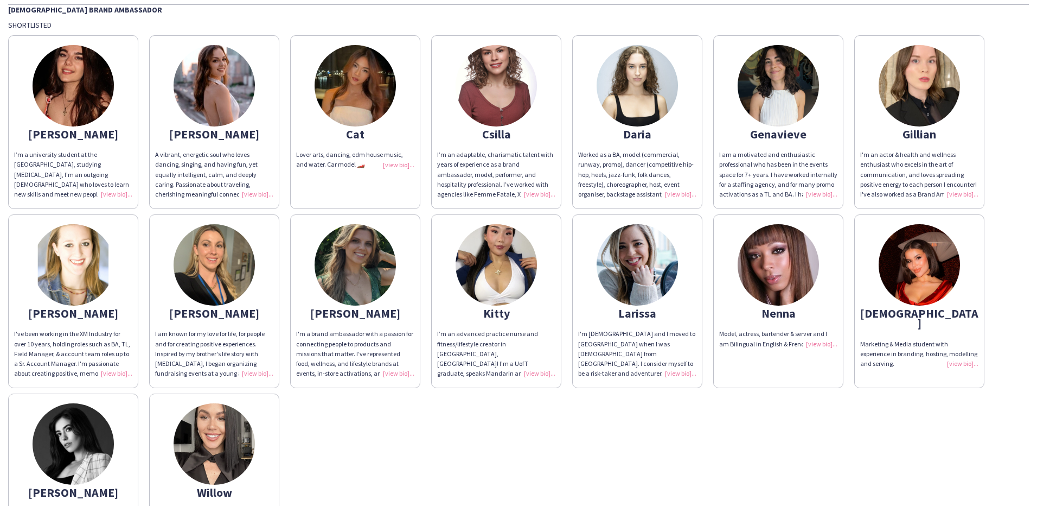
scroll to position [0, 0]
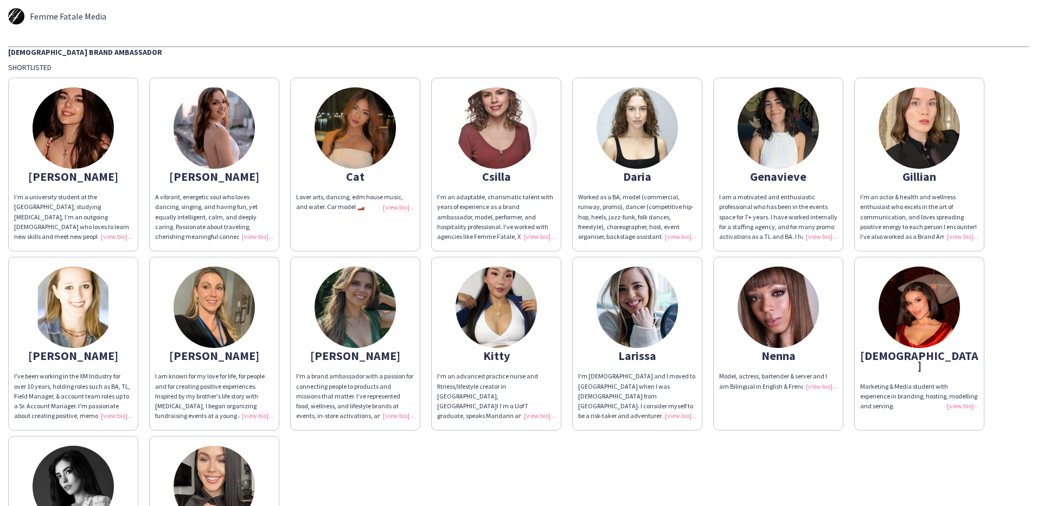
click at [939, 289] on img at bounding box center [919, 306] width 81 height 81
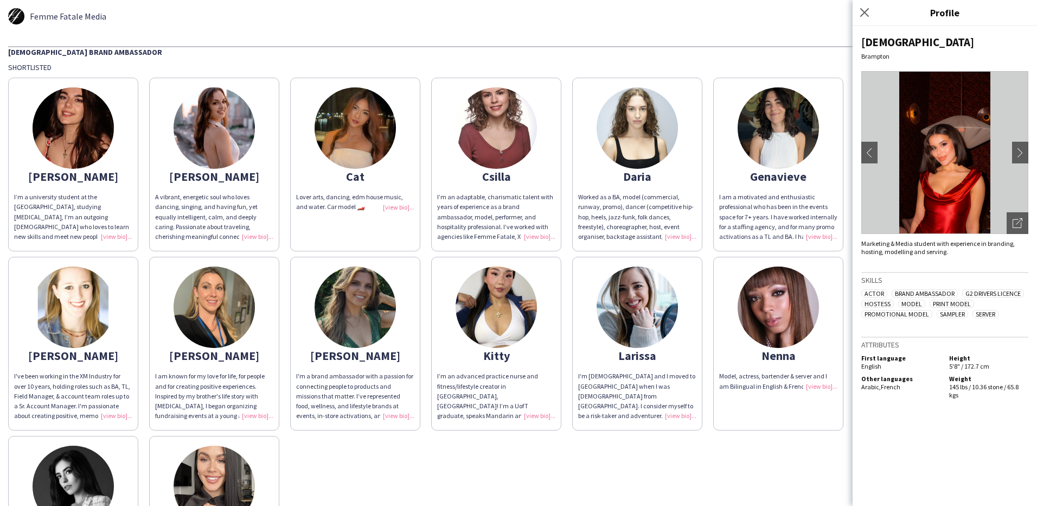
click at [189, 461] on img at bounding box center [214, 485] width 81 height 81
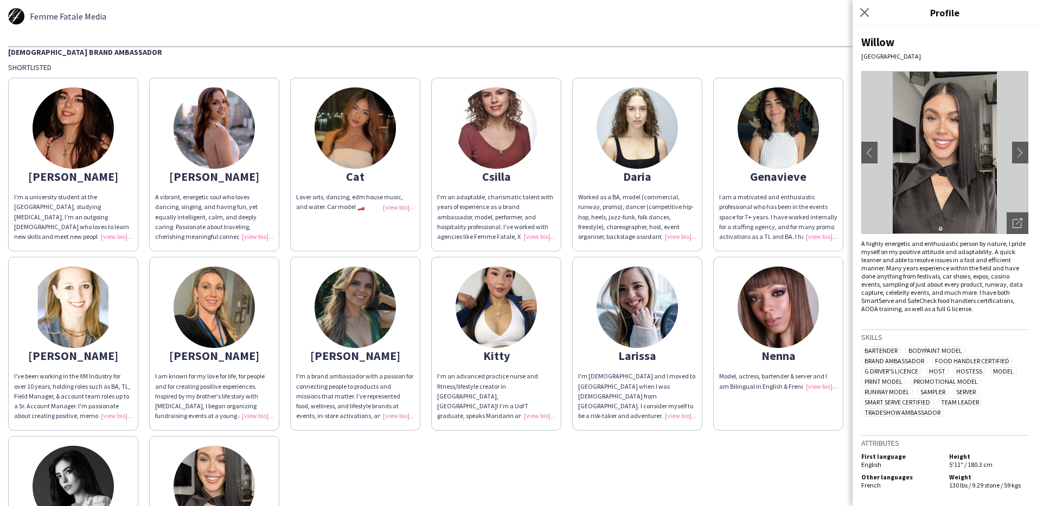
click at [766, 440] on div "[PERSON_NAME]’m a university student at the [GEOGRAPHIC_DATA], studying [MEDICA…" at bounding box center [518, 341] width 1021 height 538
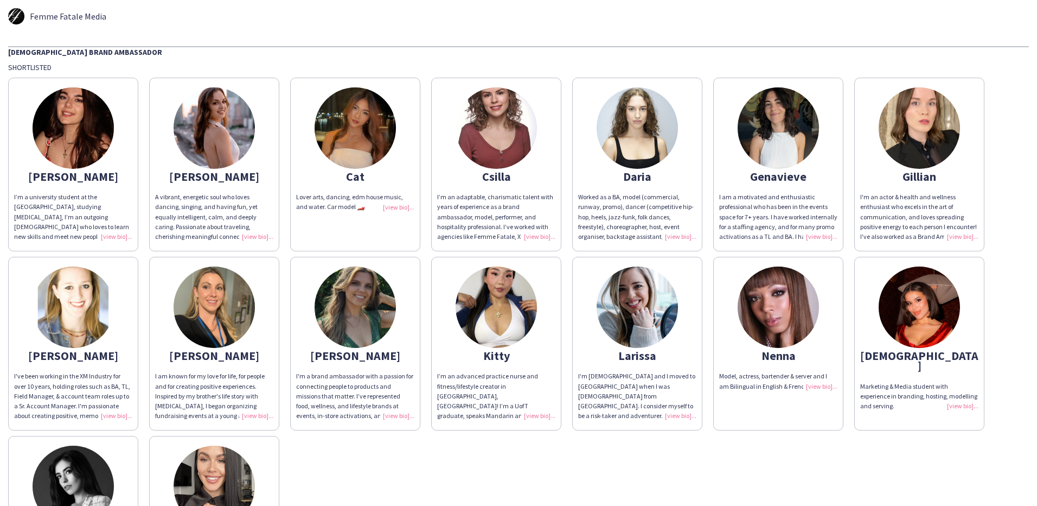
click at [932, 312] on img at bounding box center [919, 306] width 81 height 81
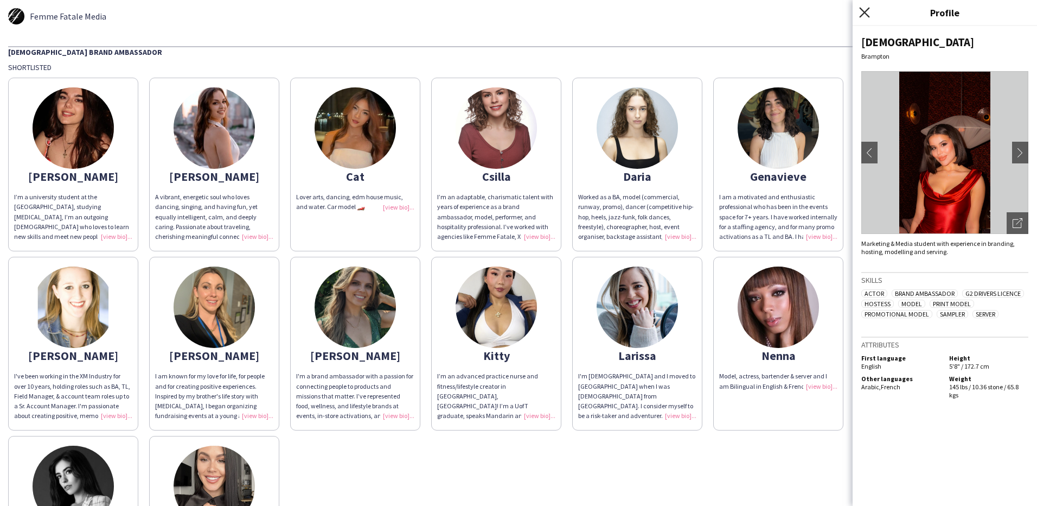
click at [866, 9] on icon "Close pop-in" at bounding box center [864, 12] width 10 height 10
